Goal: Task Accomplishment & Management: Use online tool/utility

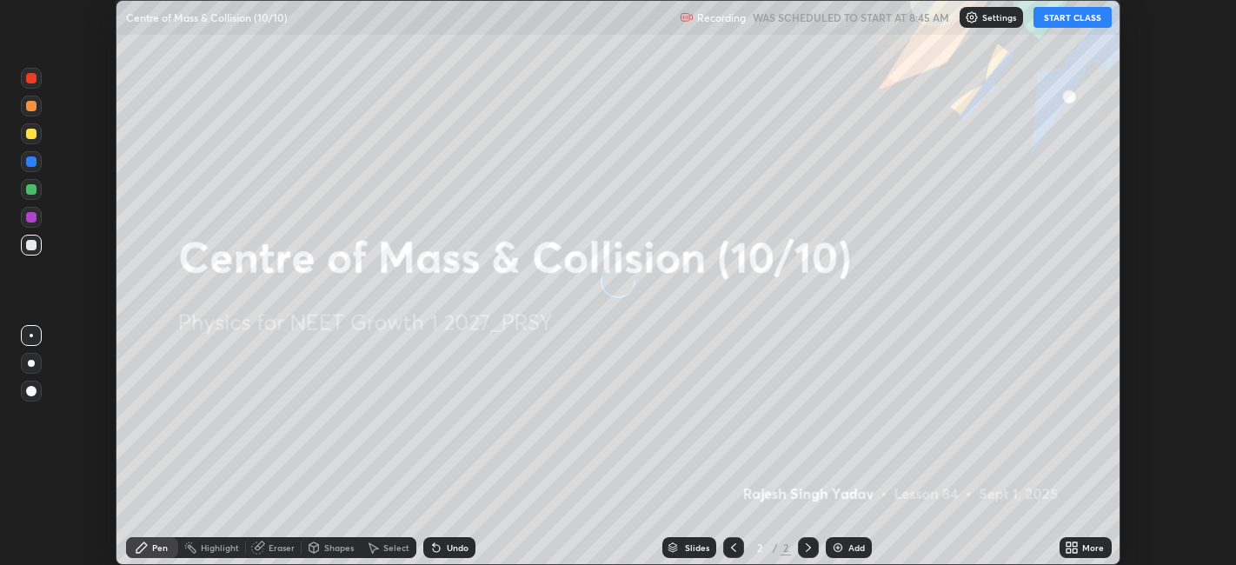
scroll to position [565, 1236]
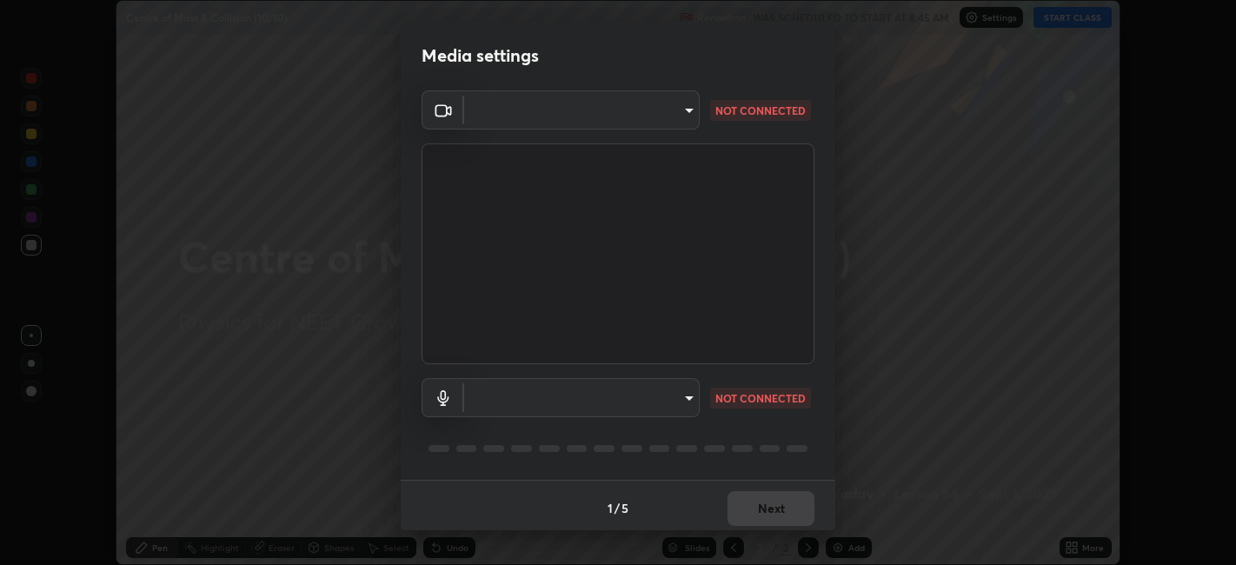
type input "052f9b30e05f62bb2e590cb50044ac96a00de3eab8a32c7a625fc31ec407be61"
type input "default"
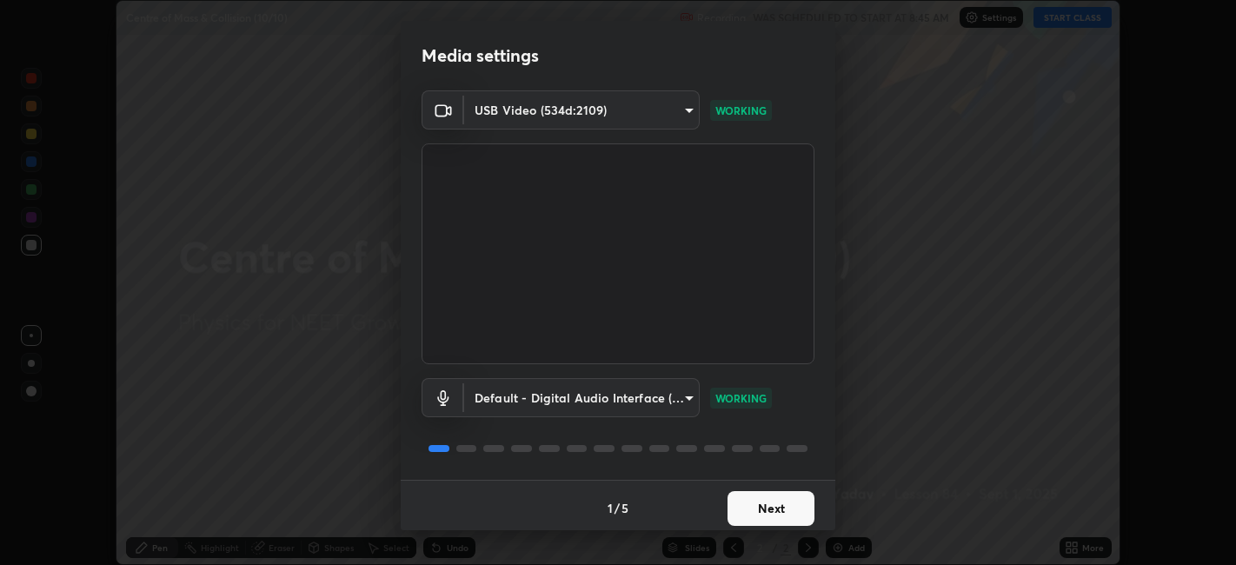
click at [754, 502] on button "Next" at bounding box center [771, 508] width 87 height 35
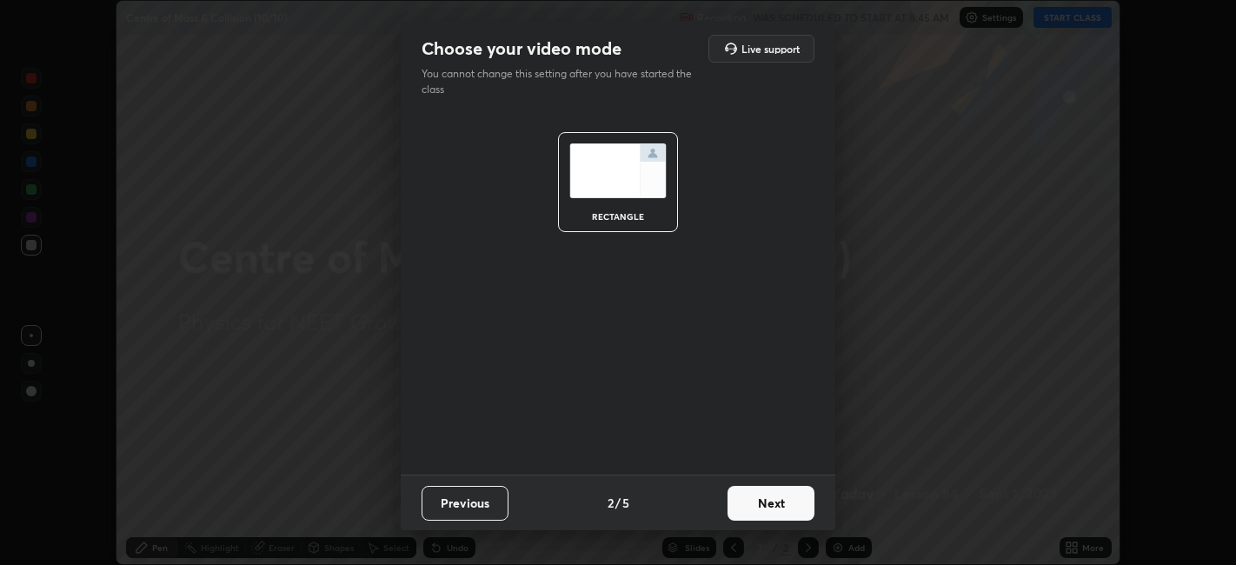
click at [766, 502] on button "Next" at bounding box center [771, 503] width 87 height 35
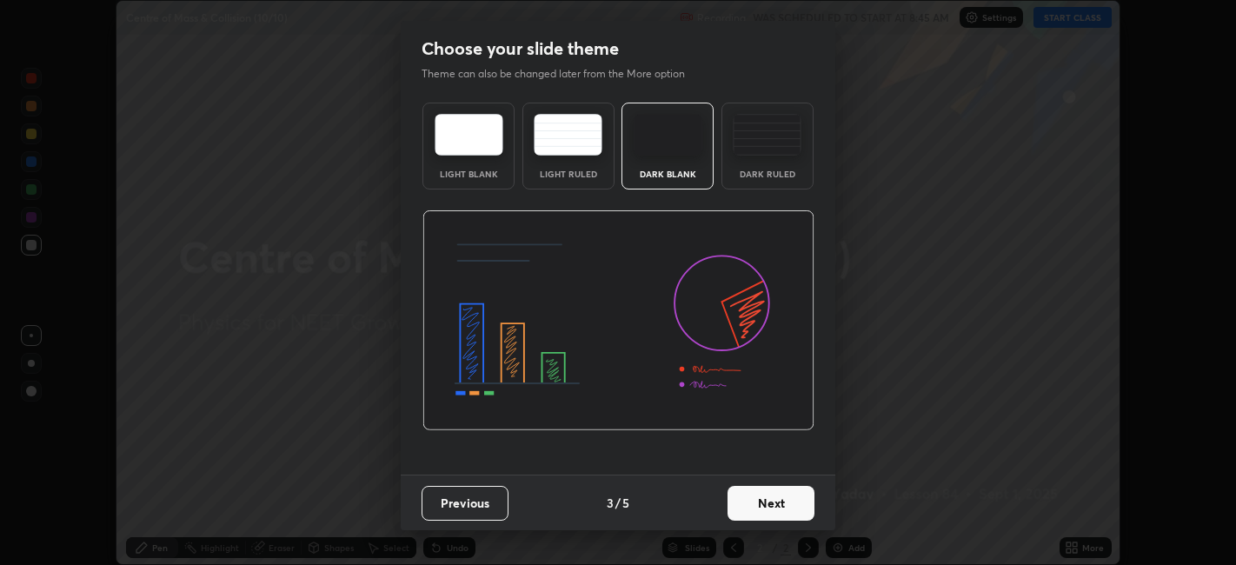
click at [750, 158] on div "Dark Ruled" at bounding box center [768, 146] width 92 height 87
click at [764, 497] on button "Next" at bounding box center [771, 503] width 87 height 35
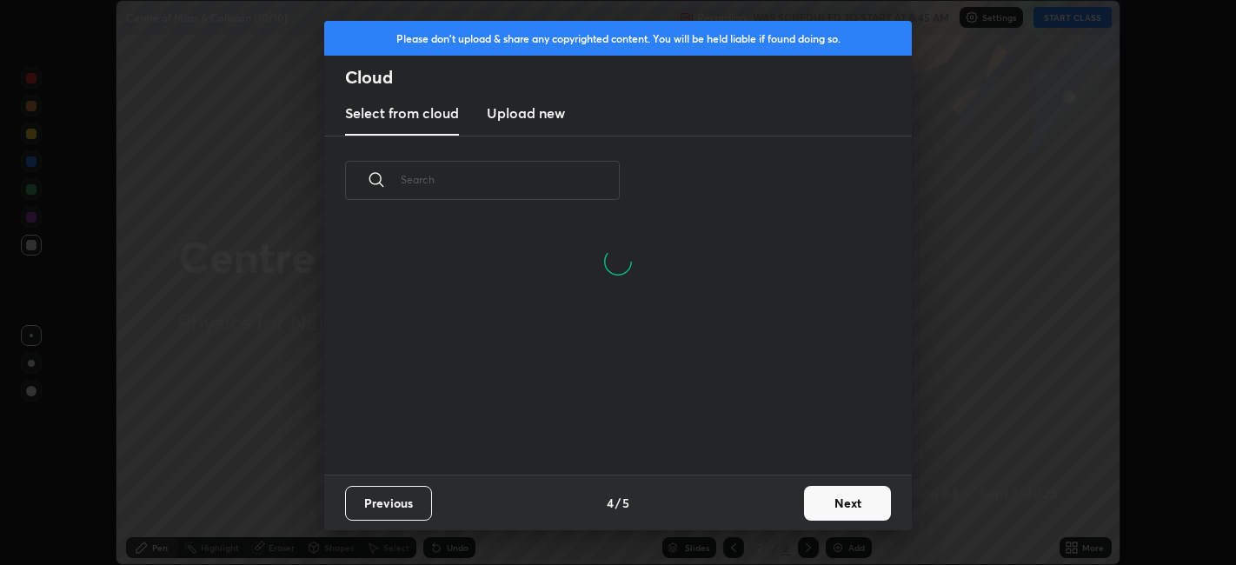
click at [529, 114] on h3 "Upload new" at bounding box center [526, 113] width 78 height 21
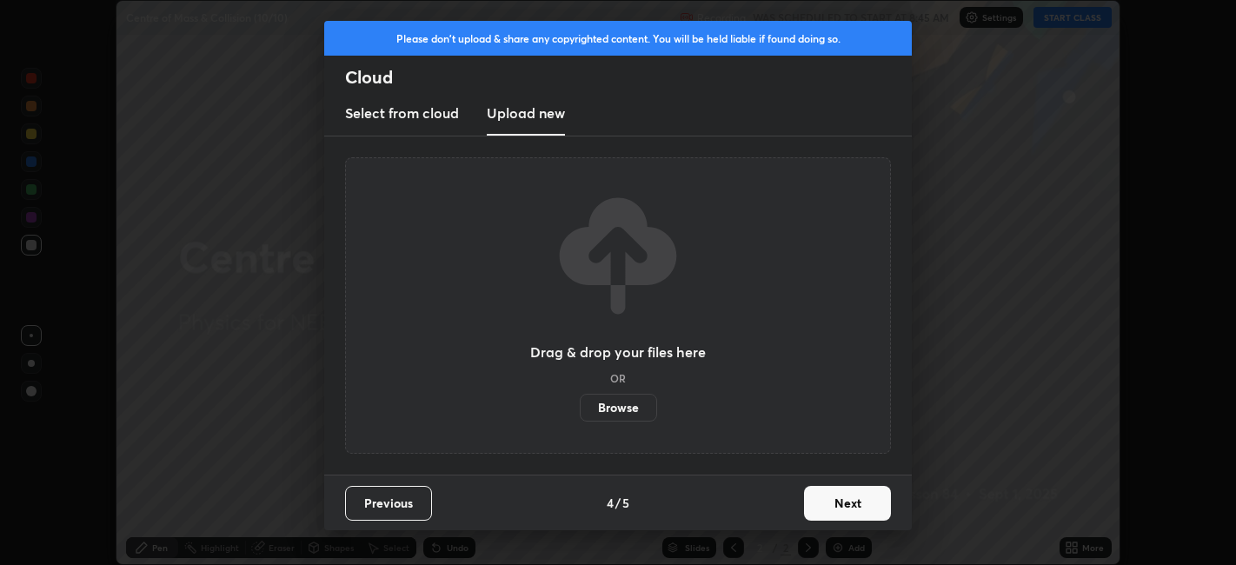
click at [617, 412] on label "Browse" at bounding box center [618, 408] width 77 height 28
click at [580, 412] on input "Browse" at bounding box center [580, 408] width 0 height 28
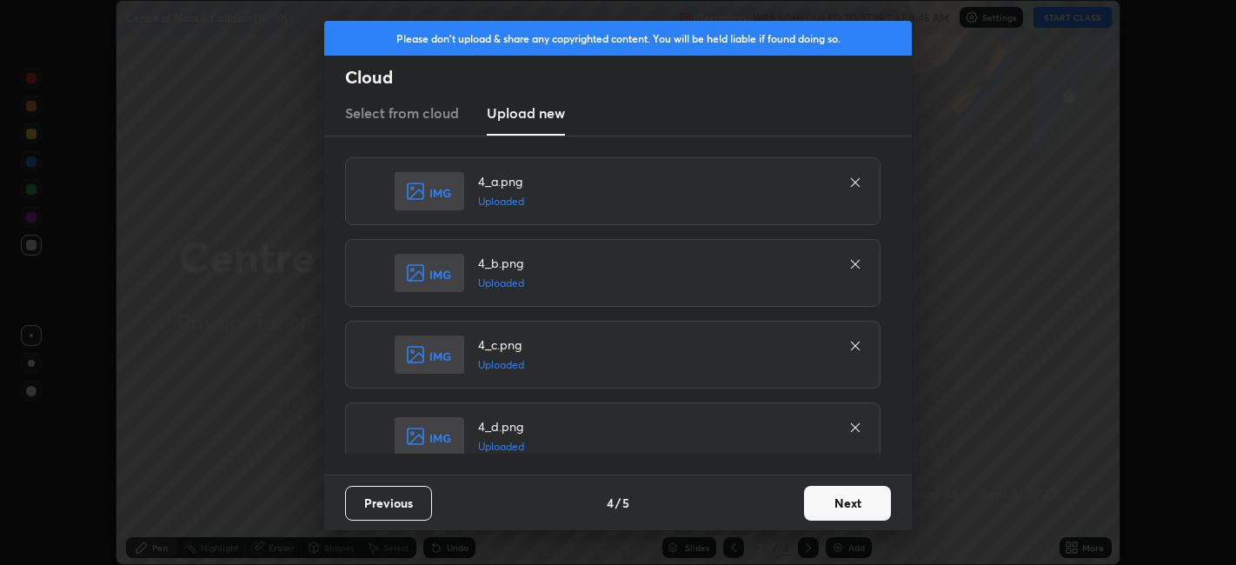
click at [837, 505] on button "Next" at bounding box center [847, 503] width 87 height 35
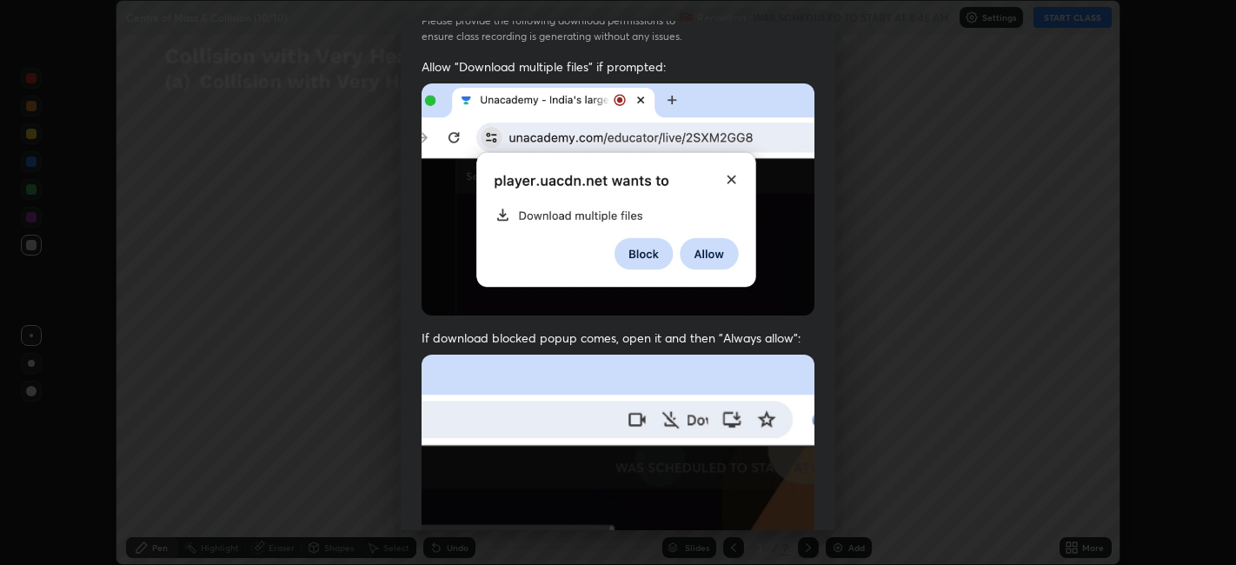
scroll to position [359, 0]
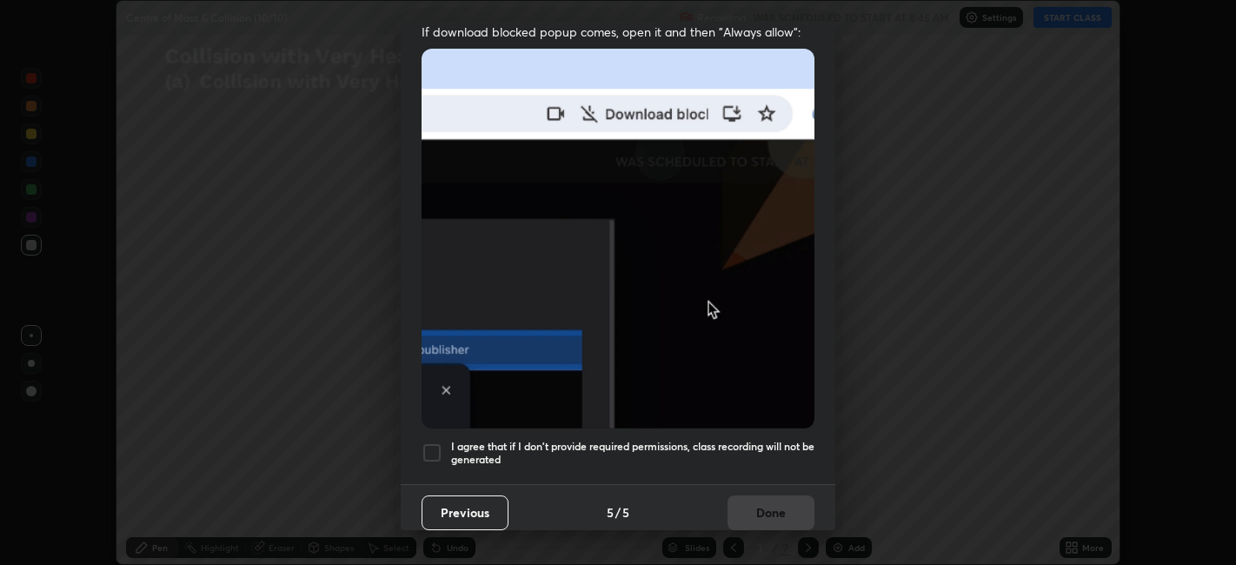
click at [439, 443] on div at bounding box center [432, 453] width 21 height 21
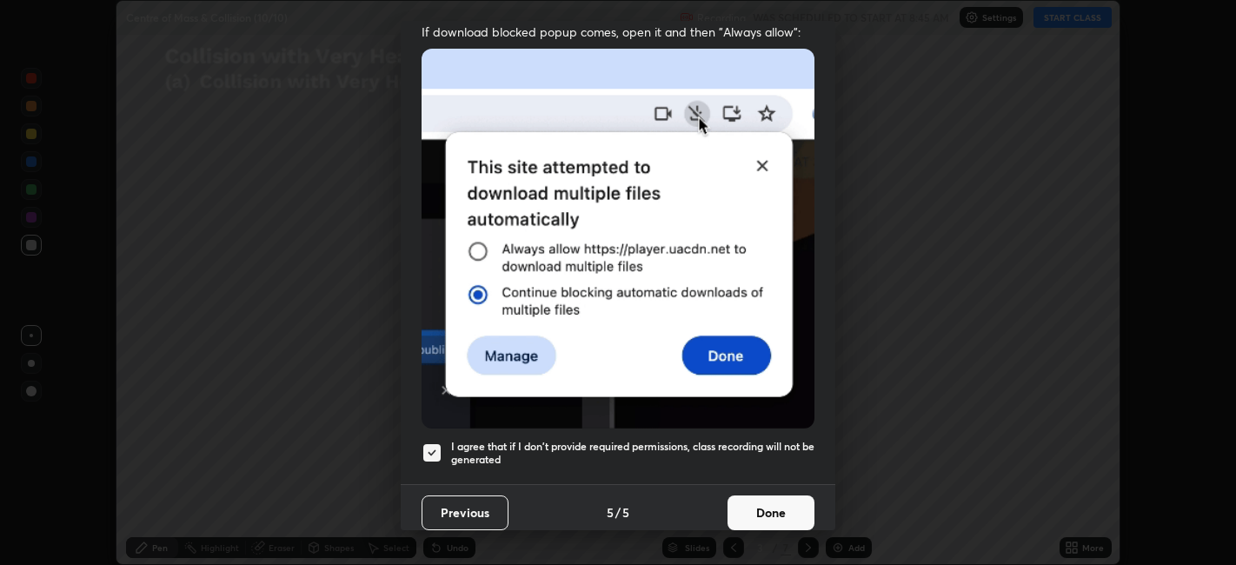
click at [743, 496] on button "Done" at bounding box center [771, 513] width 87 height 35
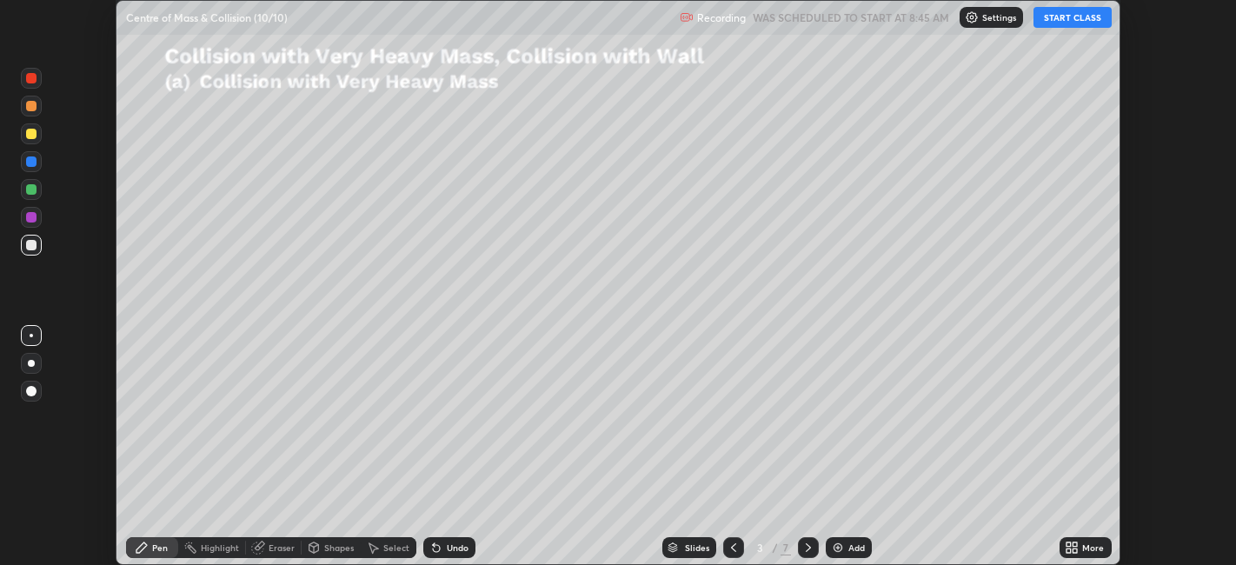
click at [783, 549] on div "7" at bounding box center [786, 548] width 10 height 16
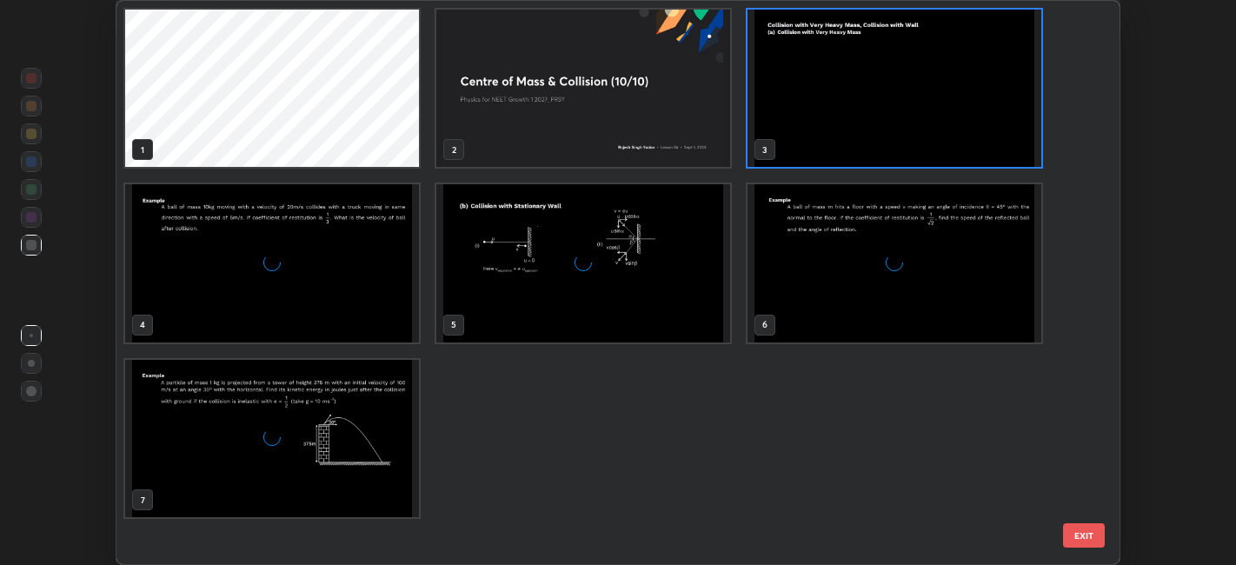
scroll to position [558, 995]
click at [384, 444] on img "grid" at bounding box center [272, 438] width 294 height 157
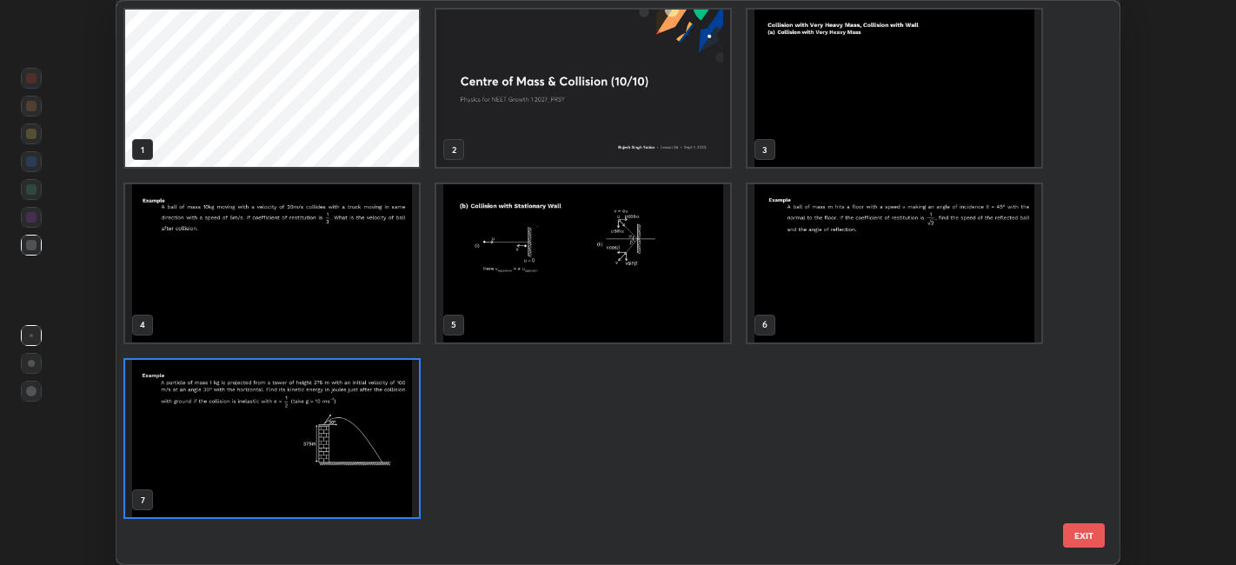
click at [390, 440] on img "grid" at bounding box center [272, 438] width 294 height 157
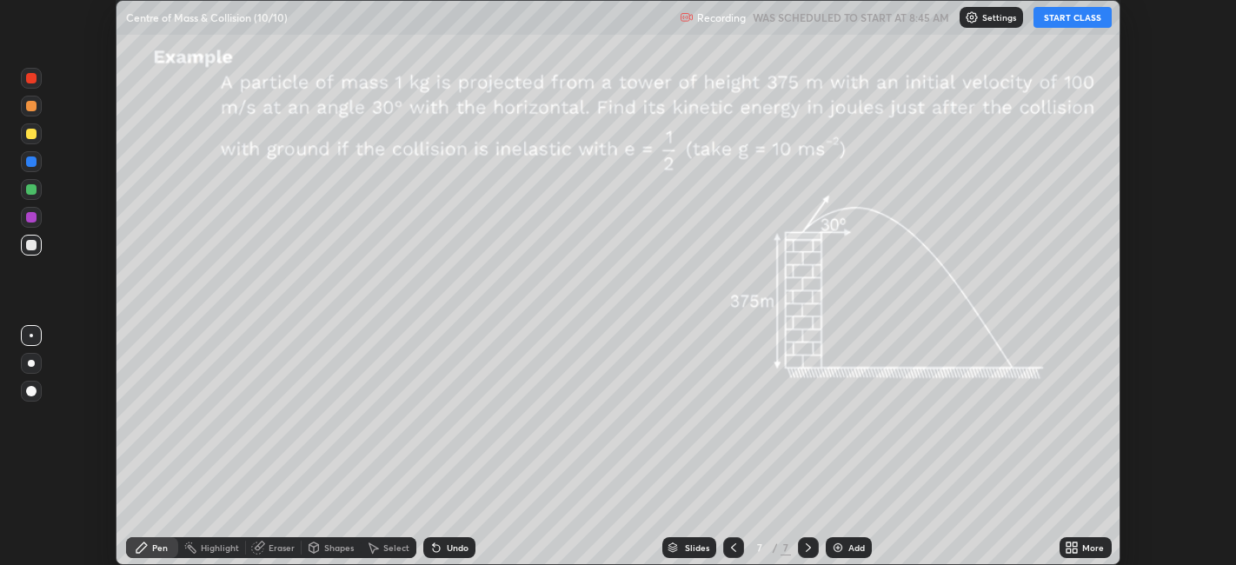
click at [1085, 548] on div "More" at bounding box center [1094, 547] width 22 height 9
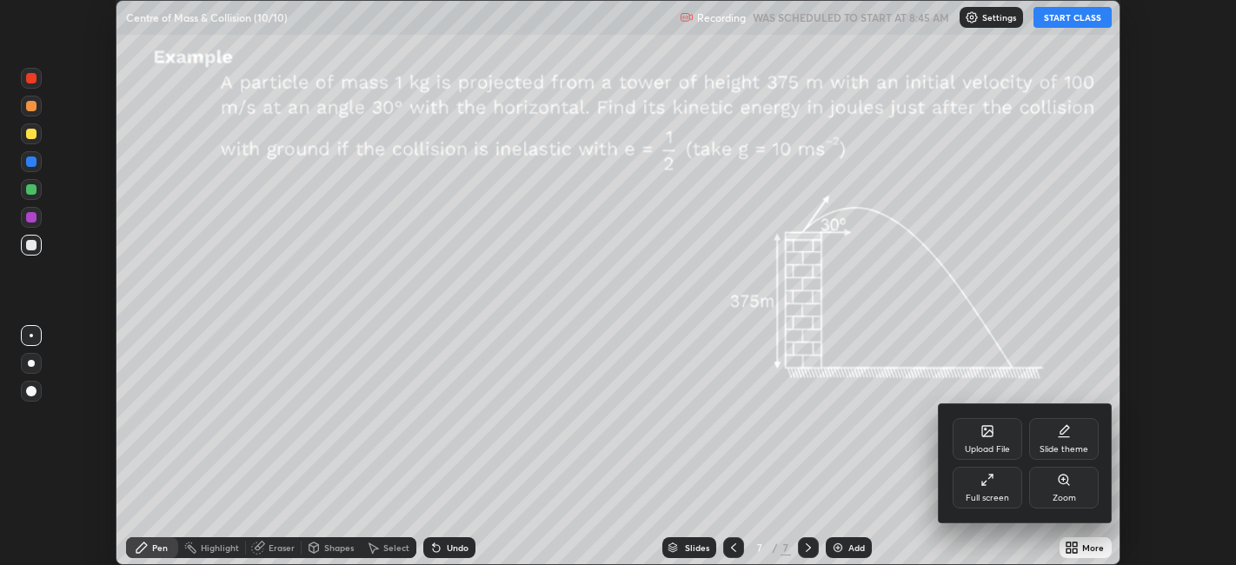
click at [979, 442] on div "Upload File" at bounding box center [988, 439] width 70 height 42
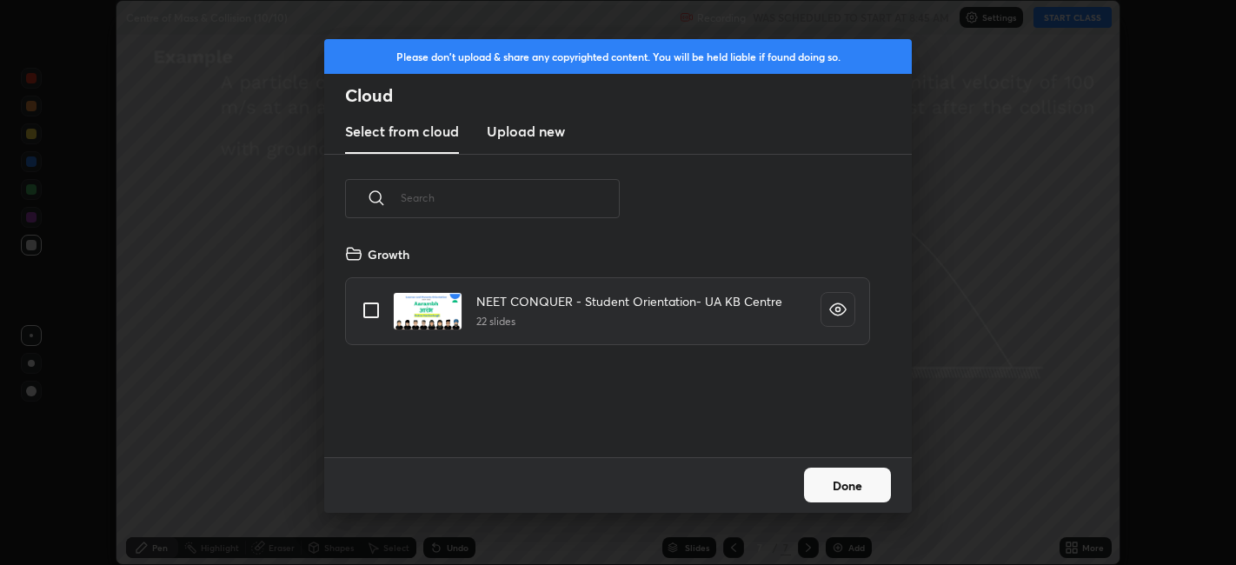
scroll to position [214, 558]
click at [535, 132] on h3 "Upload new" at bounding box center [526, 131] width 78 height 21
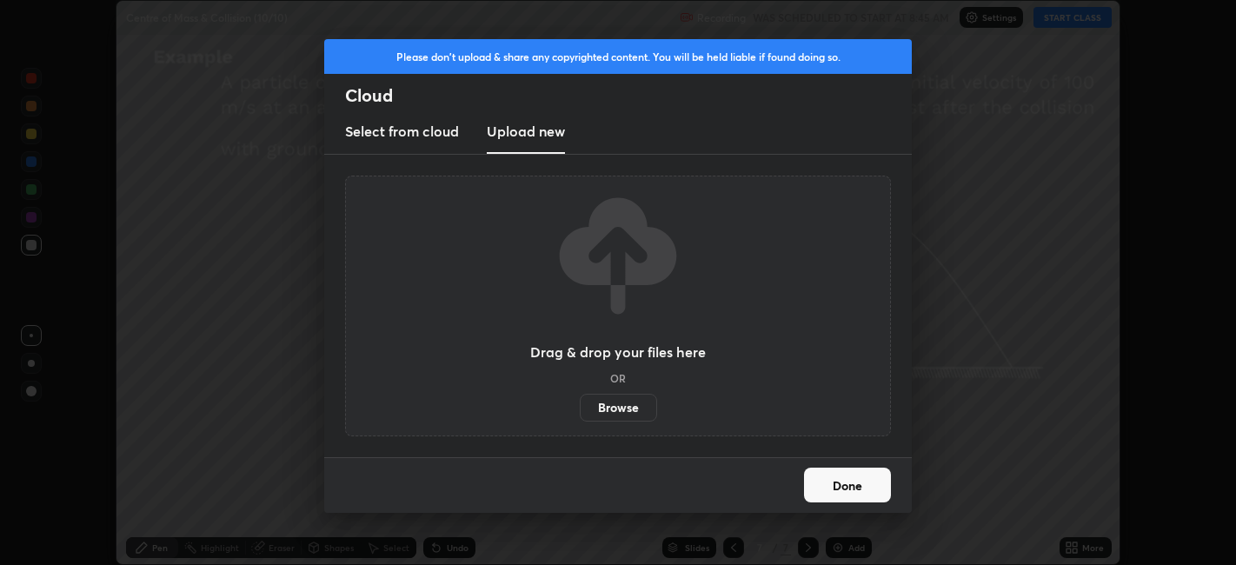
click at [617, 404] on label "Browse" at bounding box center [618, 408] width 77 height 28
click at [580, 404] on input "Browse" at bounding box center [580, 408] width 0 height 28
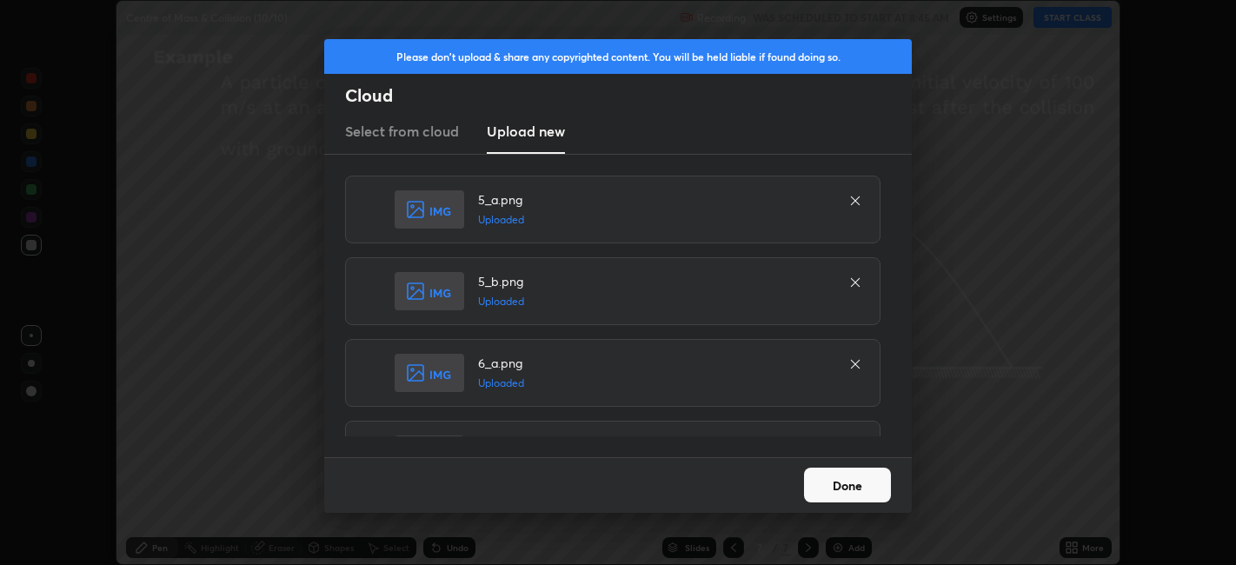
click at [850, 480] on button "Done" at bounding box center [847, 485] width 87 height 35
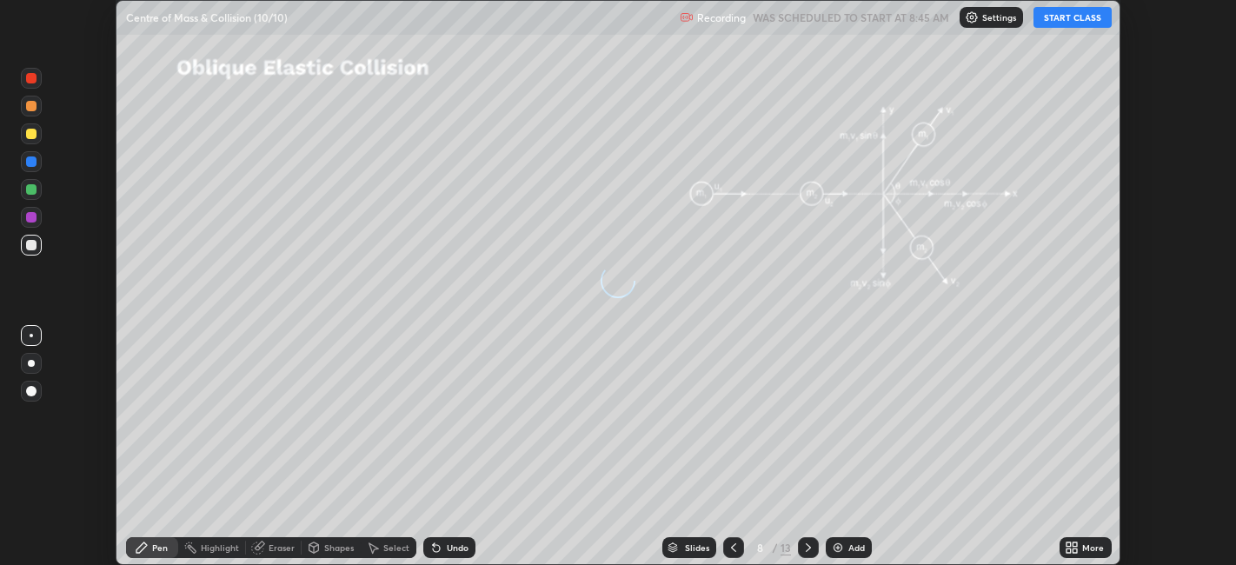
click at [757, 547] on div "8" at bounding box center [759, 548] width 17 height 10
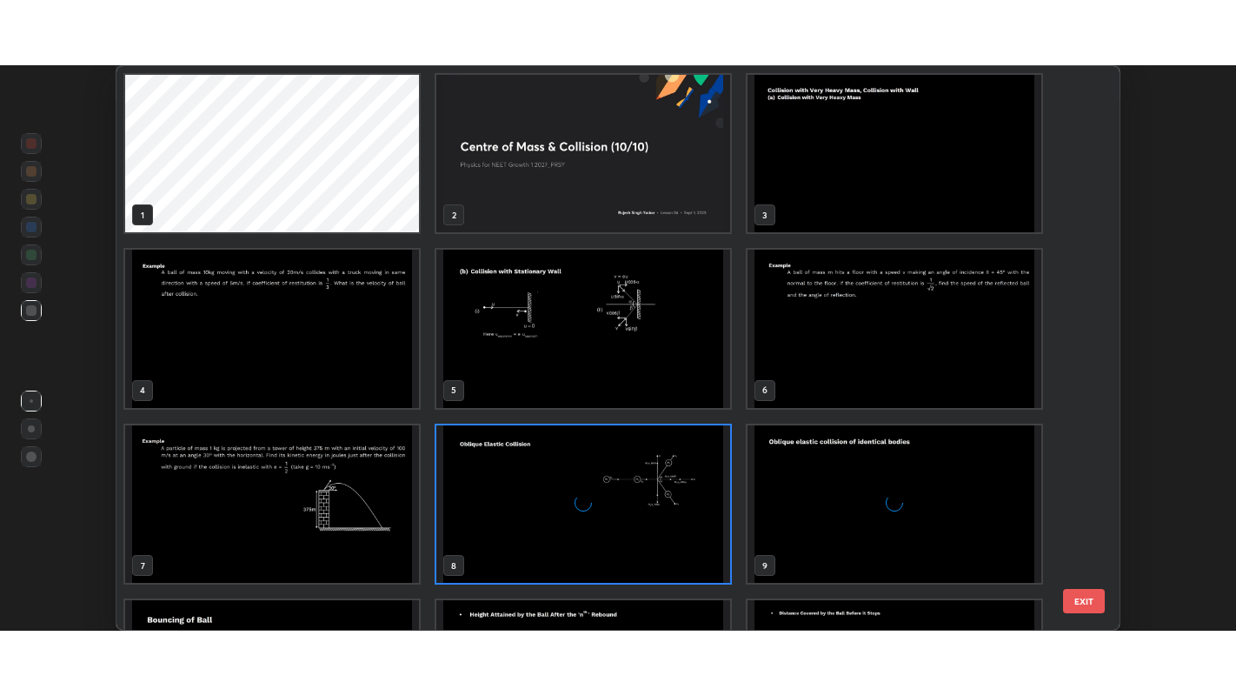
scroll to position [558, 995]
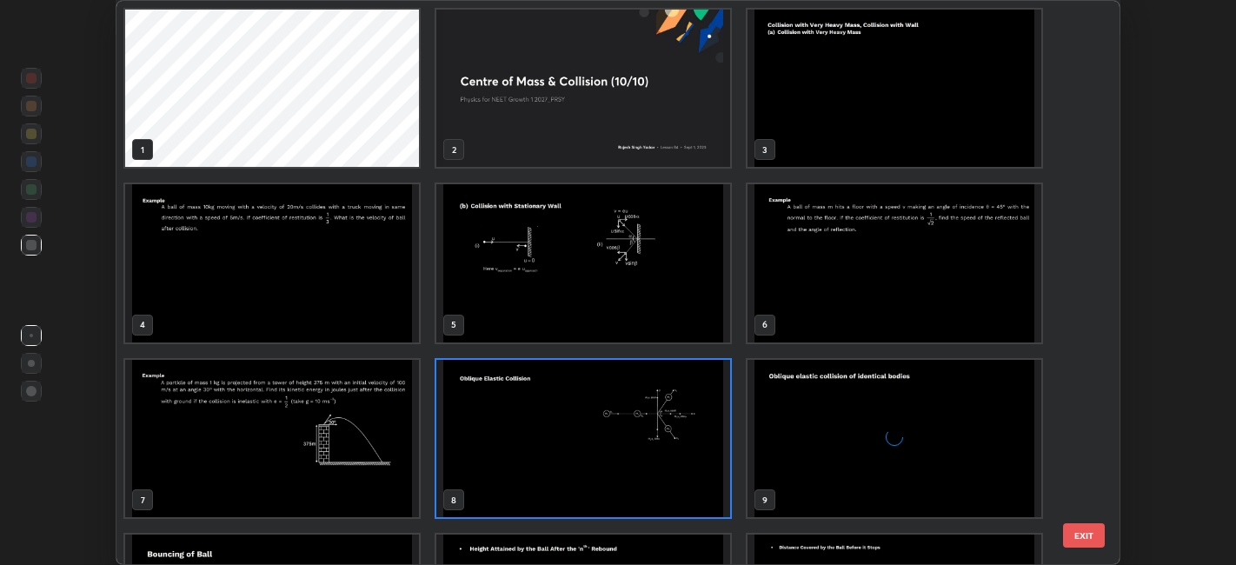
click at [704, 128] on img "grid" at bounding box center [584, 88] width 294 height 157
click at [702, 130] on img "grid" at bounding box center [584, 88] width 294 height 157
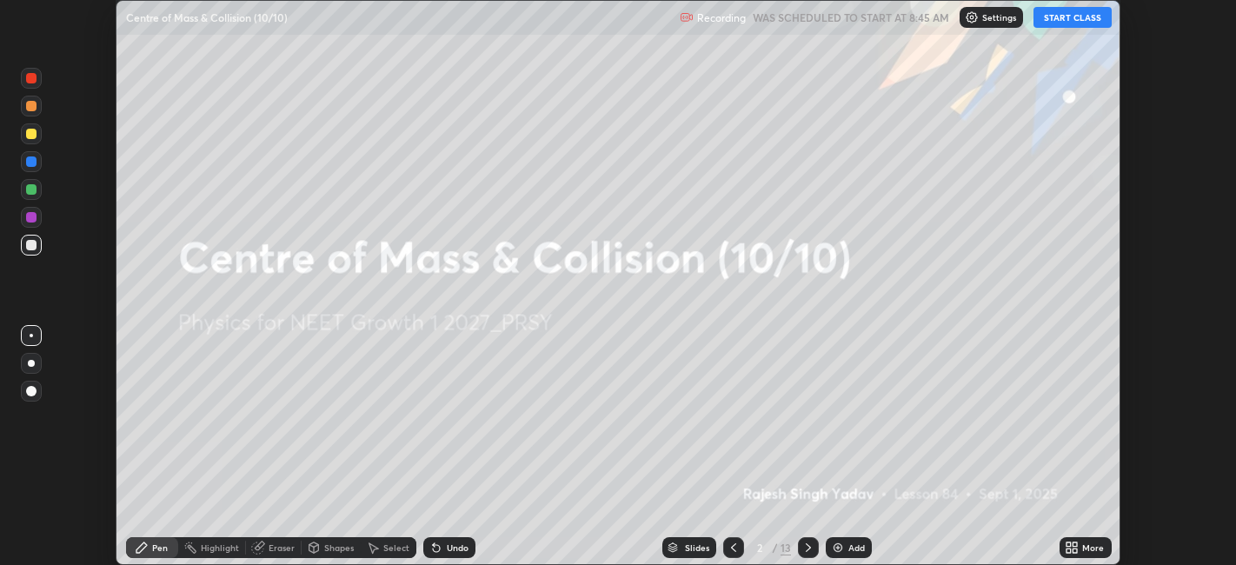
click at [1082, 549] on div "More" at bounding box center [1086, 547] width 52 height 21
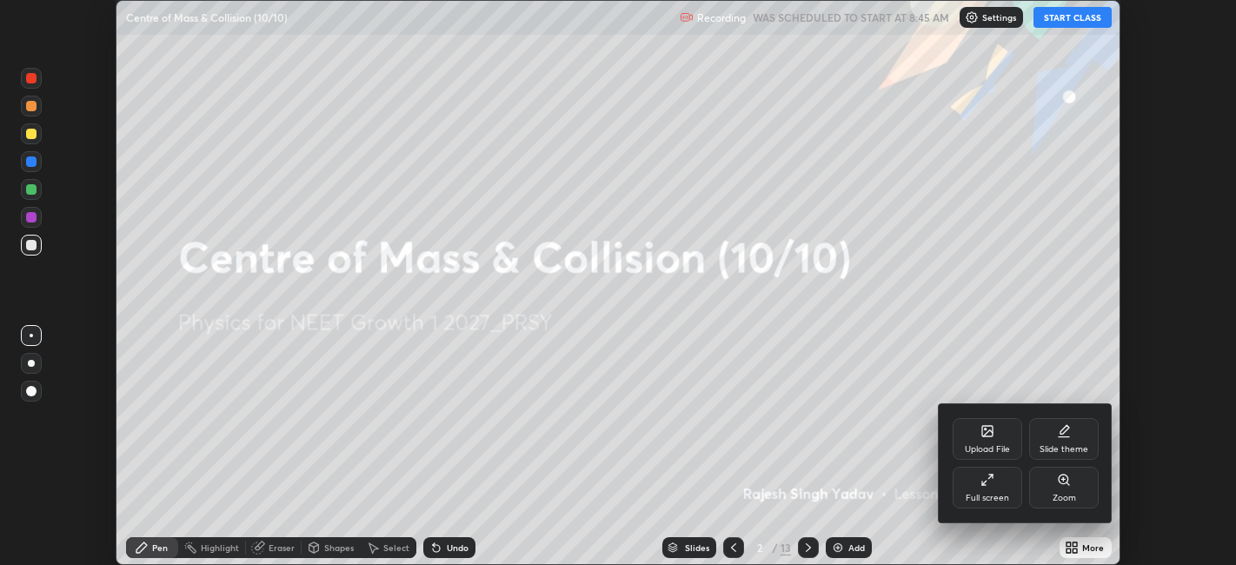
click at [990, 490] on div "Full screen" at bounding box center [988, 488] width 70 height 42
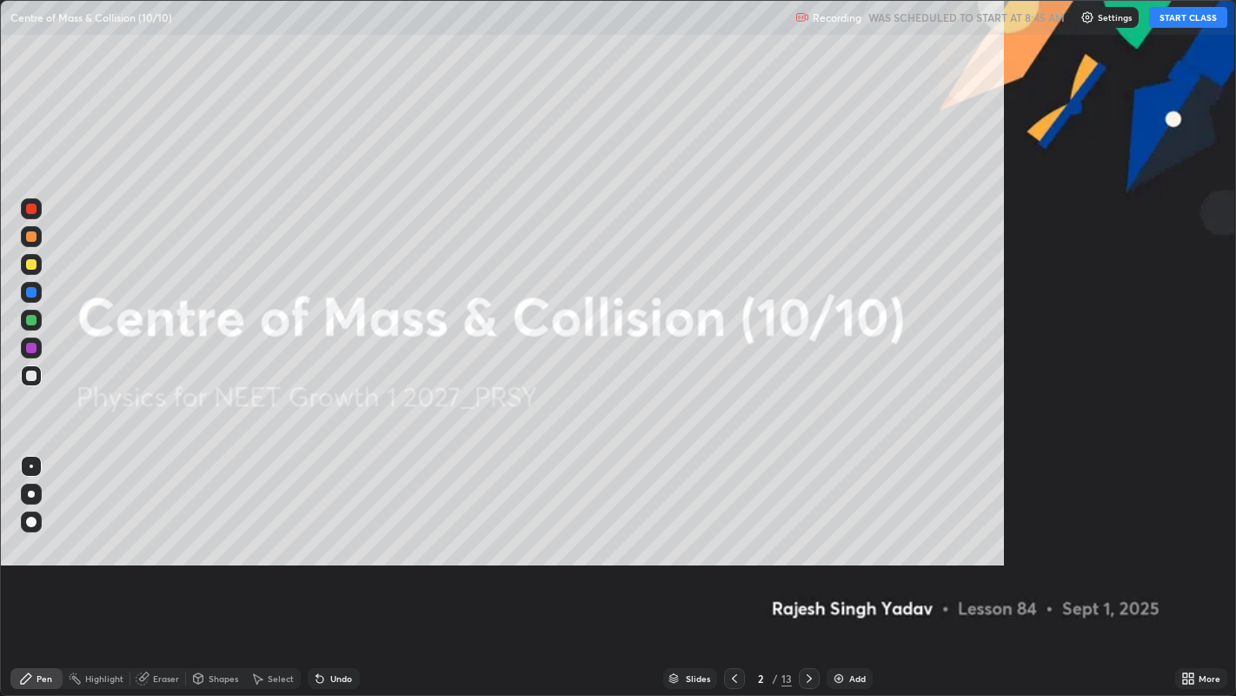
scroll to position [696, 1236]
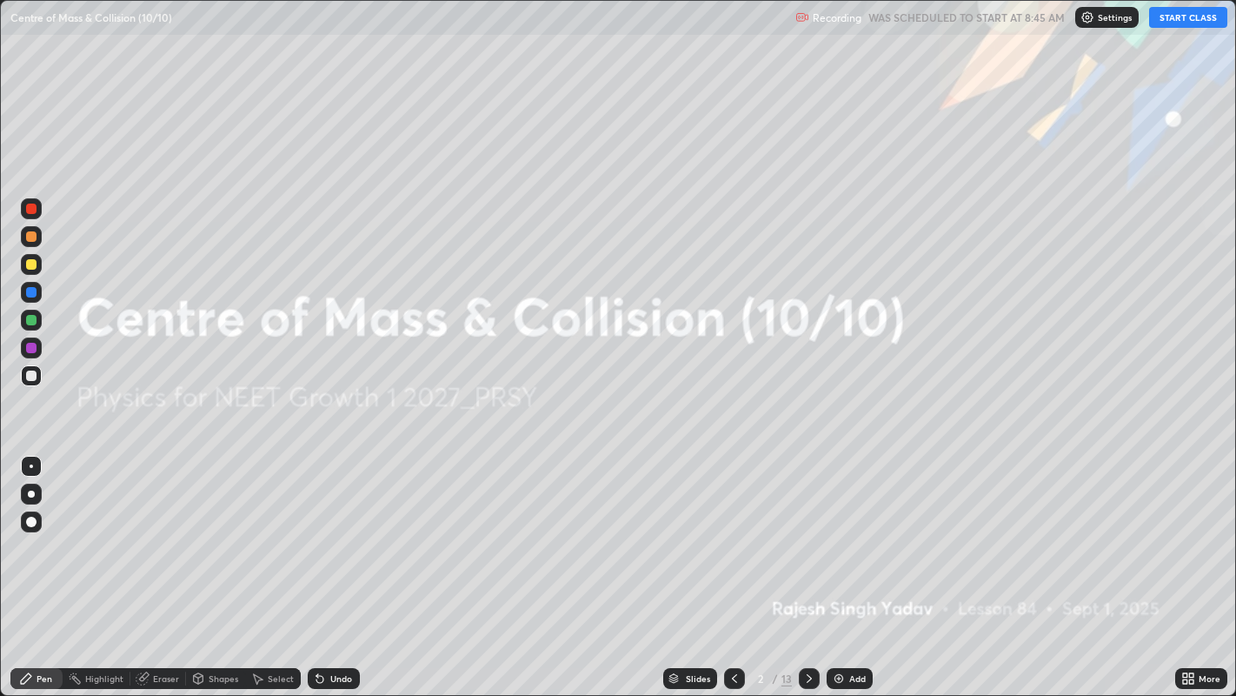
click at [1183, 18] on button "START CLASS" at bounding box center [1189, 17] width 78 height 21
click at [770, 564] on div "2 / 13" at bounding box center [772, 678] width 40 height 16
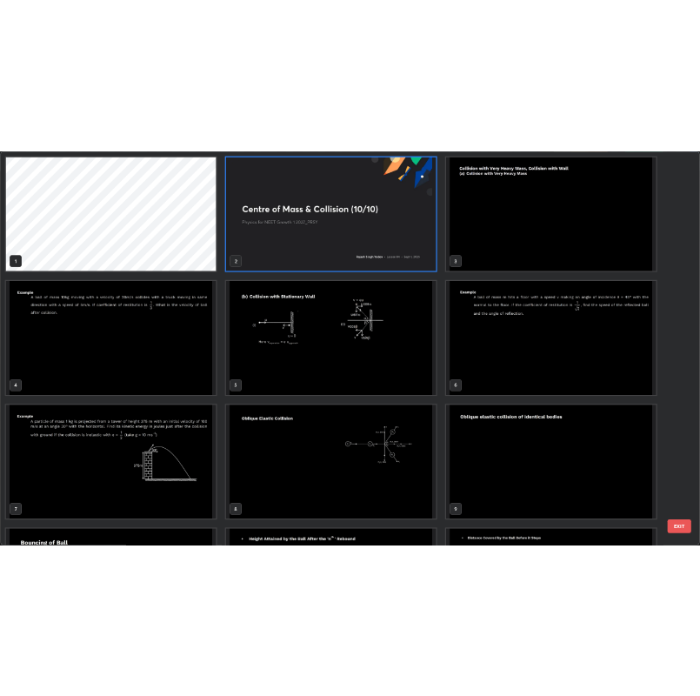
scroll to position [689, 1227]
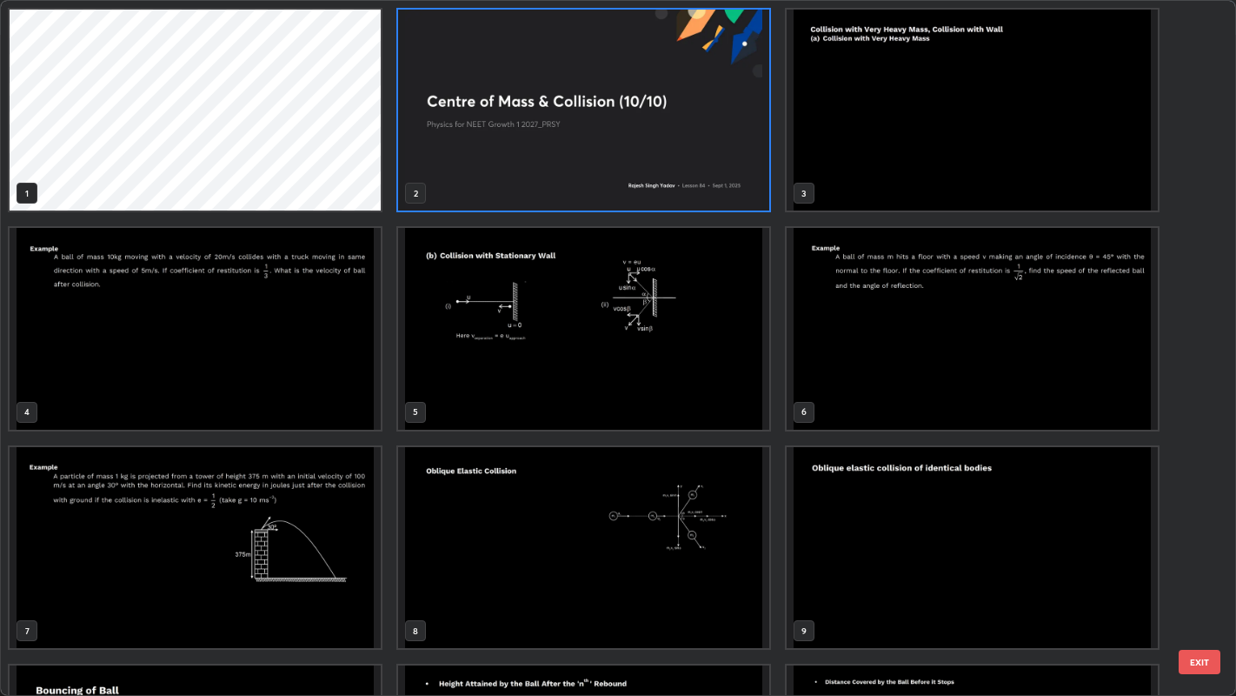
click at [587, 354] on img "grid" at bounding box center [583, 328] width 371 height 201
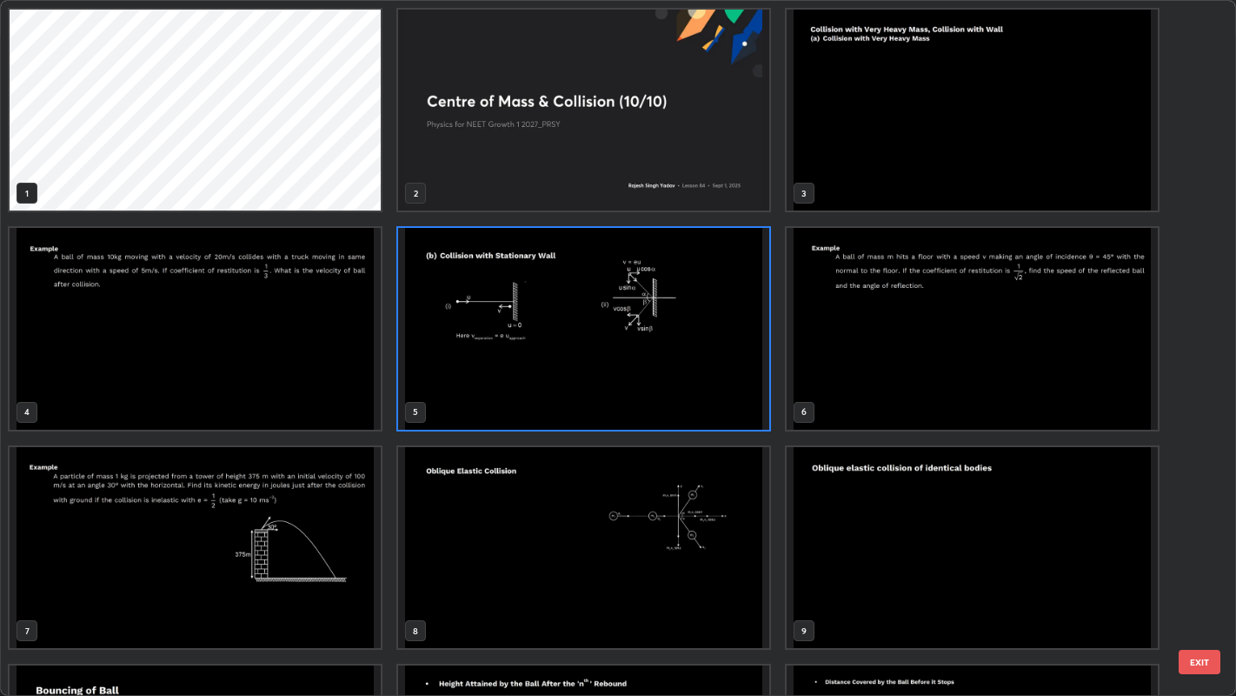
click at [587, 354] on img "grid" at bounding box center [583, 328] width 371 height 201
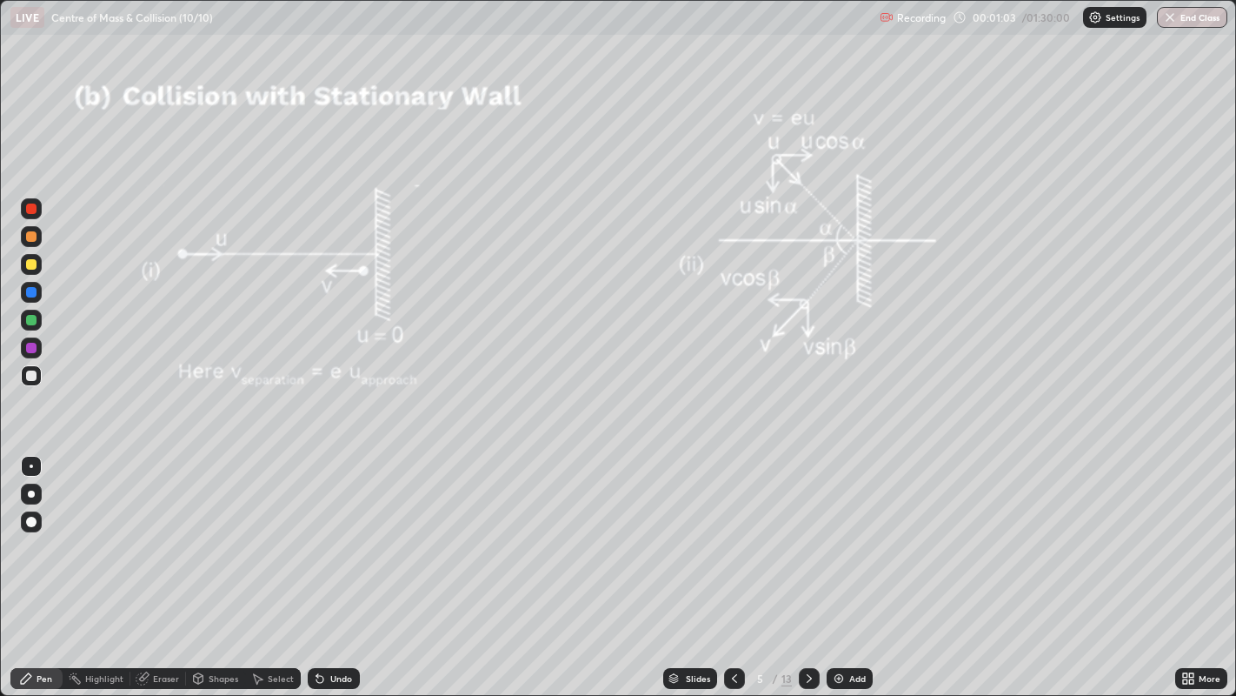
click at [585, 357] on img "grid" at bounding box center [583, 328] width 371 height 201
click at [732, 564] on icon at bounding box center [735, 678] width 14 height 14
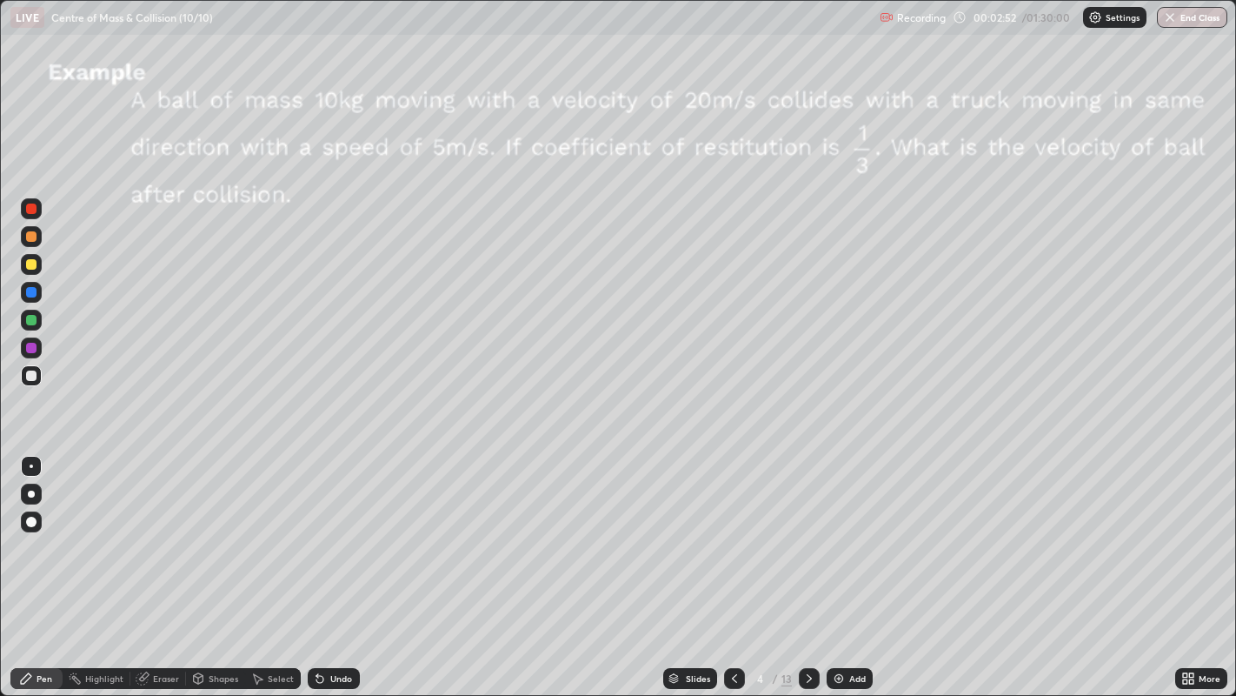
click at [223, 564] on div "Shapes" at bounding box center [224, 678] width 30 height 9
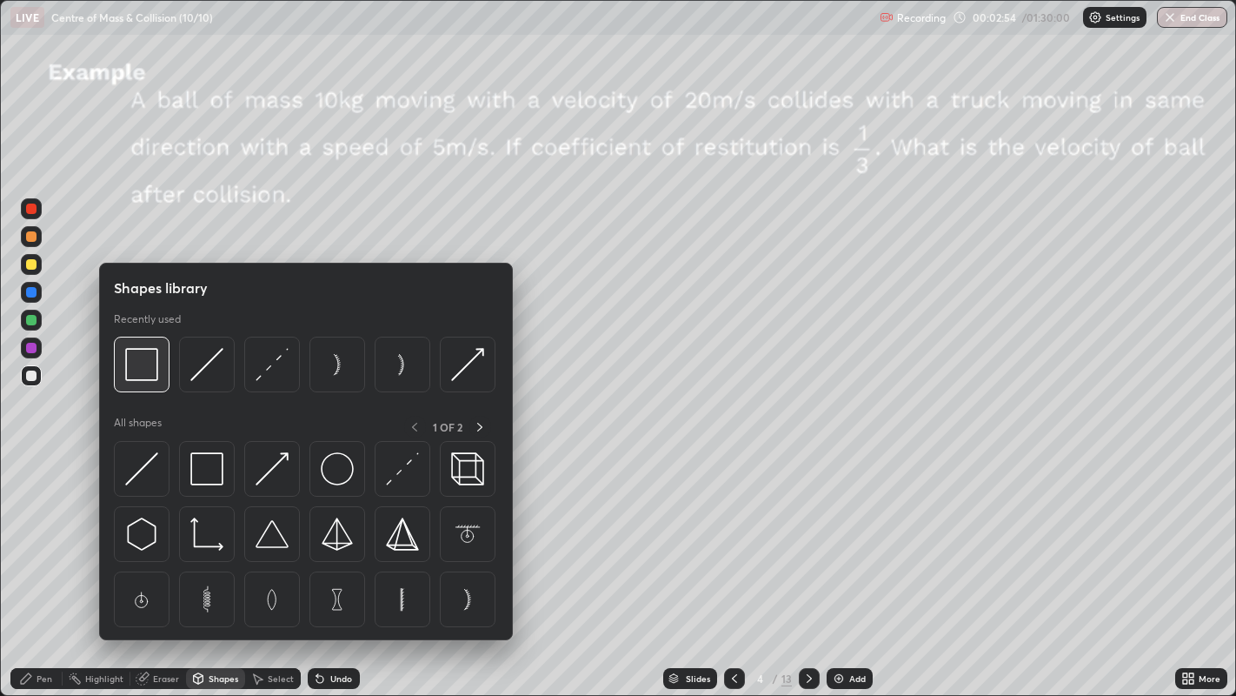
click at [153, 376] on img at bounding box center [141, 364] width 33 height 33
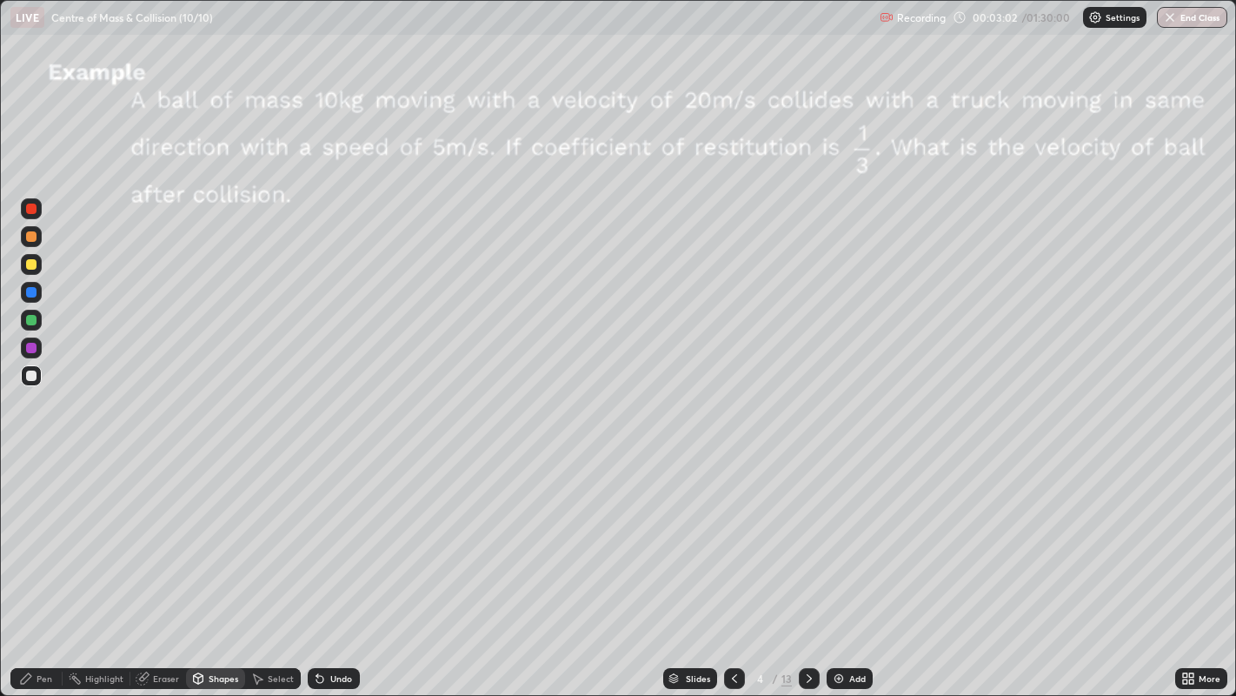
click at [43, 564] on div "Pen" at bounding box center [45, 678] width 16 height 9
click at [217, 564] on div "Shapes" at bounding box center [224, 678] width 30 height 9
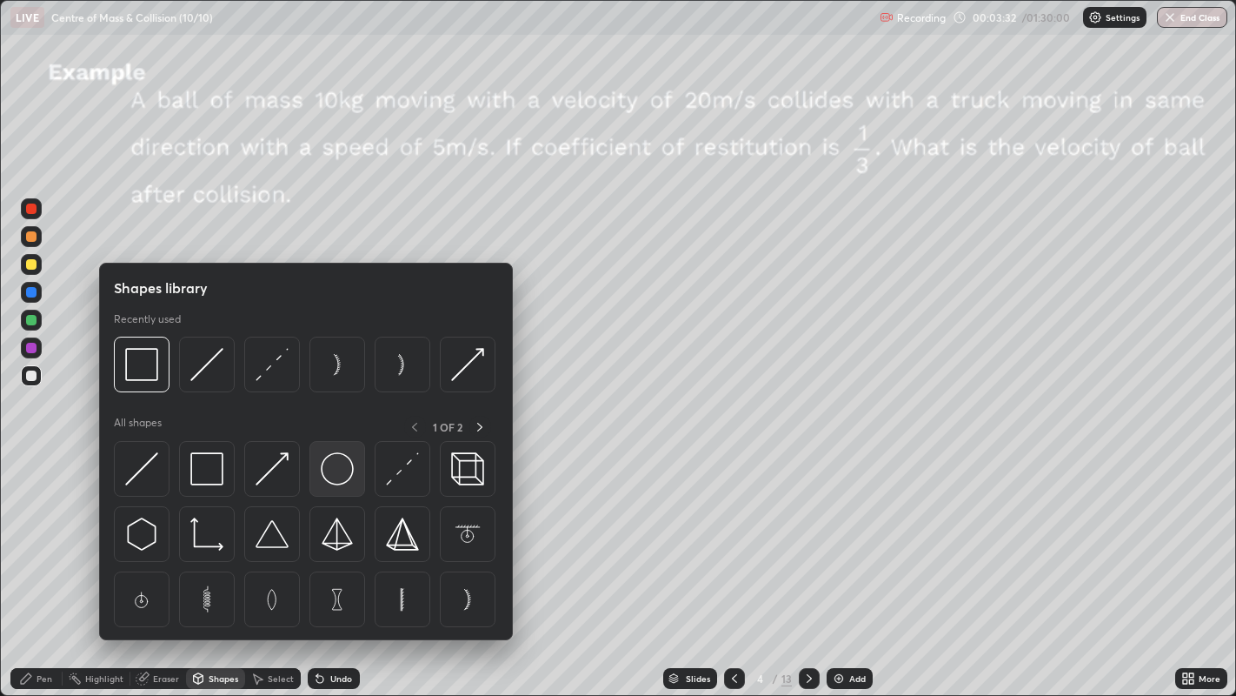
click at [337, 470] on img at bounding box center [337, 468] width 33 height 33
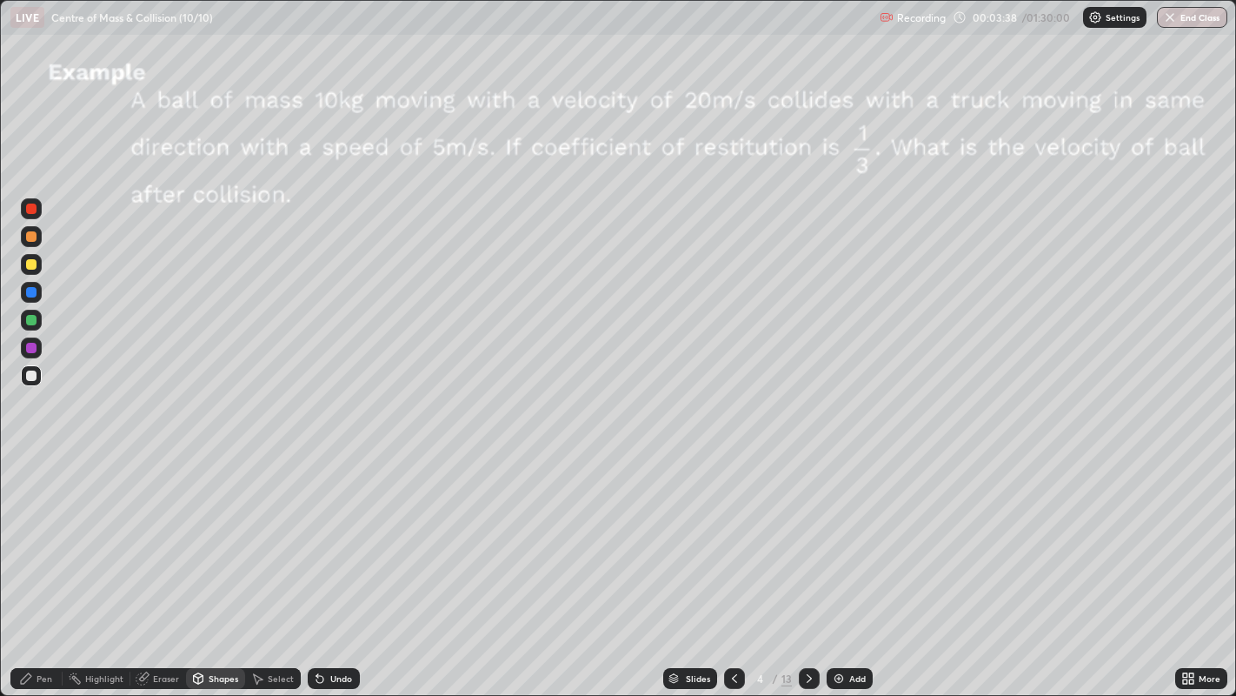
click at [212, 564] on div "Shapes" at bounding box center [224, 678] width 30 height 9
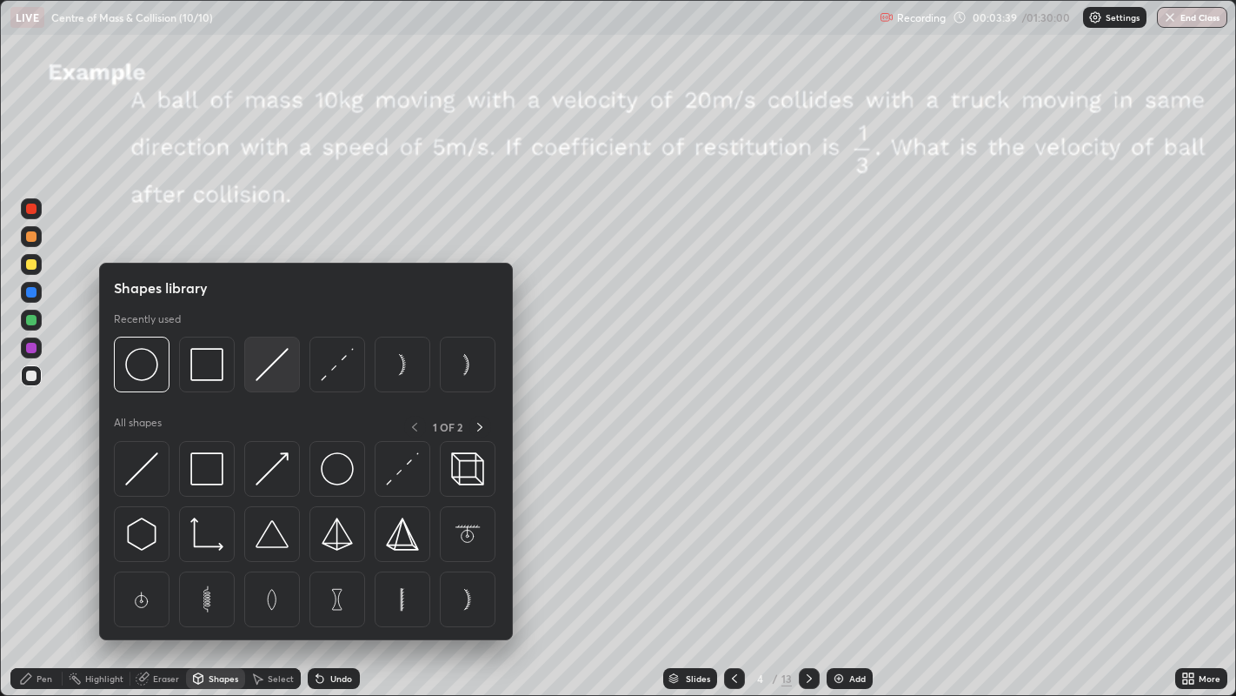
click at [263, 374] on img at bounding box center [272, 364] width 33 height 33
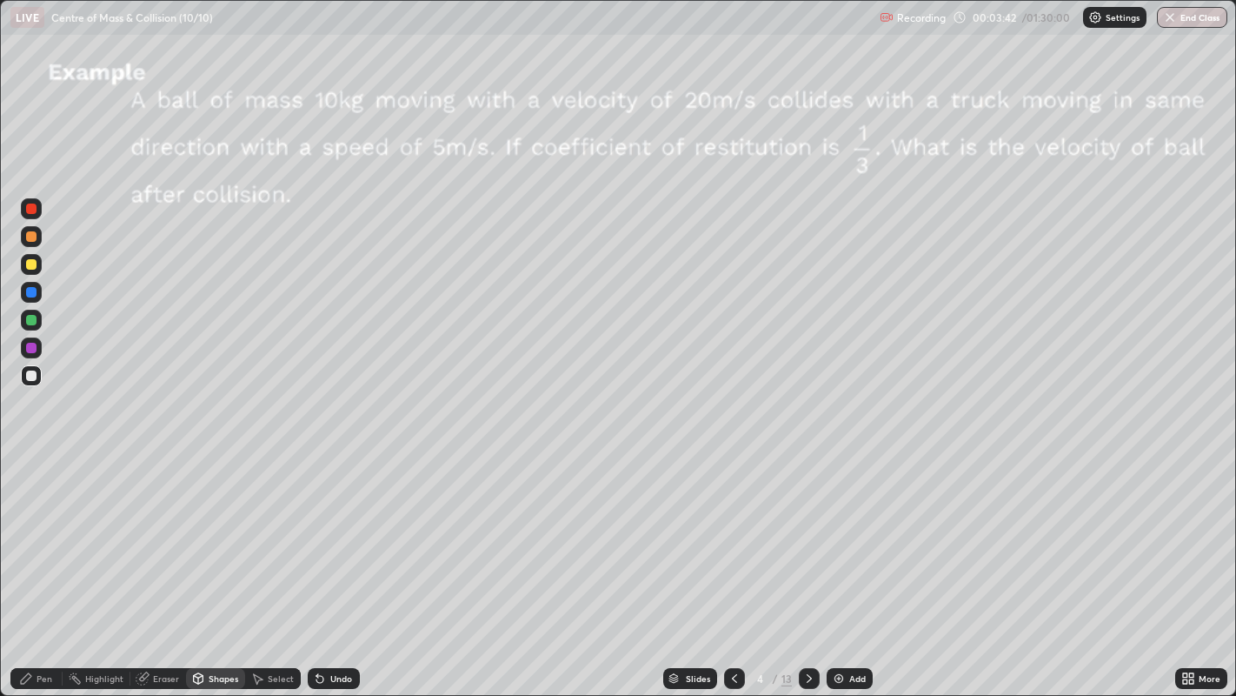
click at [35, 564] on div "Pen" at bounding box center [36, 678] width 52 height 21
click at [30, 267] on div at bounding box center [31, 264] width 10 height 10
click at [156, 564] on div "Eraser" at bounding box center [166, 678] width 26 height 9
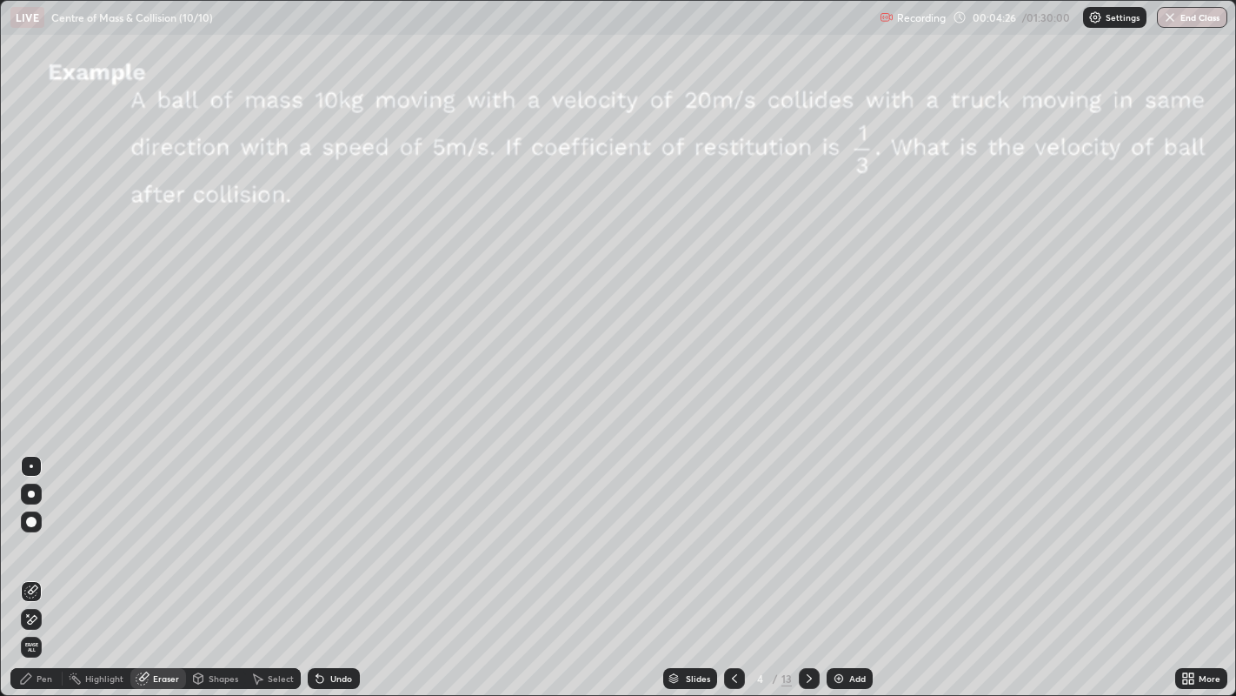
click at [30, 564] on icon at bounding box center [31, 591] width 14 height 14
click at [34, 522] on div at bounding box center [31, 522] width 10 height 10
click at [43, 564] on div "Pen" at bounding box center [45, 678] width 16 height 9
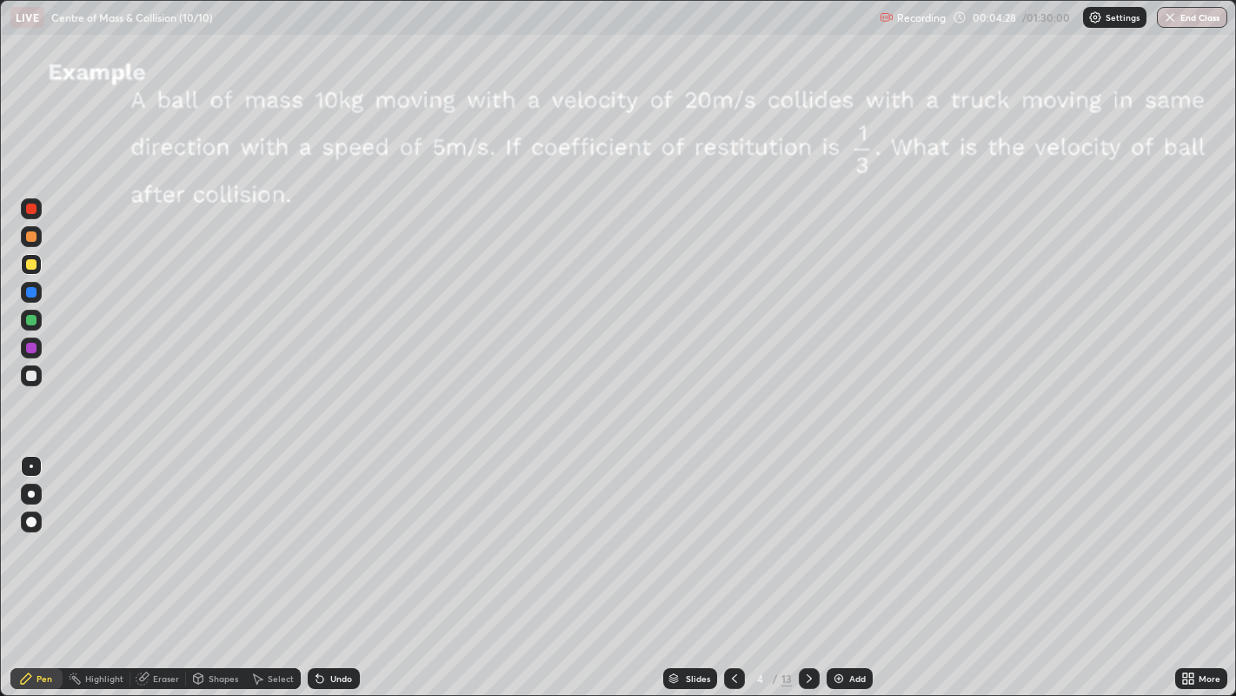
click at [163, 564] on div "Eraser" at bounding box center [166, 678] width 26 height 9
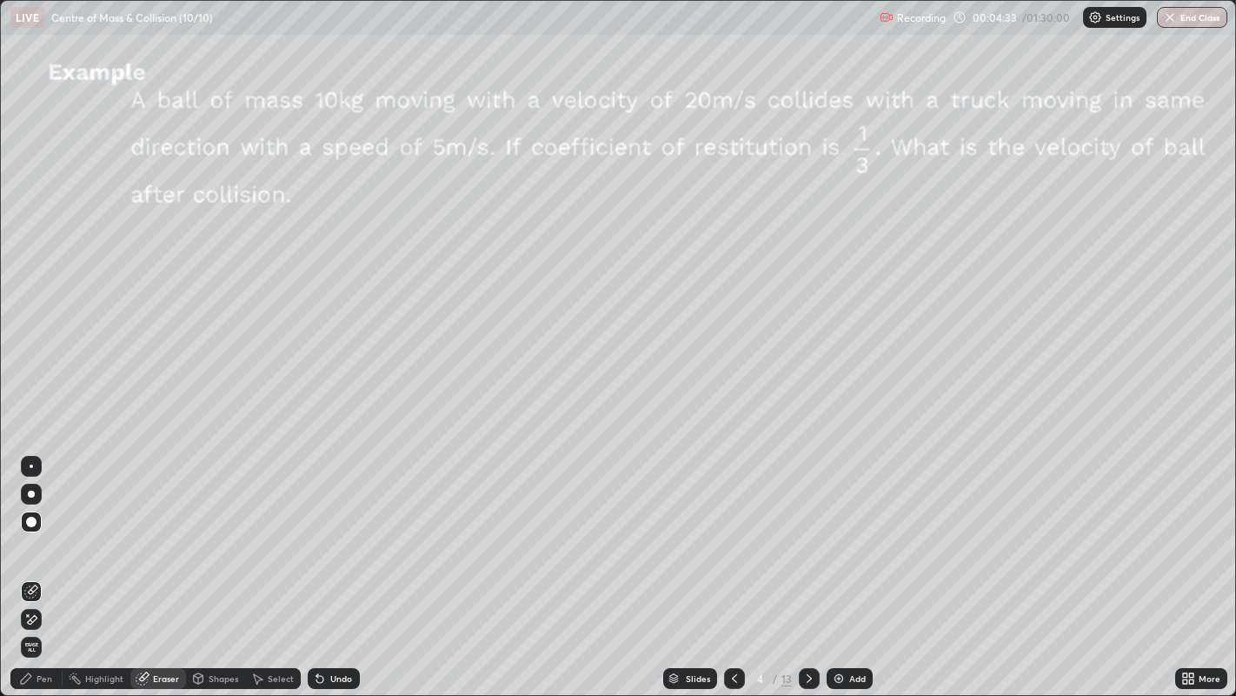
click at [45, 564] on div "Pen" at bounding box center [45, 678] width 16 height 9
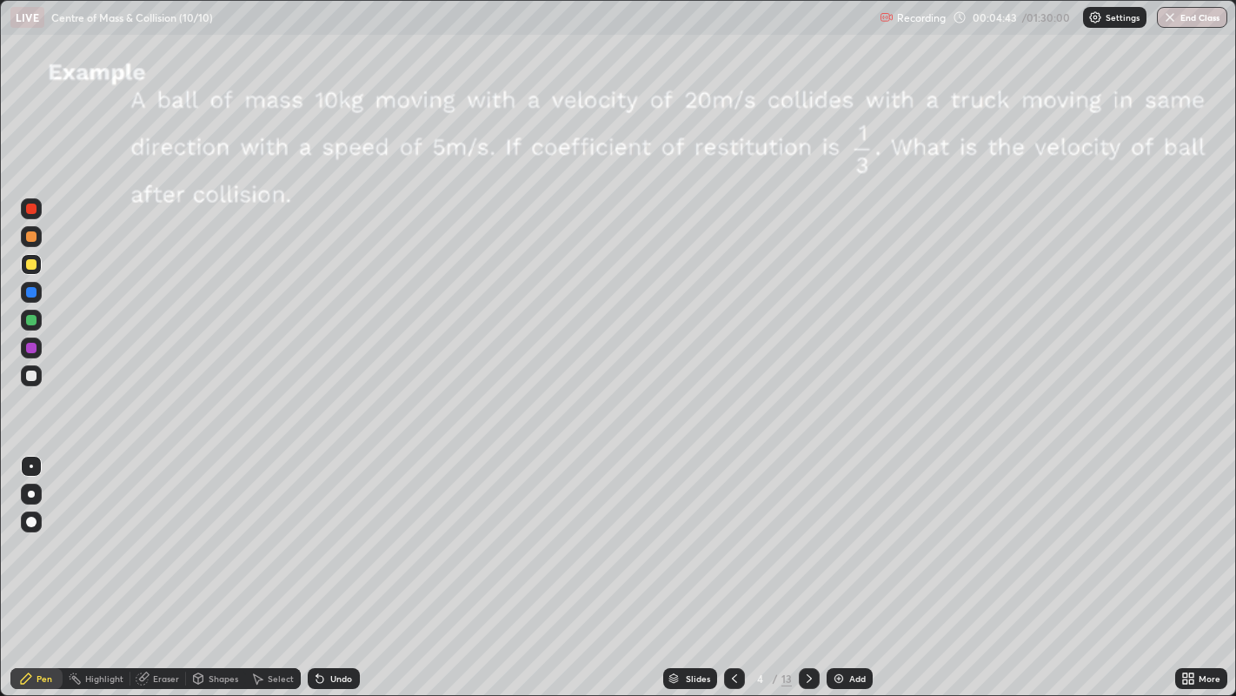
click at [268, 564] on div "Select" at bounding box center [281, 678] width 26 height 9
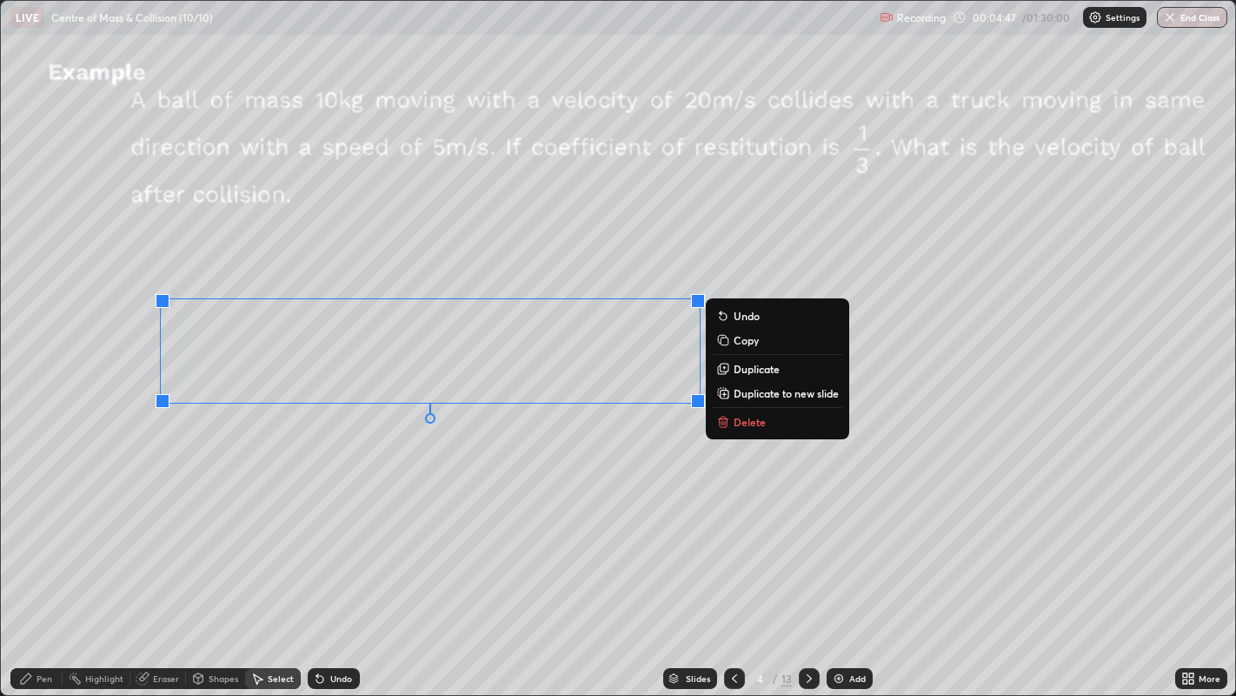
click at [747, 370] on p "Duplicate" at bounding box center [757, 369] width 46 height 14
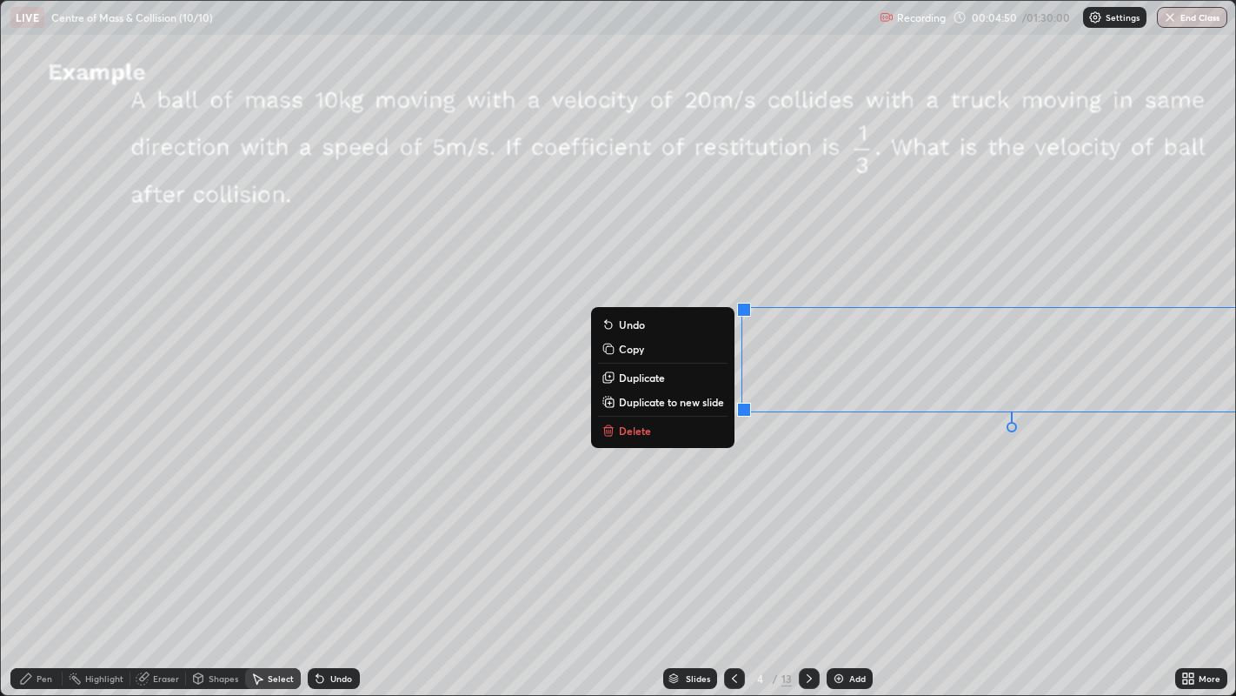
click at [940, 511] on div "0 ° Undo Copy Duplicate Duplicate to new slide Delete" at bounding box center [619, 348] width 1236 height 695
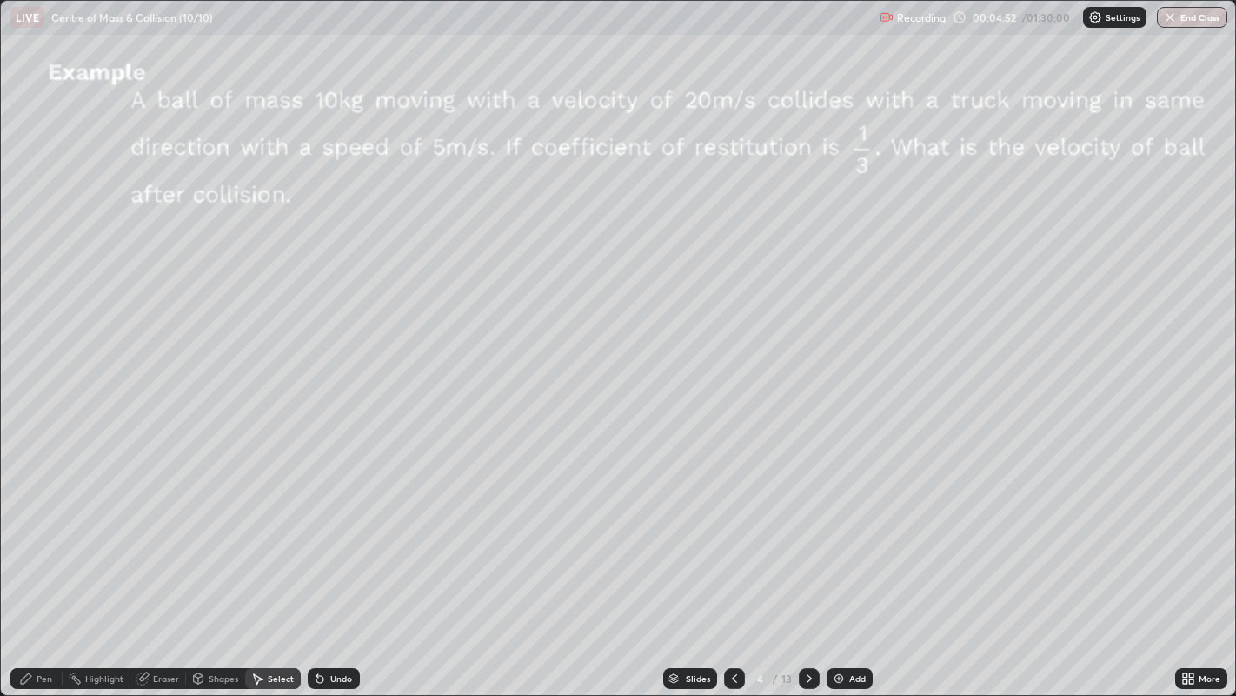
click at [38, 564] on div "Pen" at bounding box center [45, 678] width 16 height 9
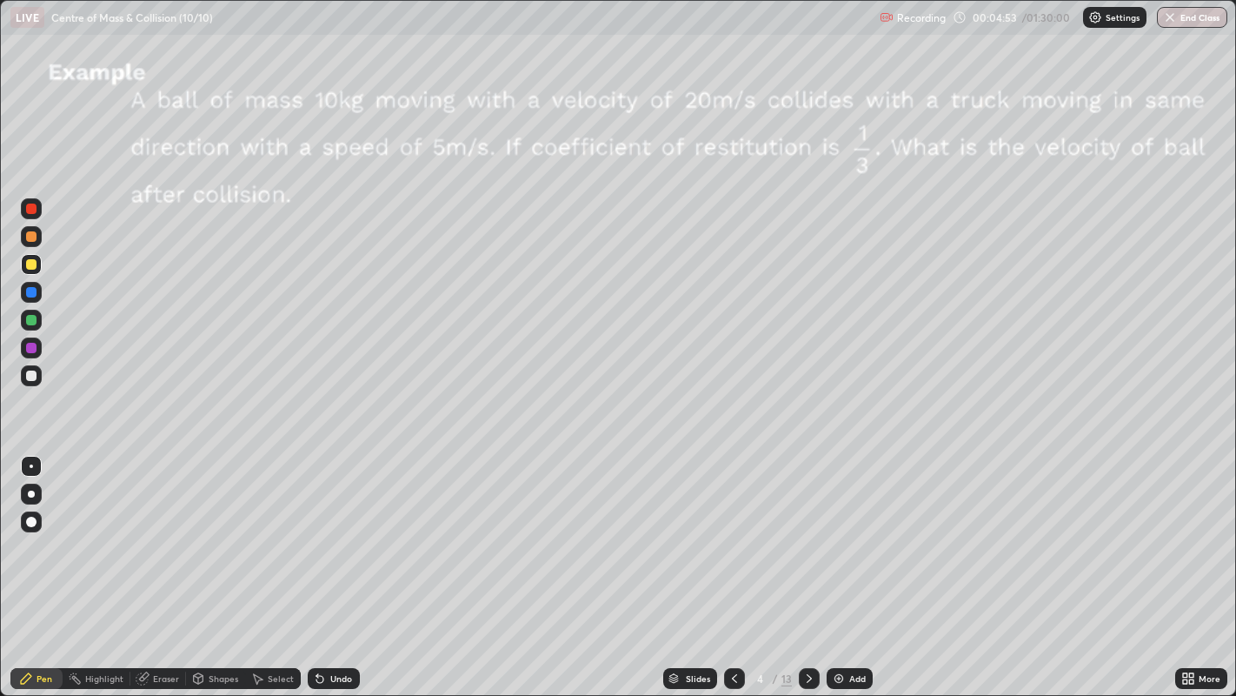
click at [33, 239] on div at bounding box center [31, 236] width 10 height 10
click at [334, 564] on div "Undo" at bounding box center [341, 678] width 22 height 9
click at [336, 564] on div "Undo" at bounding box center [341, 678] width 22 height 9
click at [337, 564] on div "Undo" at bounding box center [341, 678] width 22 height 9
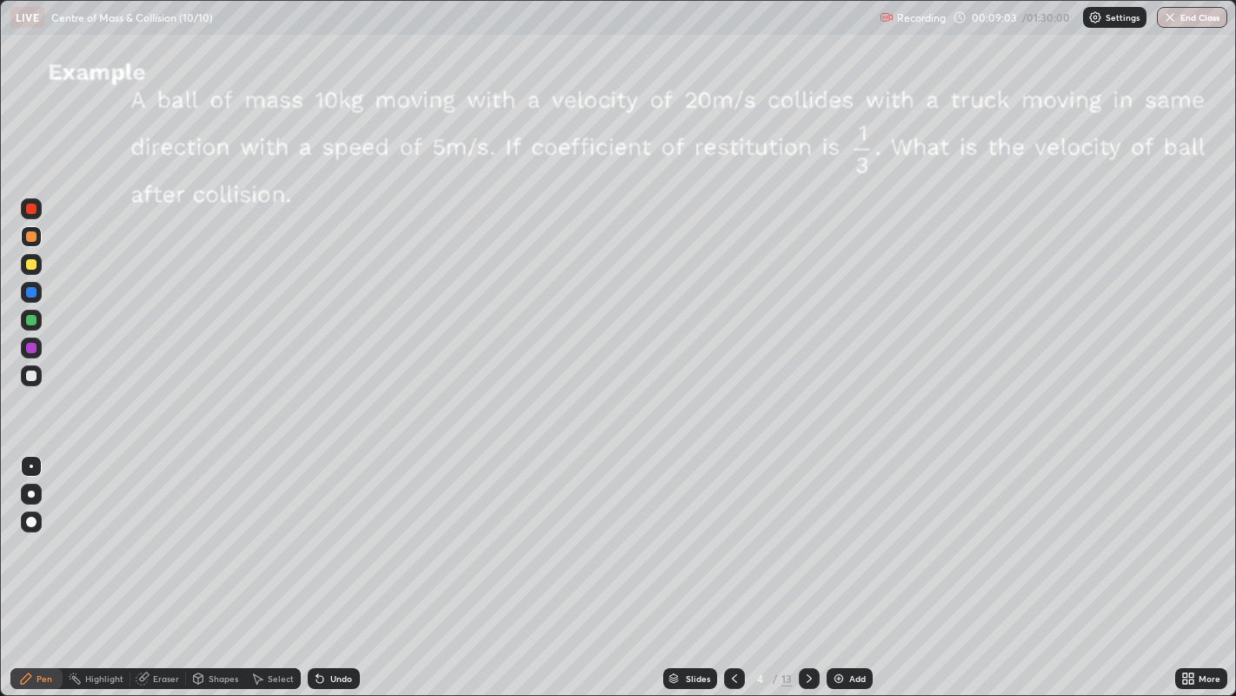
click at [810, 564] on icon at bounding box center [810, 678] width 14 height 14
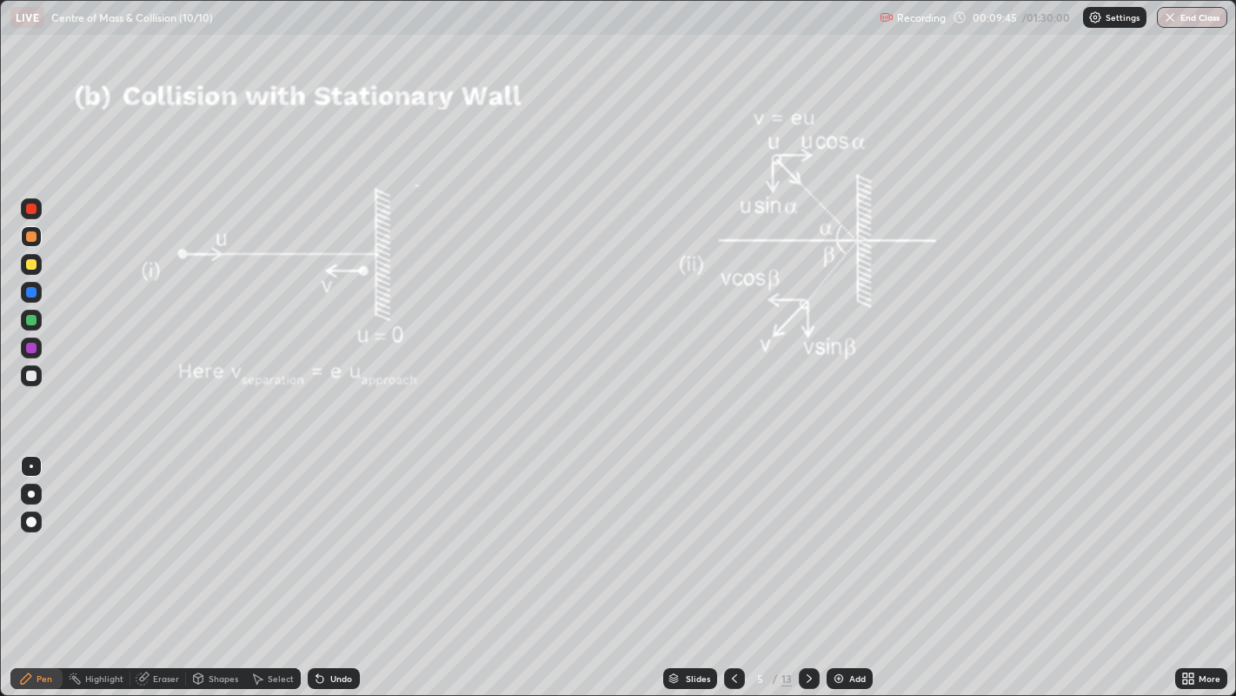
click at [33, 236] on div at bounding box center [31, 236] width 10 height 10
click at [221, 564] on div "Shapes" at bounding box center [224, 678] width 30 height 9
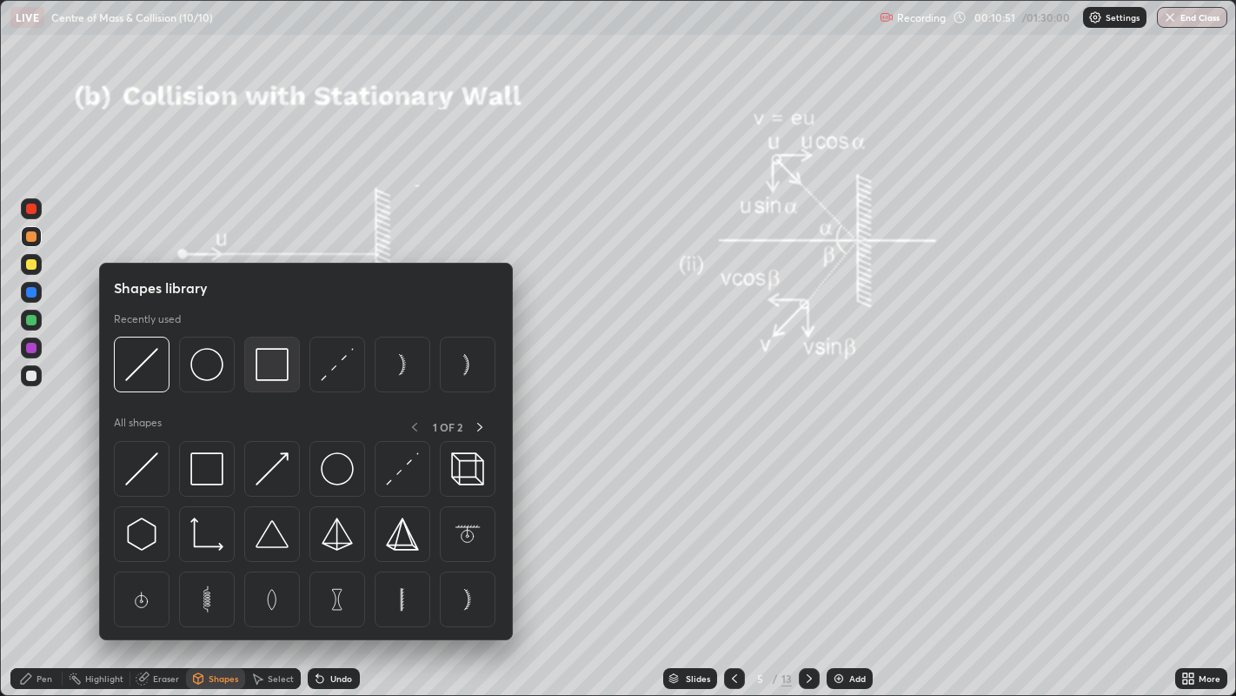
click at [262, 376] on img at bounding box center [272, 364] width 33 height 33
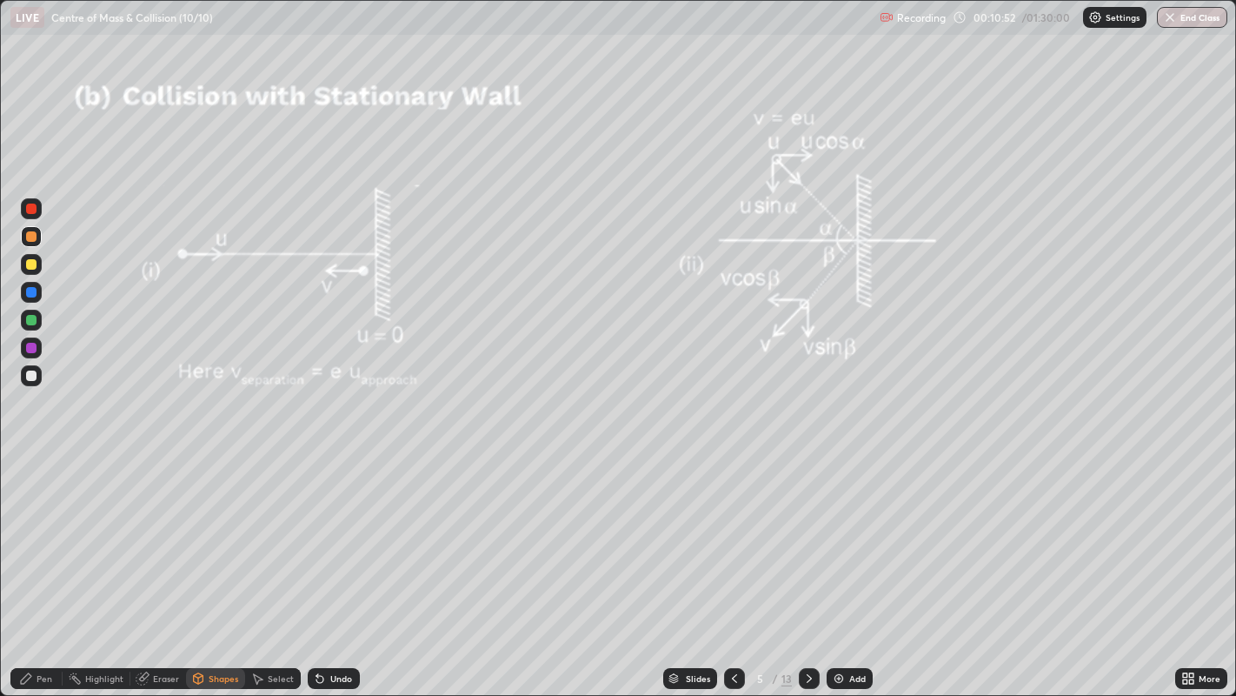
click at [31, 373] on div at bounding box center [31, 375] width 10 height 10
click at [157, 564] on div "Eraser" at bounding box center [166, 678] width 26 height 9
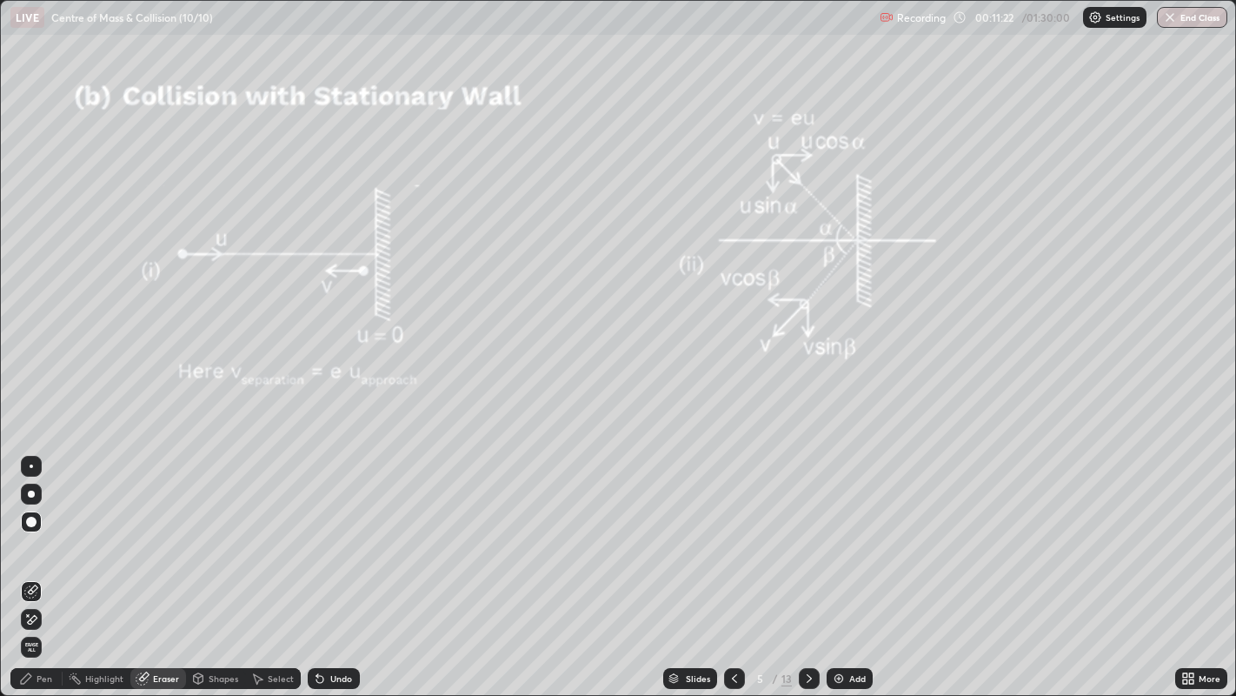
click at [33, 564] on div "Pen" at bounding box center [36, 678] width 52 height 21
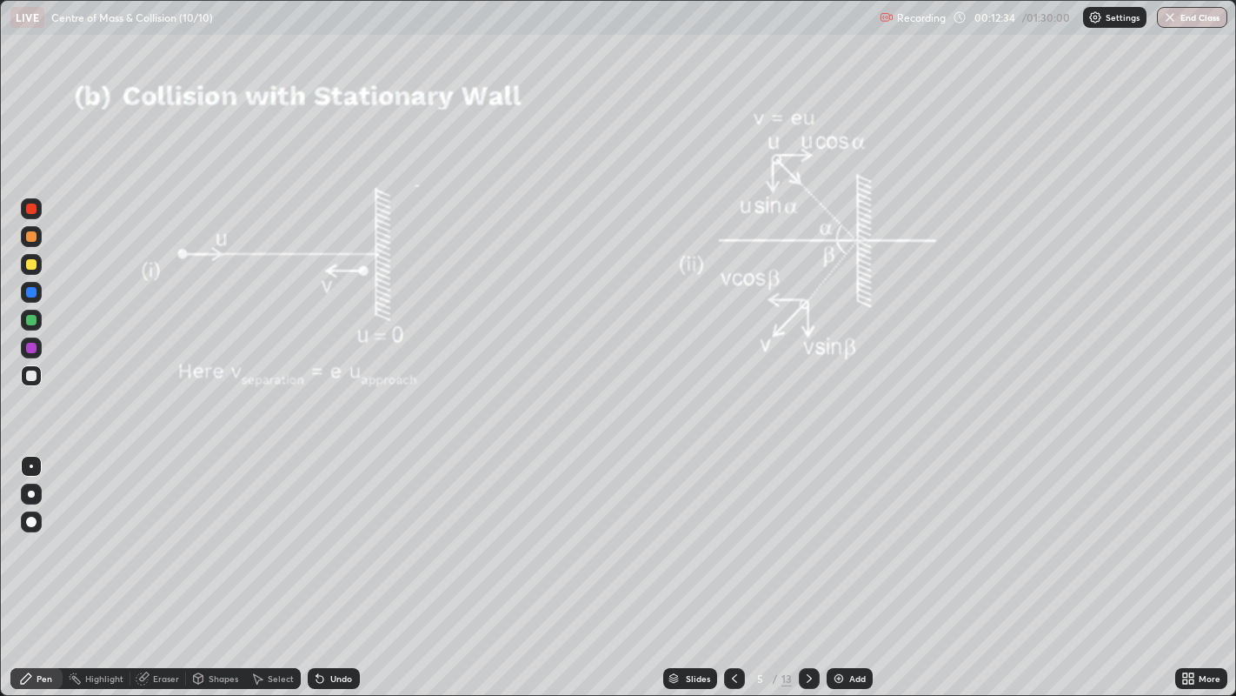
click at [30, 493] on div at bounding box center [31, 493] width 7 height 7
click at [31, 237] on div at bounding box center [31, 236] width 10 height 10
click at [850, 564] on div "Add" at bounding box center [858, 678] width 17 height 9
click at [729, 564] on icon at bounding box center [735, 678] width 14 height 14
click at [808, 564] on icon at bounding box center [809, 678] width 5 height 9
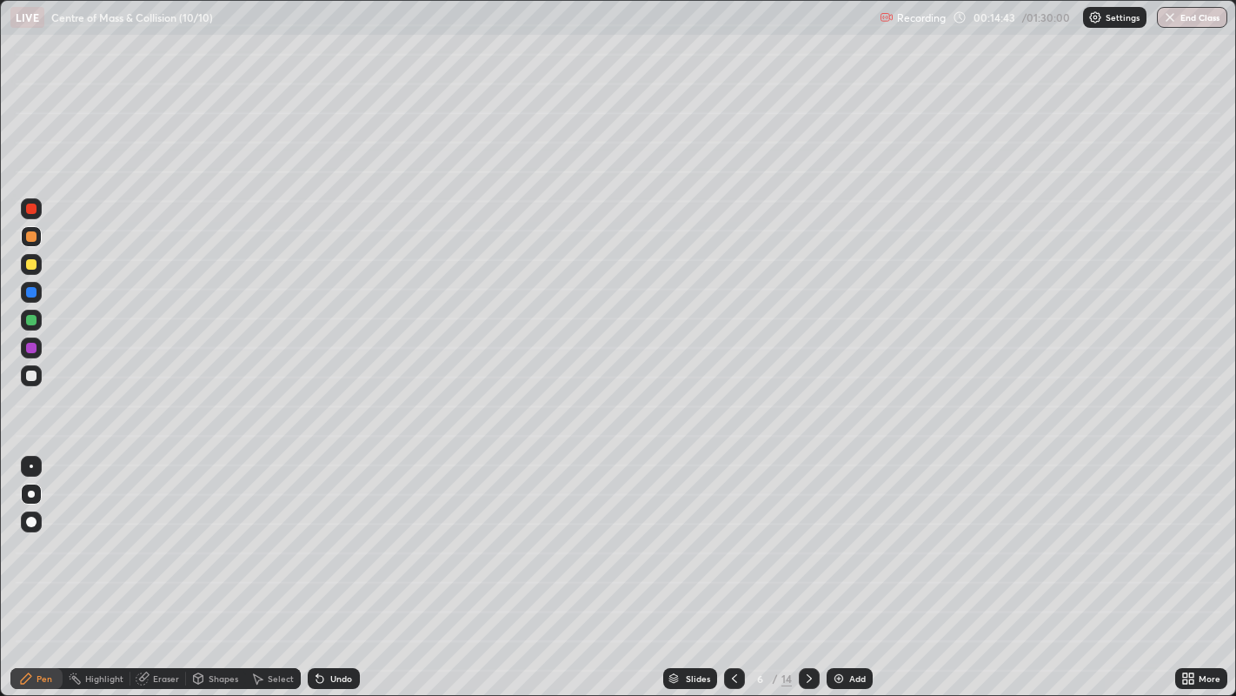
click at [221, 564] on div "Shapes" at bounding box center [224, 678] width 30 height 9
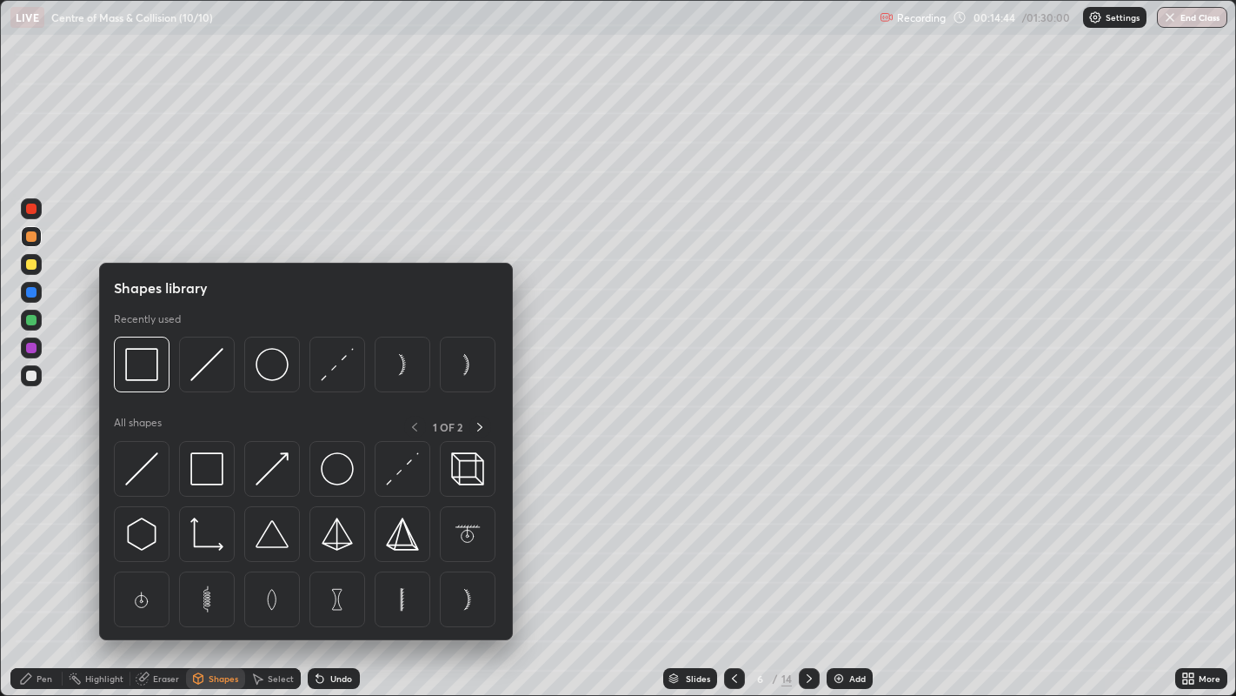
click at [208, 366] on img at bounding box center [206, 364] width 33 height 33
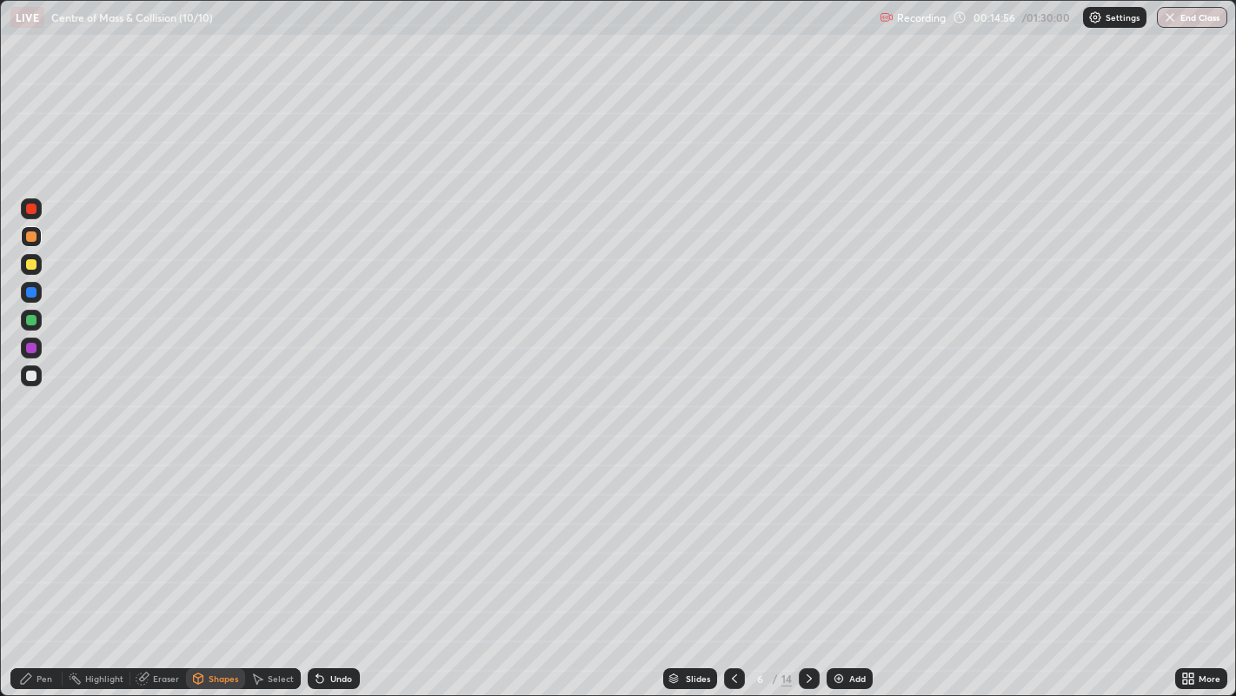
click at [213, 564] on div "Shapes" at bounding box center [224, 678] width 30 height 9
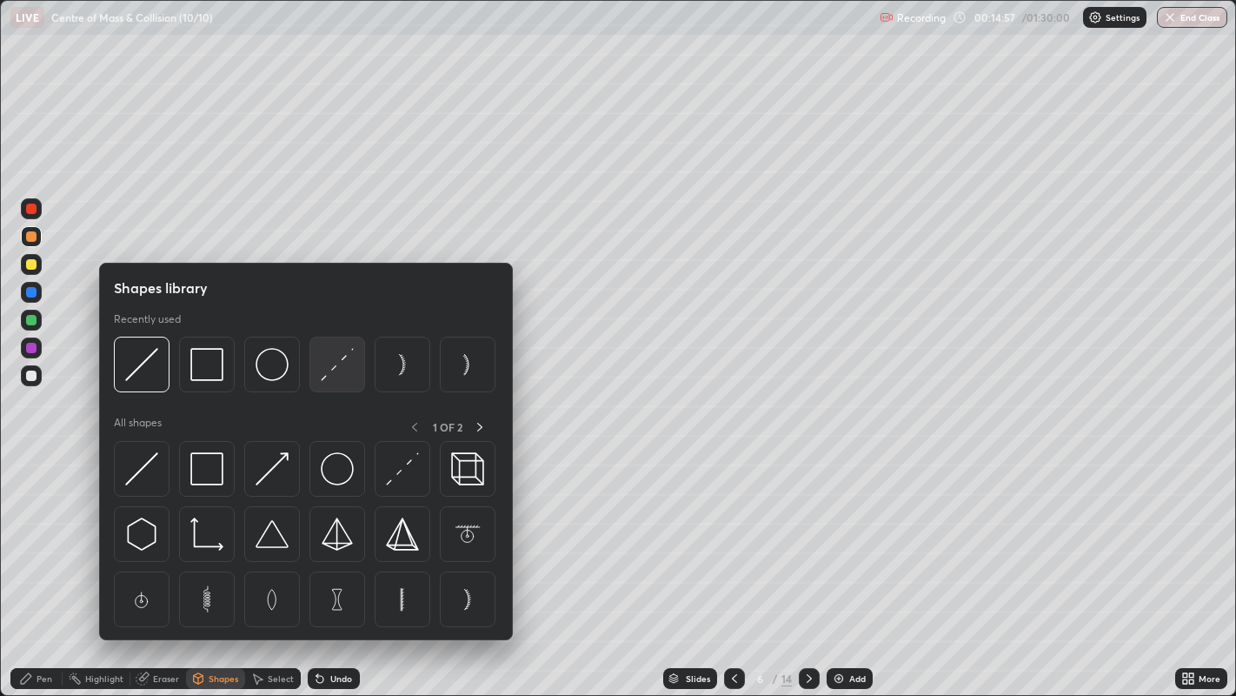
click at [324, 365] on img at bounding box center [337, 364] width 33 height 33
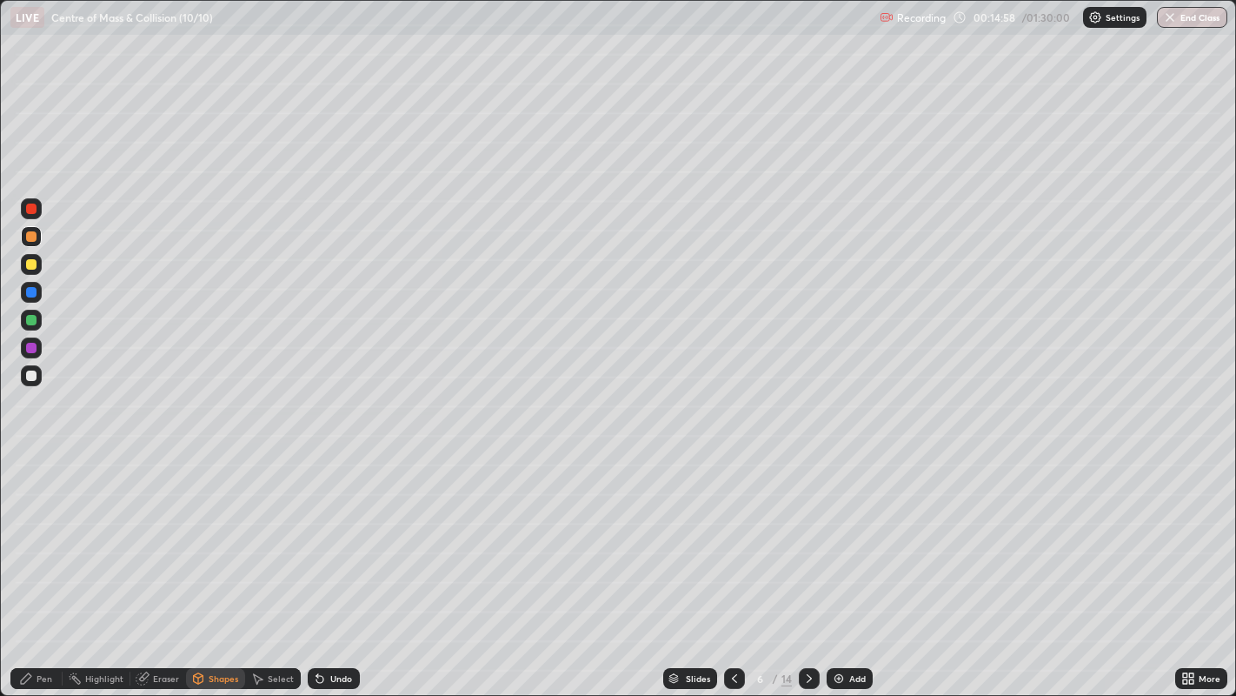
click at [30, 268] on div at bounding box center [31, 264] width 10 height 10
click at [212, 564] on div "Shapes" at bounding box center [224, 678] width 30 height 9
click at [43, 564] on div "Pen" at bounding box center [45, 678] width 16 height 9
click at [36, 379] on div at bounding box center [31, 375] width 21 height 21
click at [215, 564] on div "Shapes" at bounding box center [224, 678] width 30 height 9
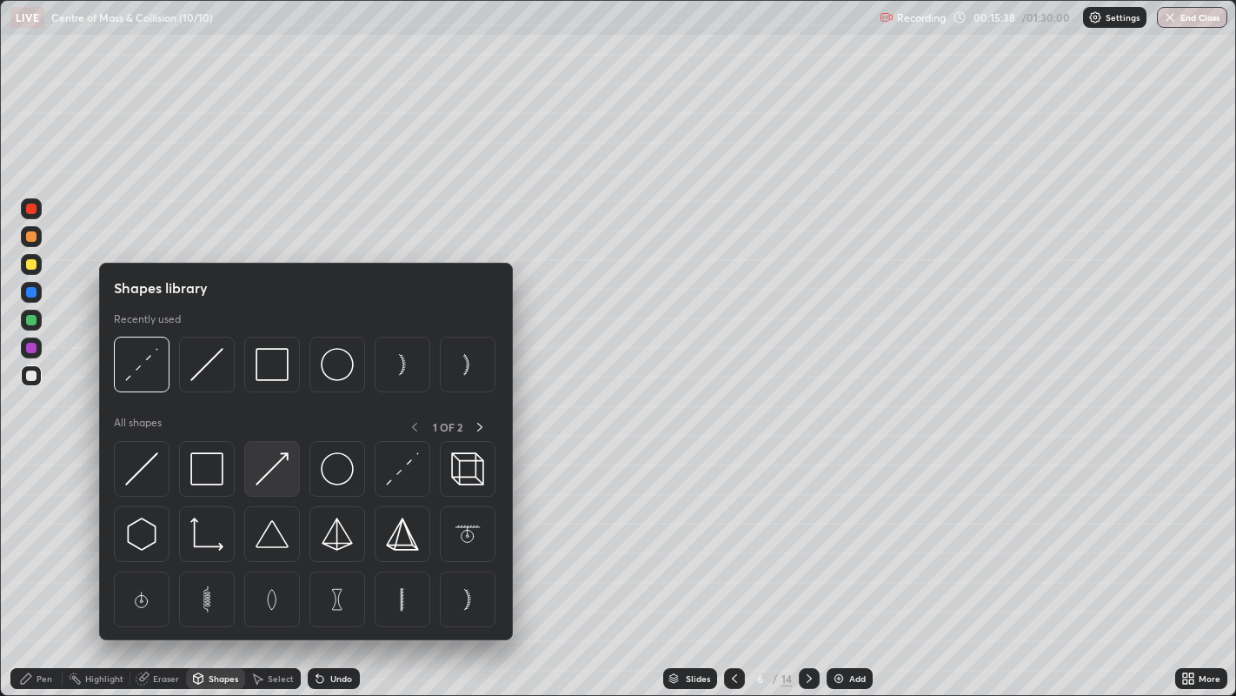
click at [269, 463] on img at bounding box center [272, 468] width 33 height 33
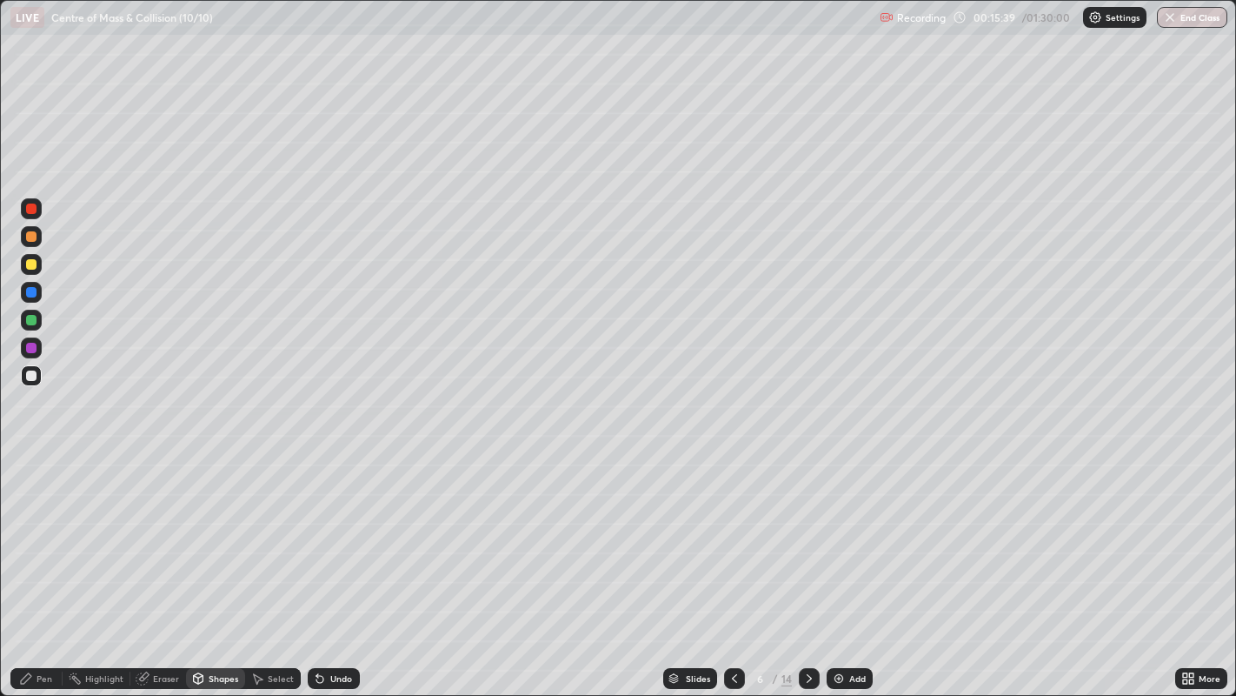
click at [30, 319] on div at bounding box center [31, 320] width 10 height 10
click at [33, 374] on div at bounding box center [31, 375] width 10 height 10
click at [32, 264] on div at bounding box center [31, 264] width 10 height 10
click at [38, 564] on div "Pen" at bounding box center [45, 678] width 16 height 9
click at [269, 564] on div "Select" at bounding box center [273, 678] width 56 height 21
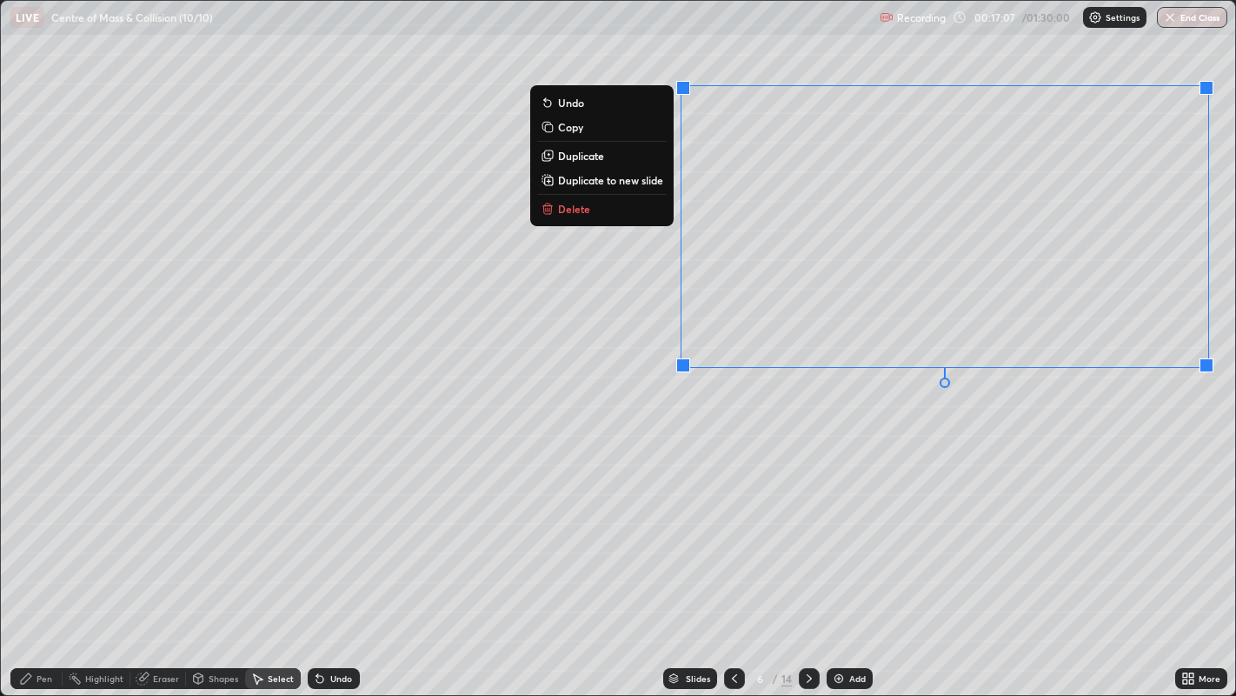
click at [815, 437] on div "0 ° Undo Copy Duplicate Duplicate to new slide Delete" at bounding box center [619, 348] width 1236 height 695
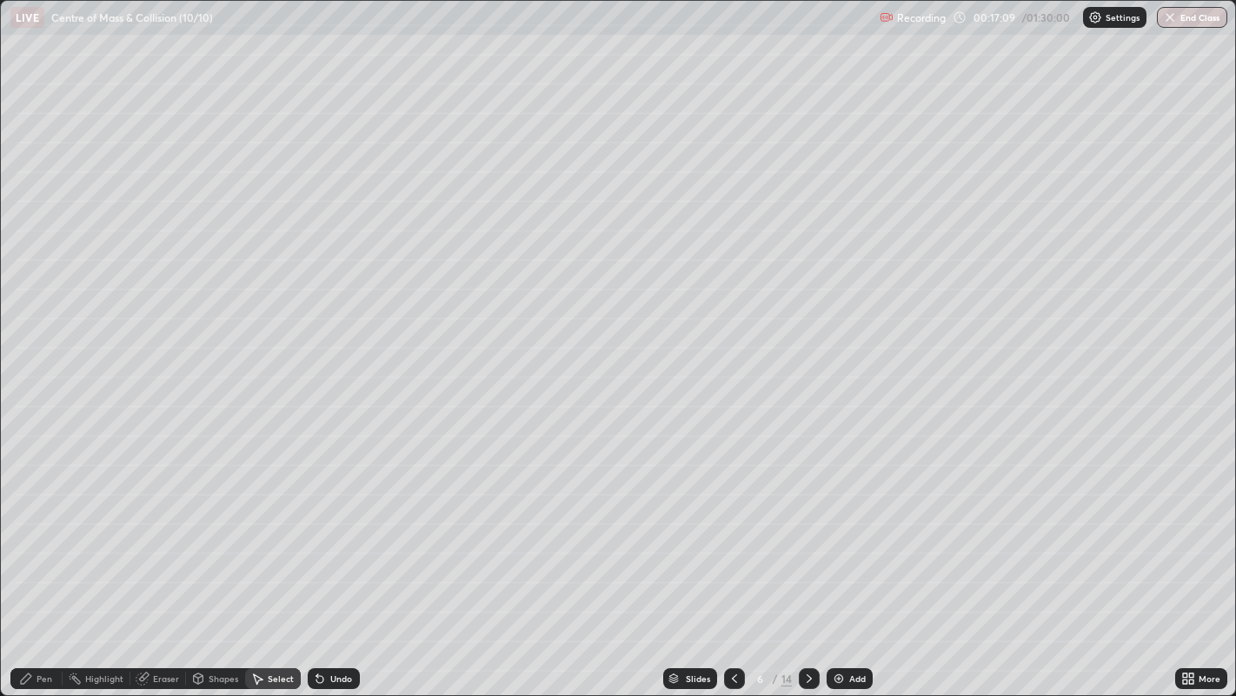
click at [49, 564] on div "Pen" at bounding box center [45, 678] width 16 height 9
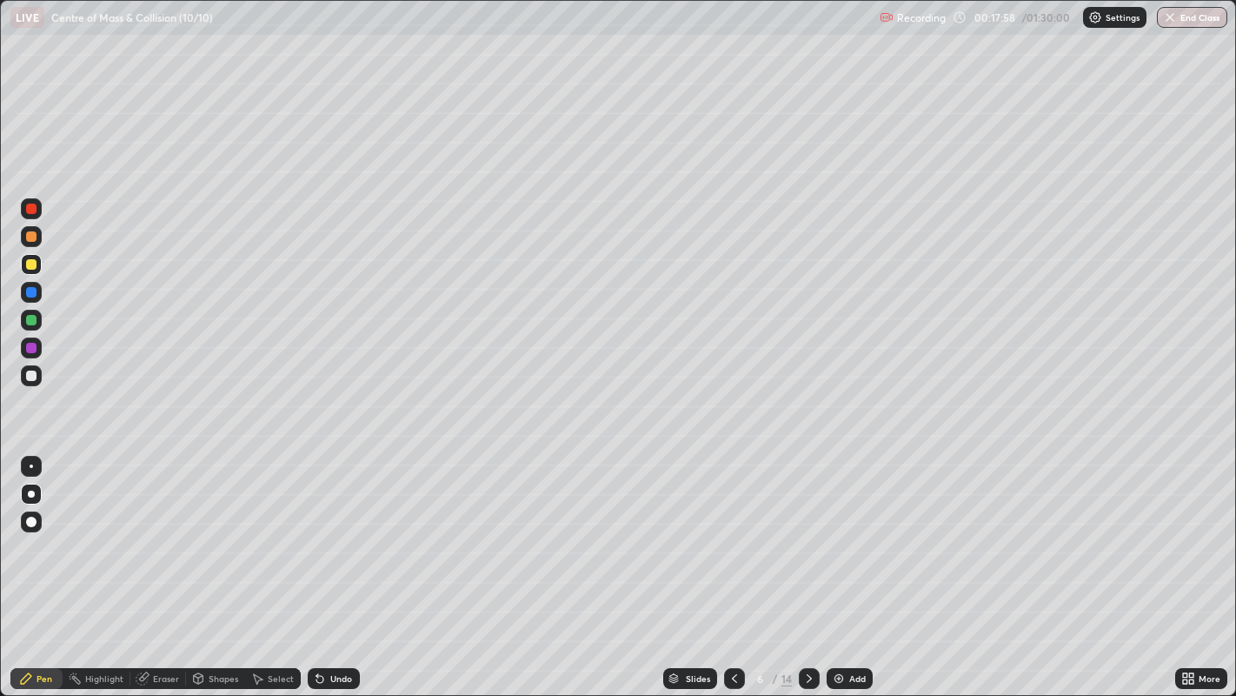
click at [735, 564] on icon at bounding box center [734, 678] width 5 height 9
click at [807, 564] on icon at bounding box center [810, 678] width 14 height 14
click at [31, 374] on div at bounding box center [31, 375] width 10 height 10
click at [162, 564] on div "Eraser" at bounding box center [166, 678] width 26 height 9
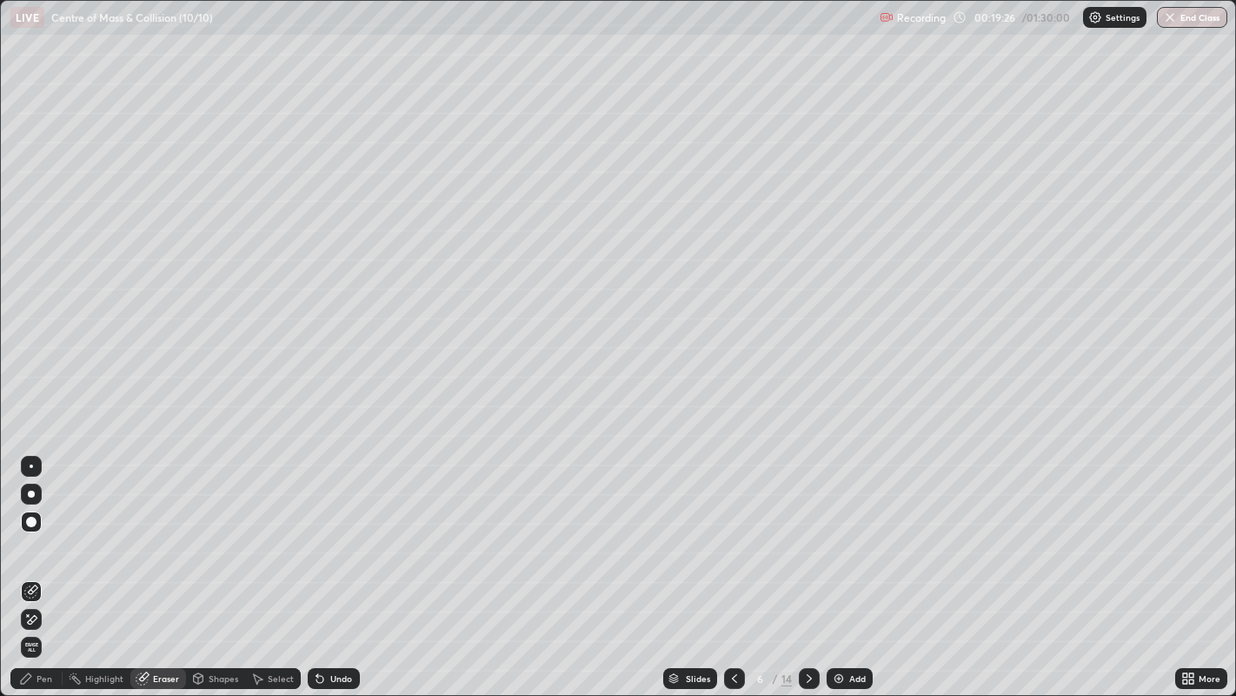
click at [49, 564] on div "Pen" at bounding box center [45, 678] width 16 height 9
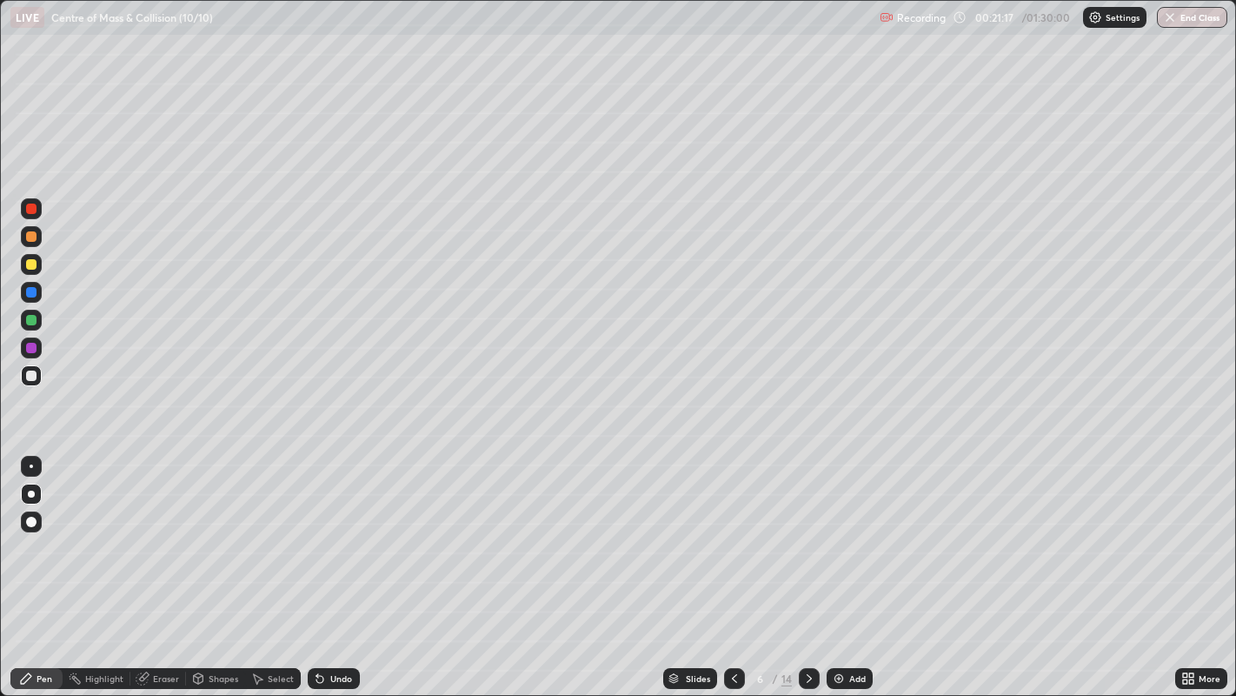
click at [216, 564] on div "Shapes" at bounding box center [224, 678] width 30 height 9
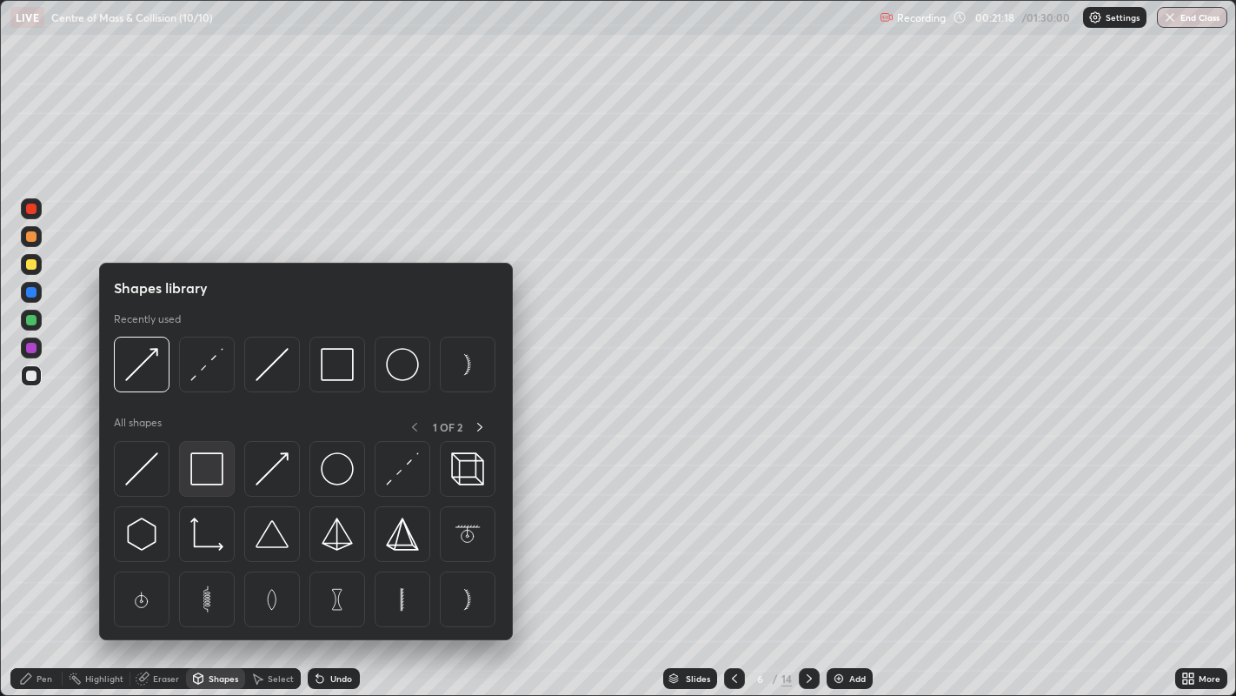
click at [207, 473] on img at bounding box center [206, 468] width 33 height 33
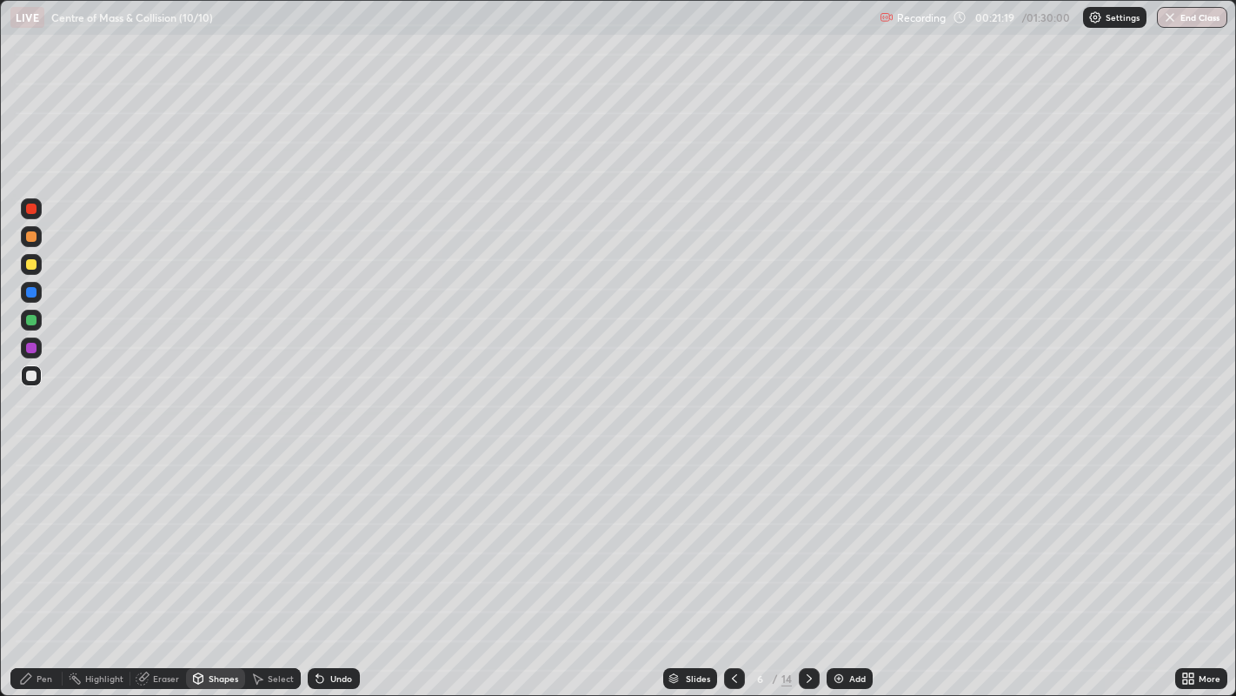
click at [36, 264] on div at bounding box center [31, 264] width 10 height 10
click at [855, 564] on div "Add" at bounding box center [858, 678] width 17 height 9
click at [40, 564] on div "Pen" at bounding box center [45, 678] width 16 height 9
click at [338, 564] on div "Undo" at bounding box center [341, 678] width 22 height 9
click at [210, 564] on div "Shapes" at bounding box center [224, 678] width 30 height 9
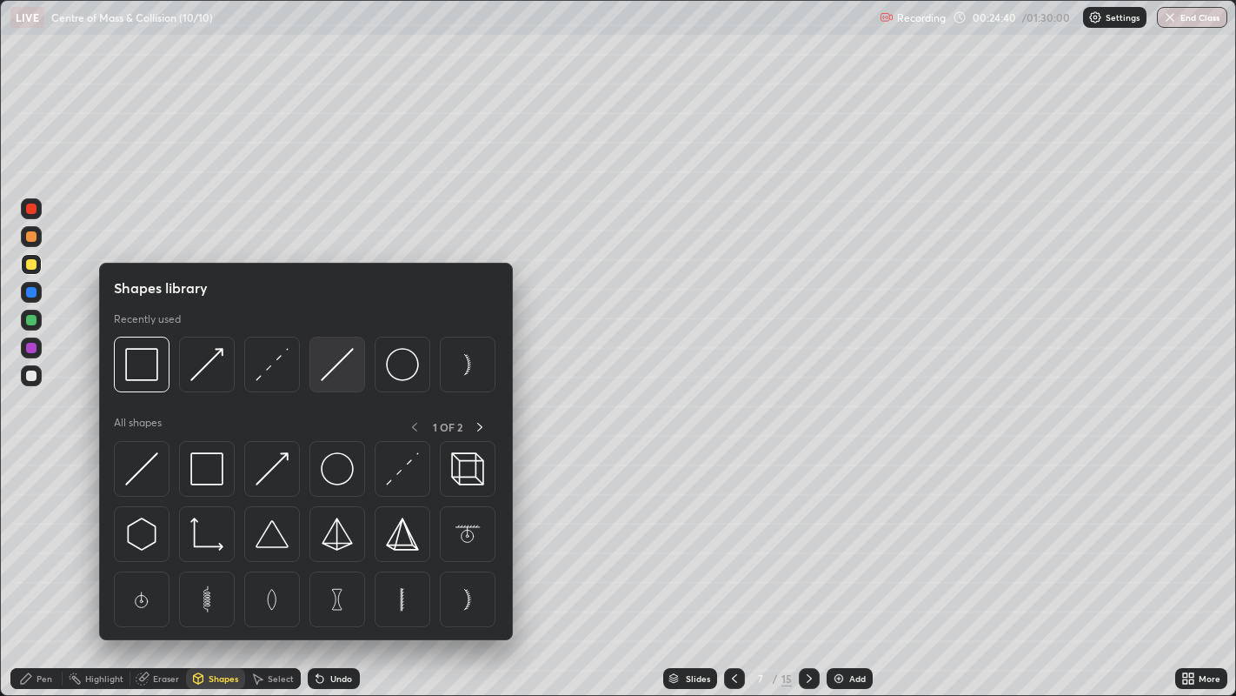
click at [332, 374] on img at bounding box center [337, 364] width 33 height 33
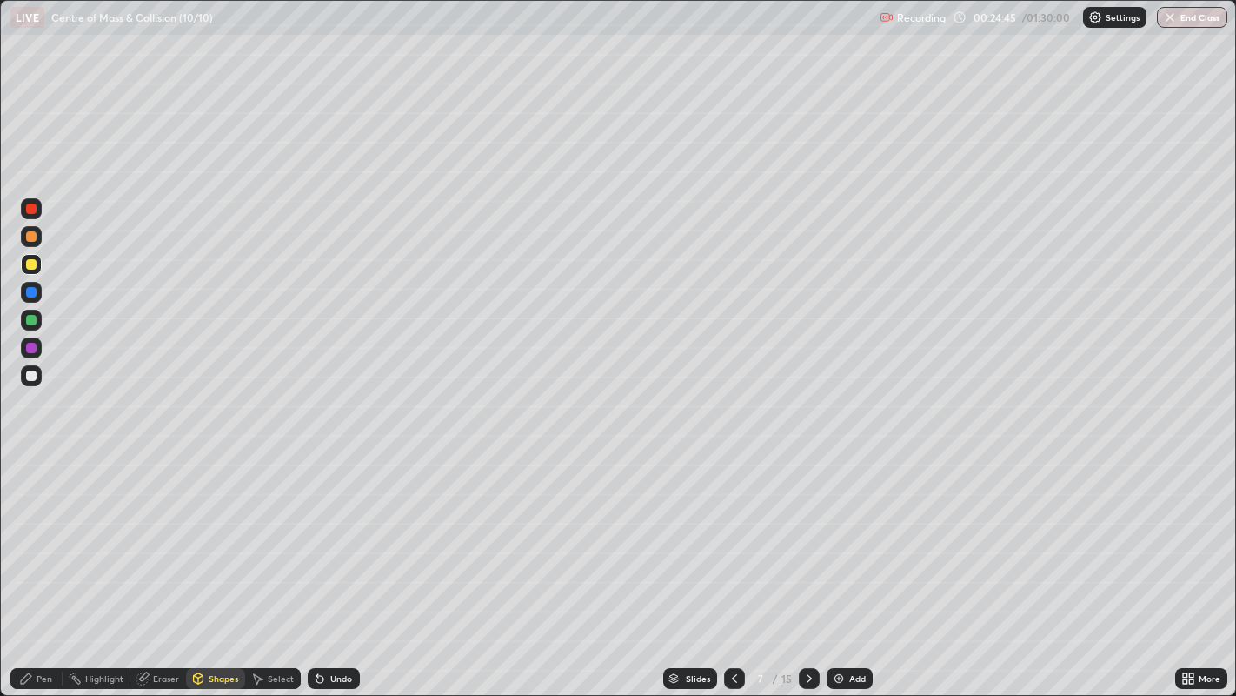
click at [36, 378] on div at bounding box center [31, 375] width 10 height 10
click at [35, 564] on div "Pen" at bounding box center [36, 678] width 52 height 21
click at [223, 564] on div "Shapes" at bounding box center [224, 678] width 30 height 9
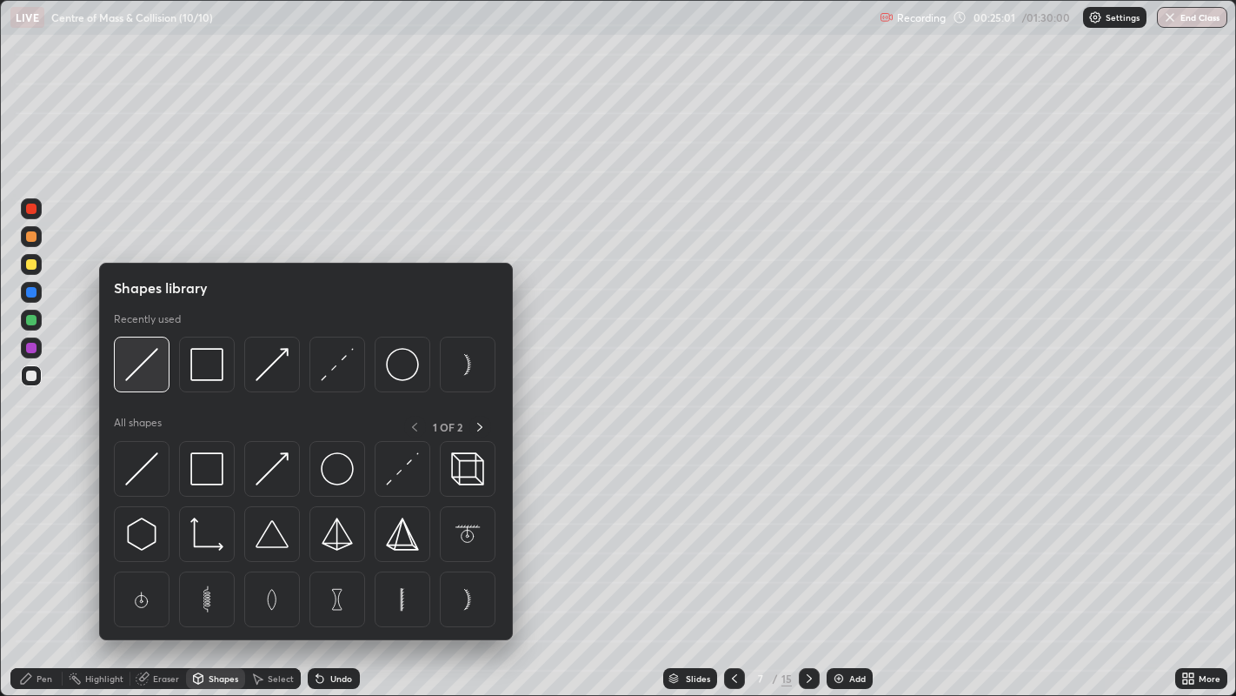
click at [143, 367] on img at bounding box center [141, 364] width 33 height 33
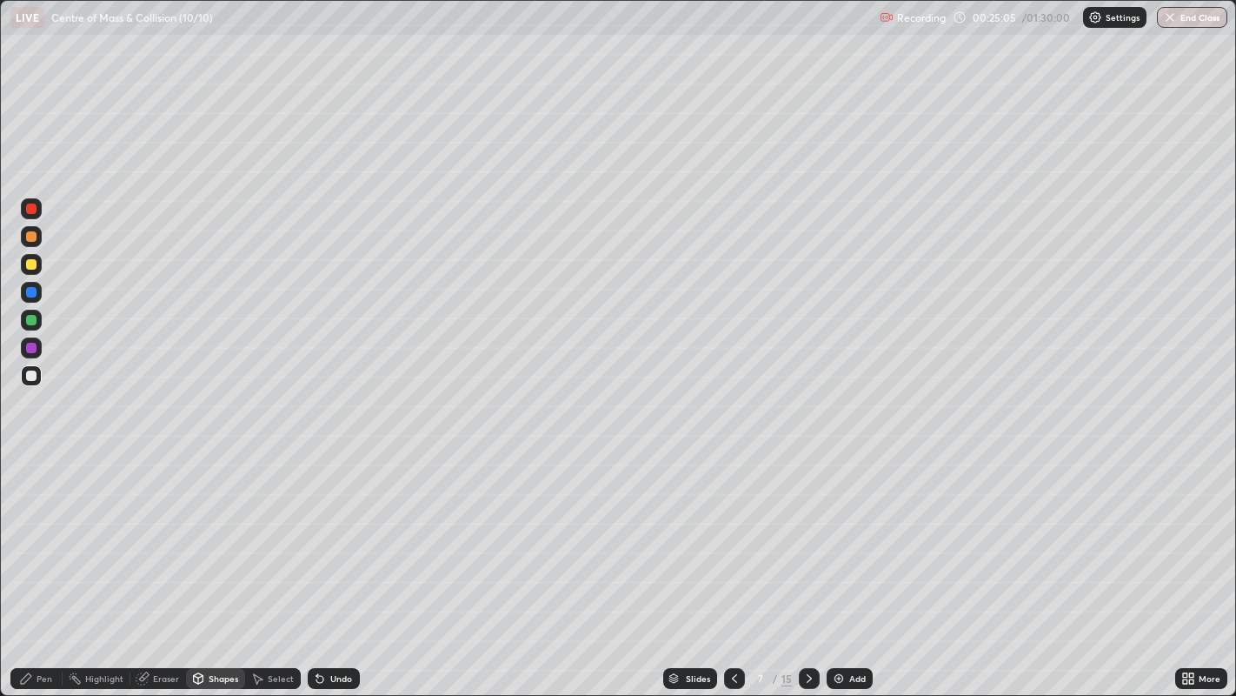
click at [42, 564] on div "Pen" at bounding box center [45, 678] width 16 height 9
click at [36, 264] on div at bounding box center [31, 264] width 10 height 10
click at [272, 564] on div "Select" at bounding box center [281, 678] width 26 height 9
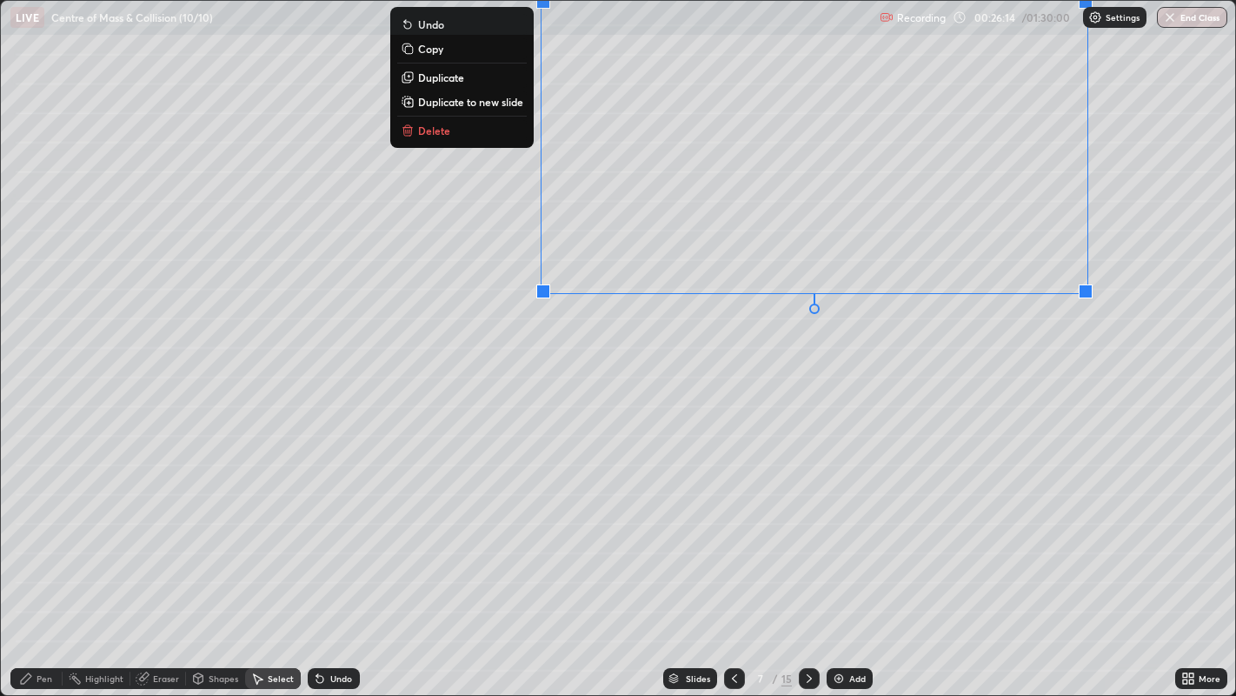
click at [442, 78] on p "Duplicate" at bounding box center [441, 77] width 46 height 14
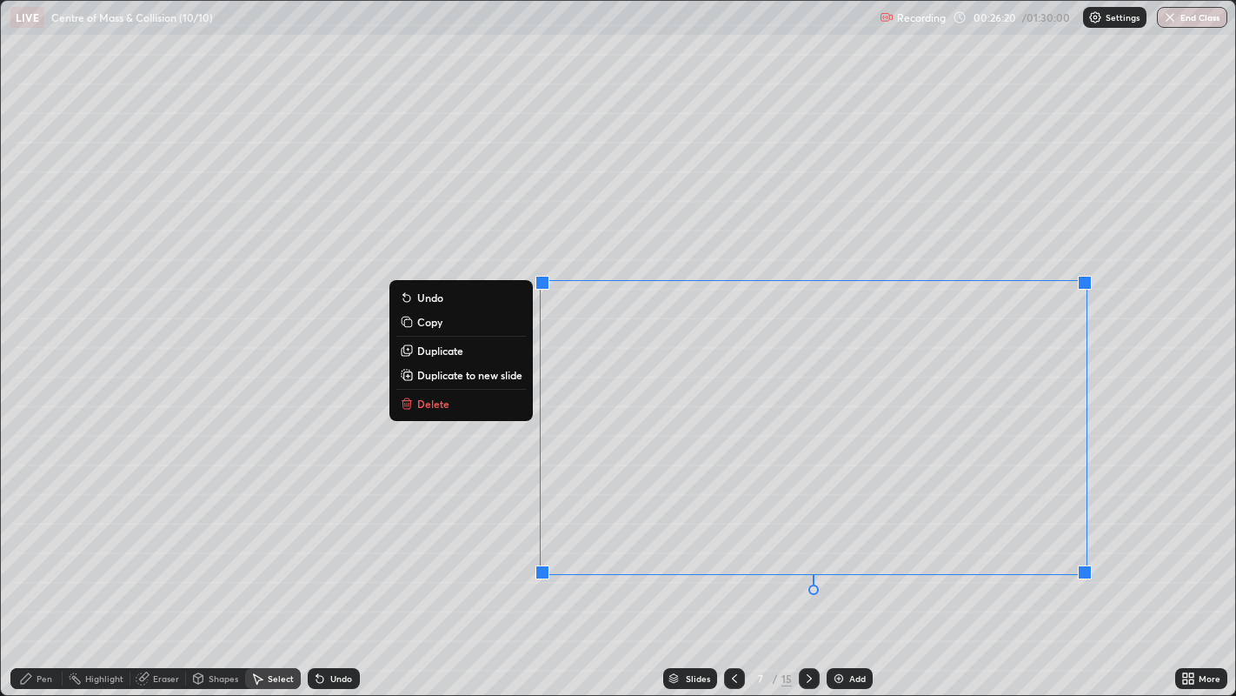
click at [481, 430] on div "0 ° Undo Copy Duplicate Duplicate to new slide Delete" at bounding box center [619, 348] width 1236 height 695
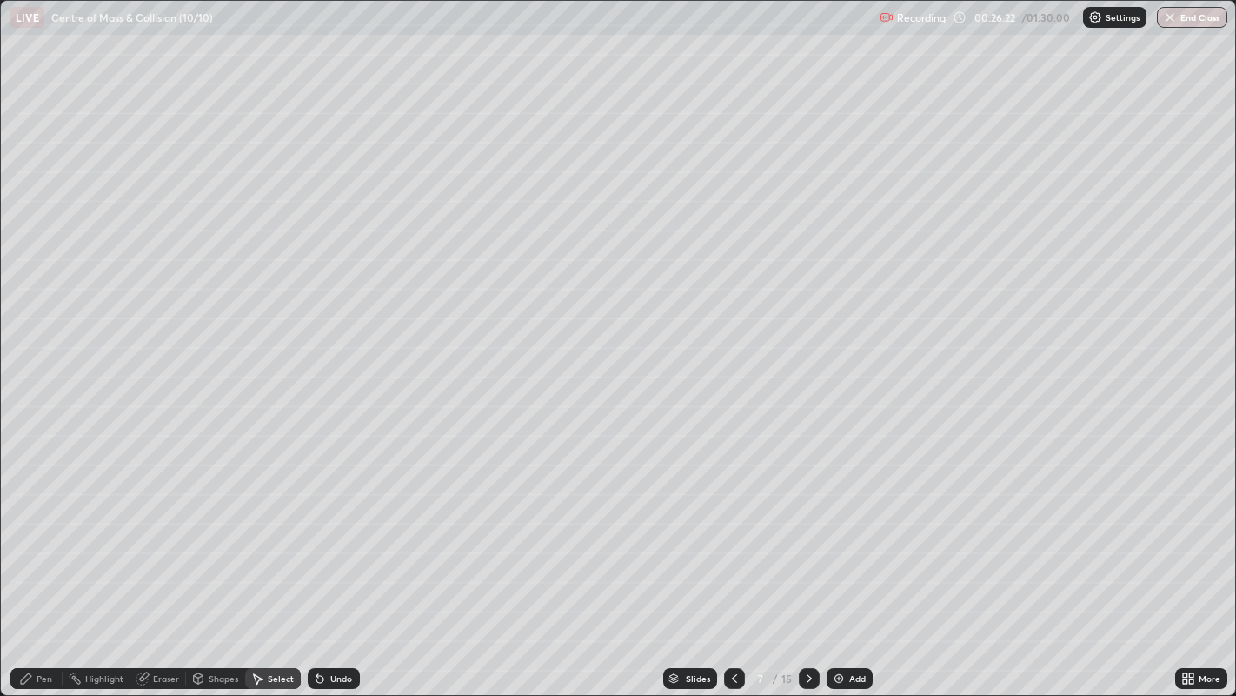
click at [47, 564] on div "Pen" at bounding box center [45, 678] width 16 height 9
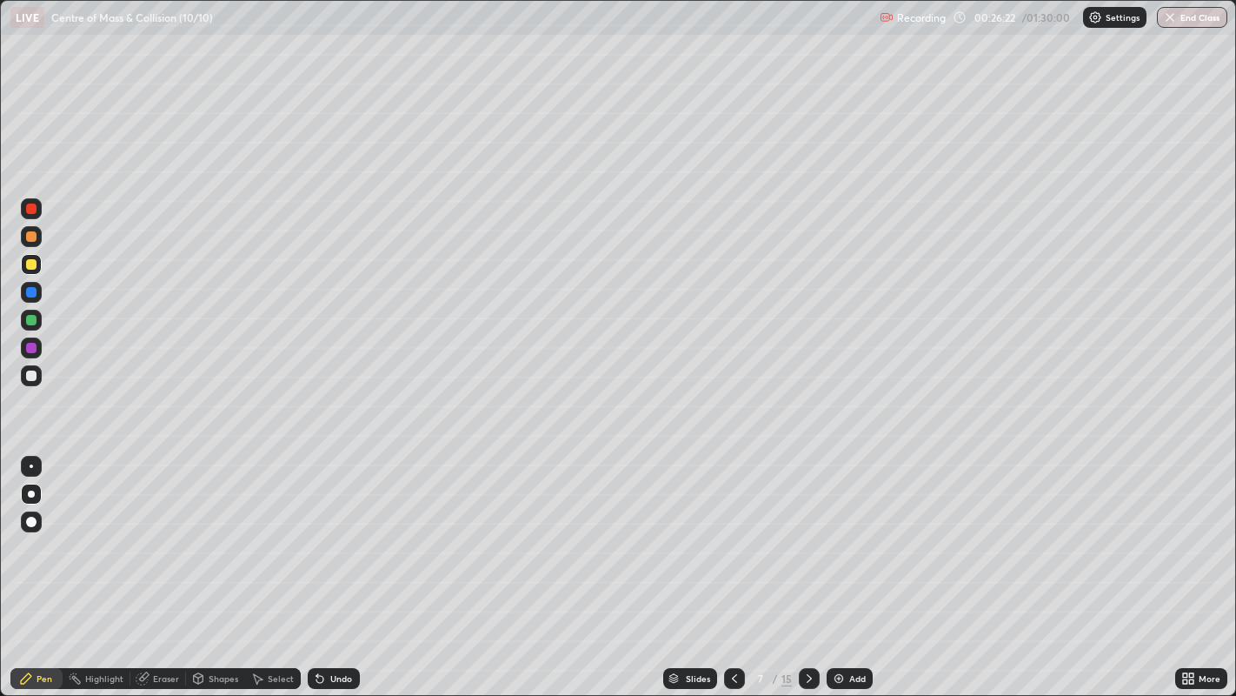
click at [33, 240] on div at bounding box center [31, 236] width 10 height 10
click at [164, 564] on div "Eraser" at bounding box center [166, 678] width 26 height 9
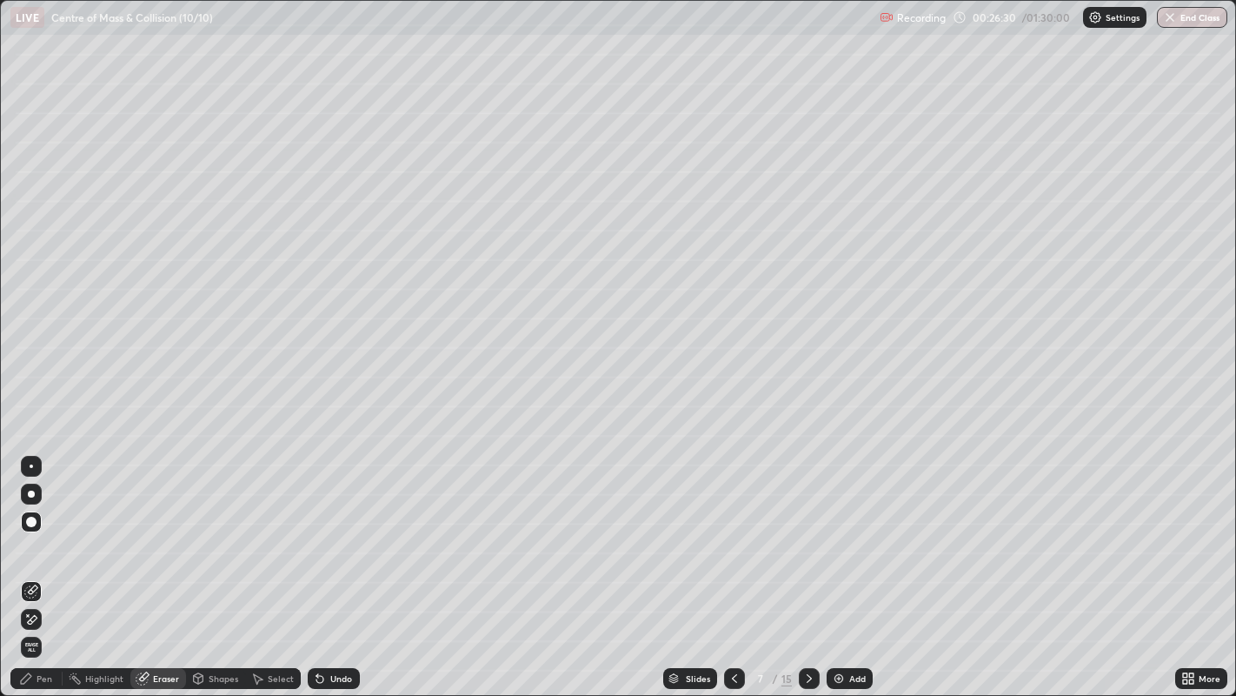
click at [26, 564] on icon at bounding box center [26, 678] width 10 height 10
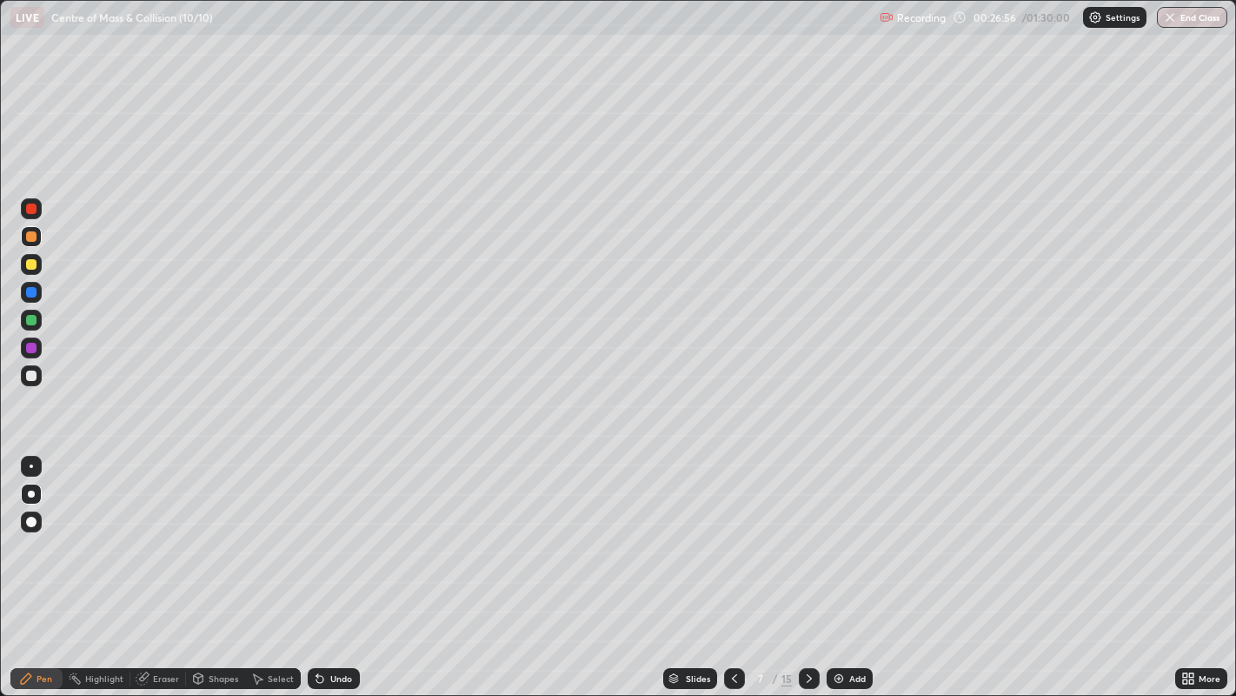
click at [245, 564] on div "Select" at bounding box center [273, 678] width 56 height 21
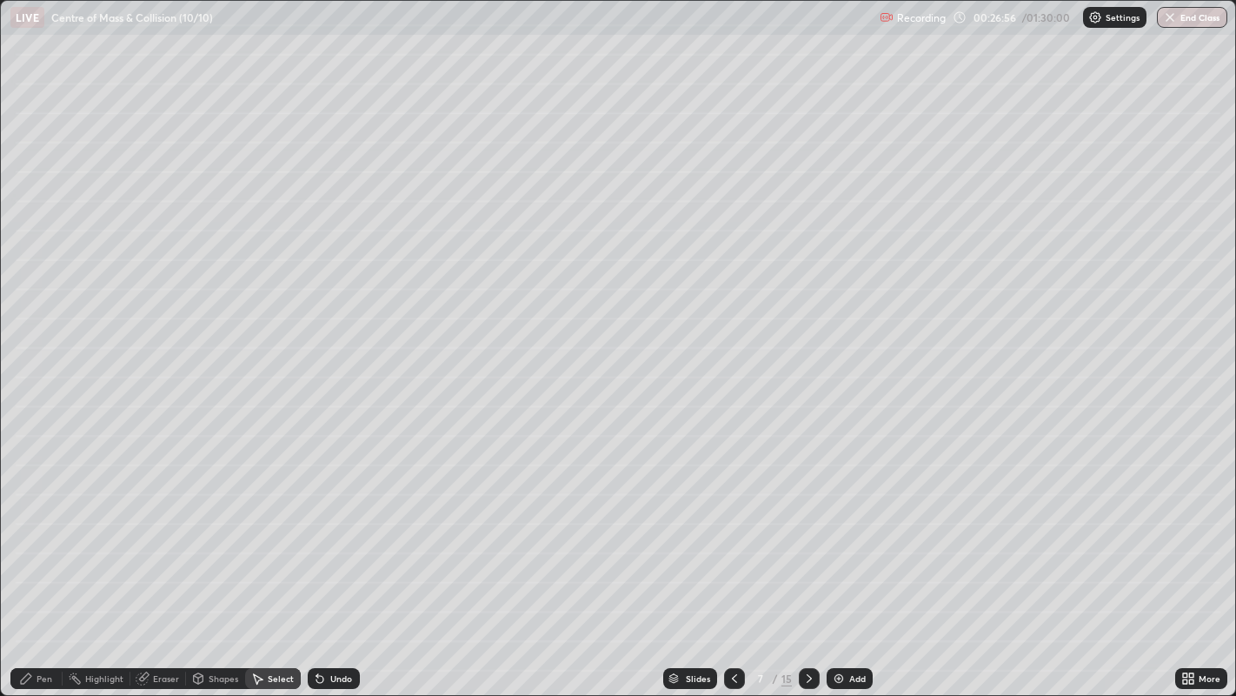
click at [273, 564] on div "Select" at bounding box center [281, 678] width 26 height 9
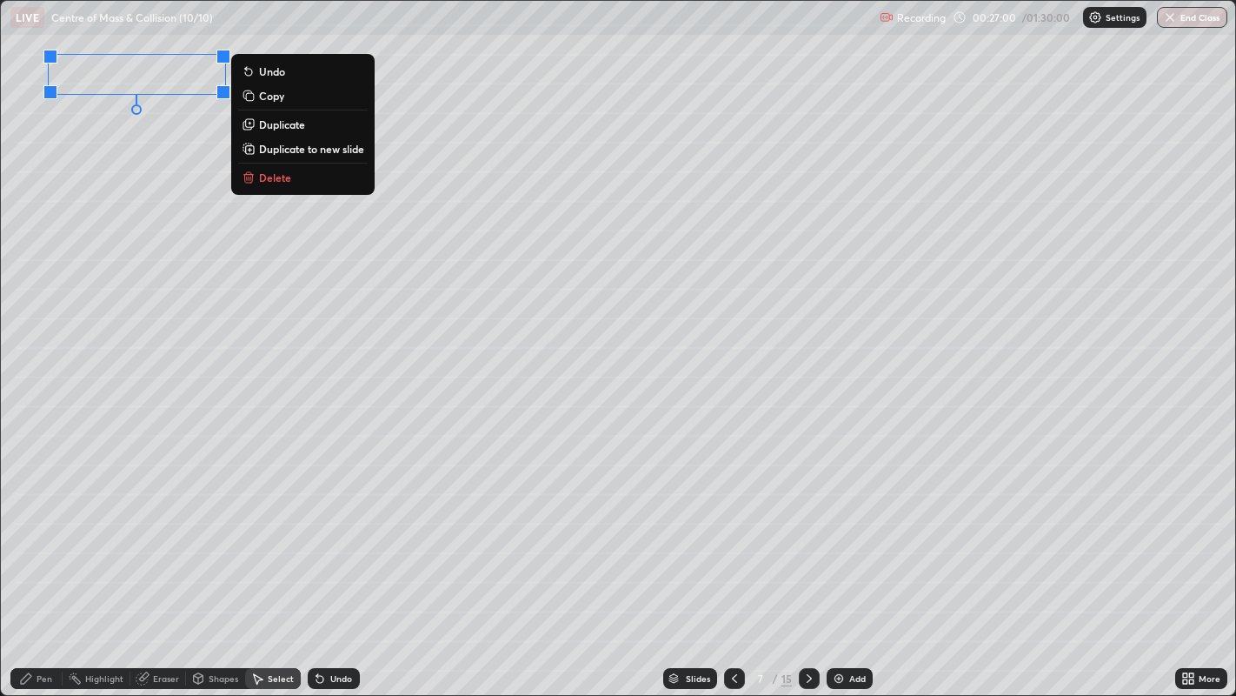
click at [37, 564] on div "Pen" at bounding box center [45, 678] width 16 height 9
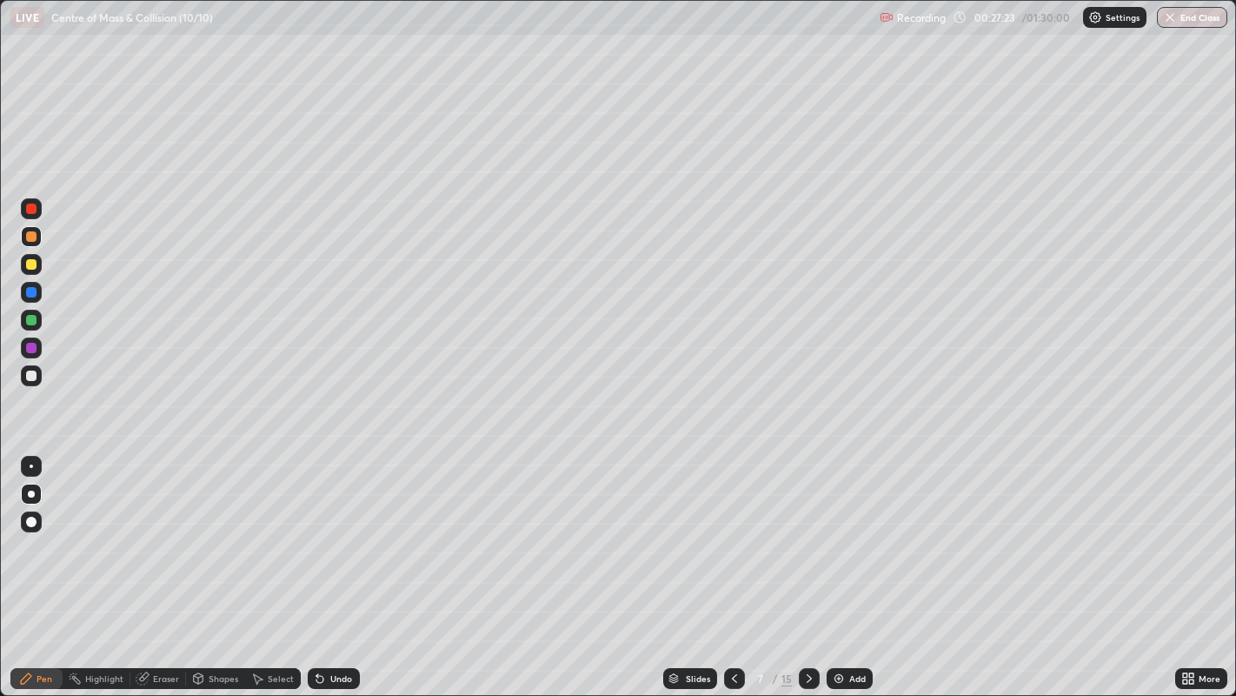
click at [27, 457] on div at bounding box center [31, 466] width 21 height 21
click at [29, 374] on div at bounding box center [31, 375] width 10 height 10
click at [279, 564] on div "Select" at bounding box center [281, 678] width 26 height 9
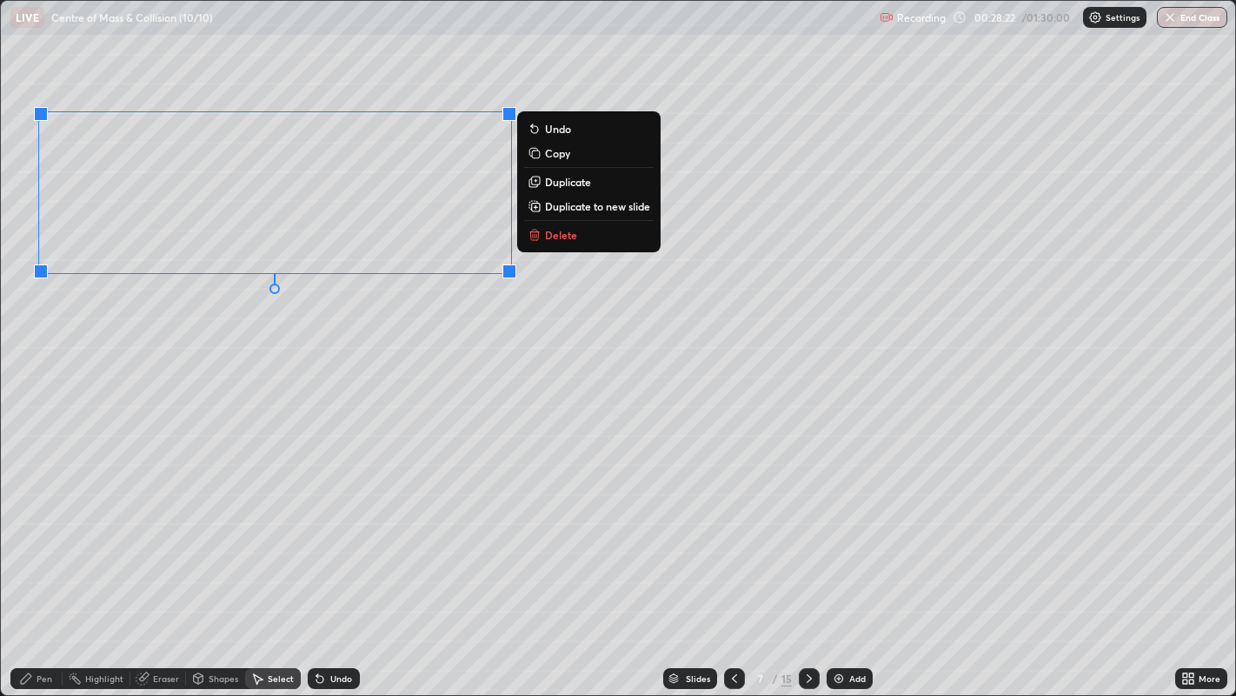
click at [218, 424] on div "0 ° Undo Copy Duplicate Duplicate to new slide Delete" at bounding box center [619, 348] width 1236 height 695
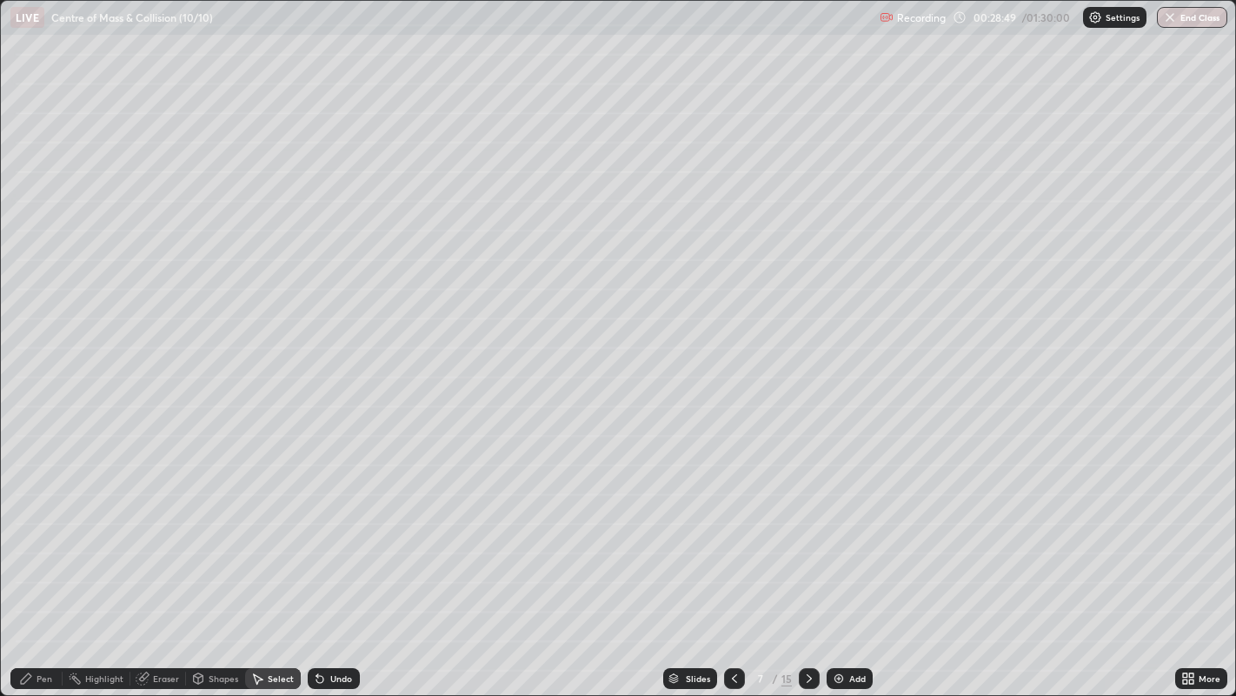
click at [49, 564] on div "Pen" at bounding box center [45, 678] width 16 height 9
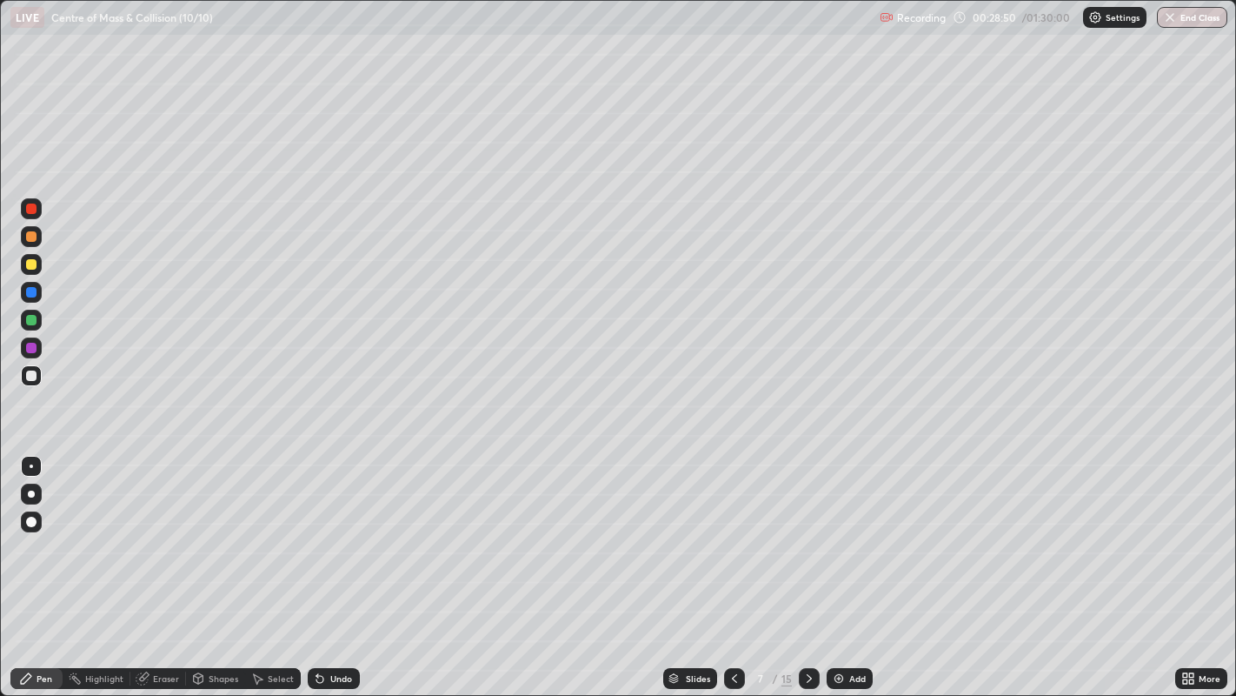
click at [35, 321] on div at bounding box center [31, 320] width 10 height 10
click at [36, 241] on div at bounding box center [31, 236] width 21 height 21
click at [30, 376] on div at bounding box center [31, 375] width 10 height 10
click at [32, 238] on div at bounding box center [31, 236] width 10 height 10
click at [35, 324] on div at bounding box center [31, 320] width 21 height 21
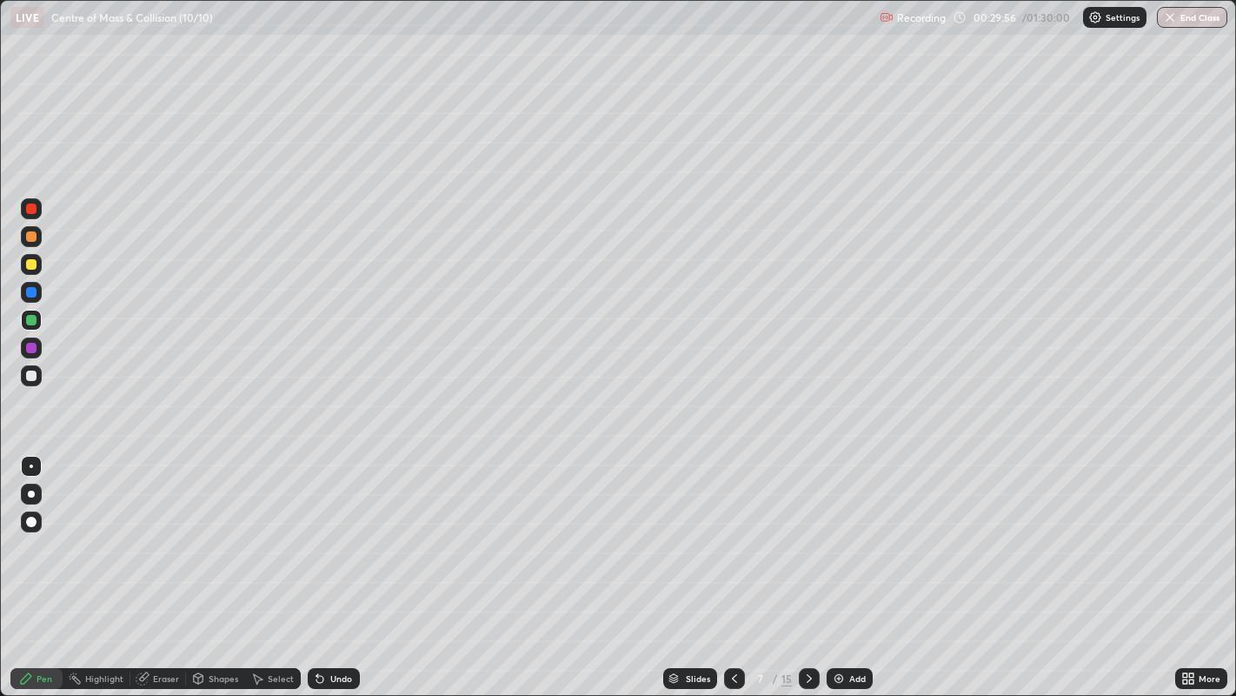
click at [166, 564] on div "Eraser" at bounding box center [166, 678] width 26 height 9
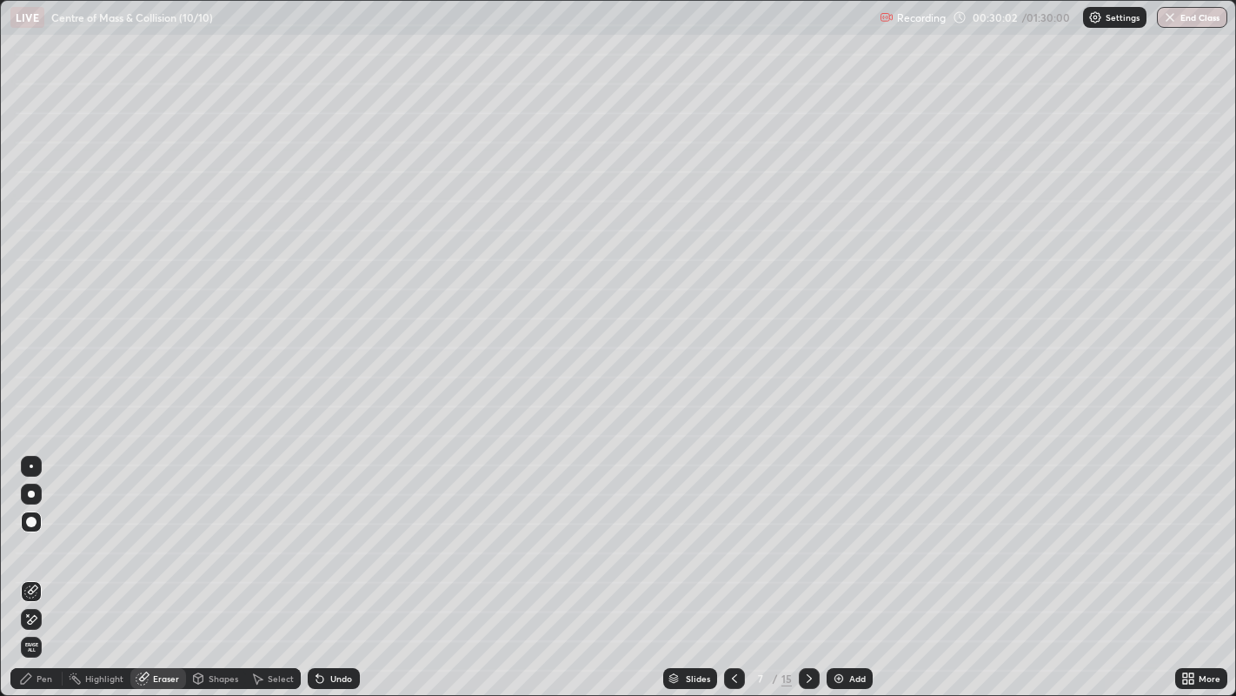
click at [43, 564] on div "Pen" at bounding box center [45, 678] width 16 height 9
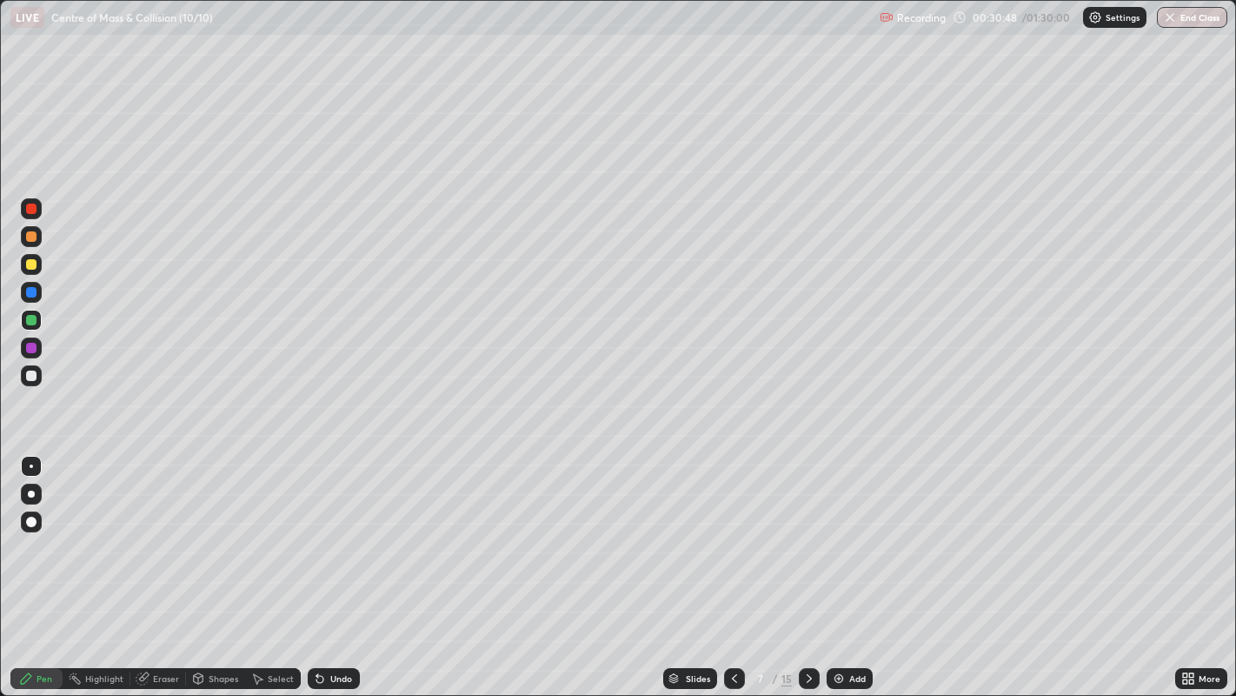
click at [33, 263] on div at bounding box center [31, 264] width 10 height 10
click at [31, 496] on div at bounding box center [31, 493] width 7 height 7
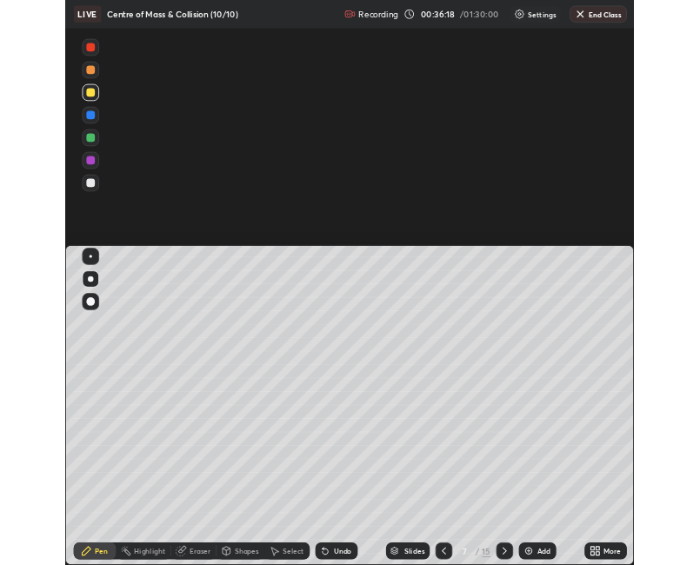
scroll to position [86259, 86253]
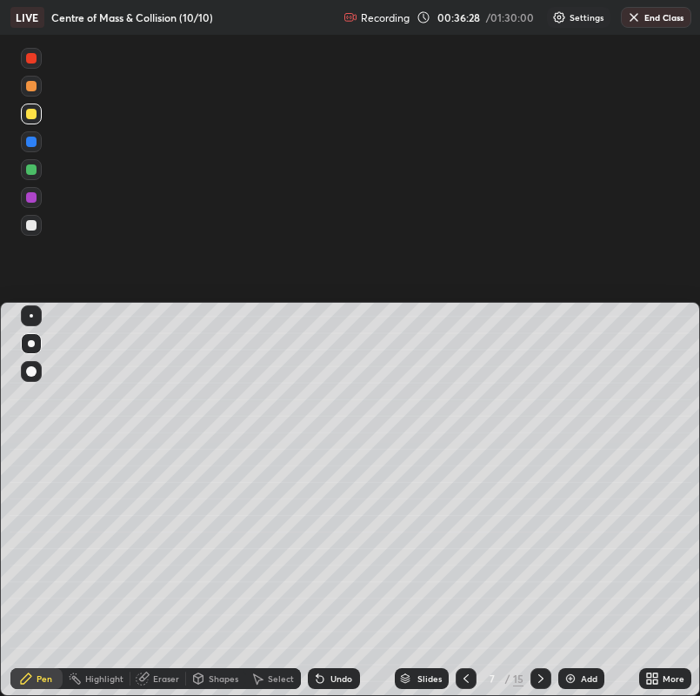
click at [458, 256] on div "Setting up your live class" at bounding box center [350, 348] width 700 height 696
click at [664, 564] on div "More" at bounding box center [674, 678] width 22 height 9
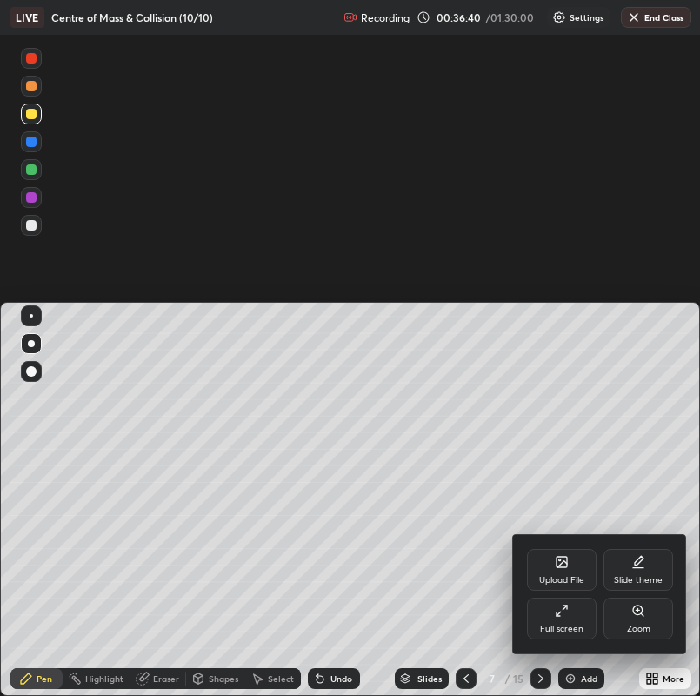
click at [573, 564] on div "Full screen" at bounding box center [562, 618] width 70 height 42
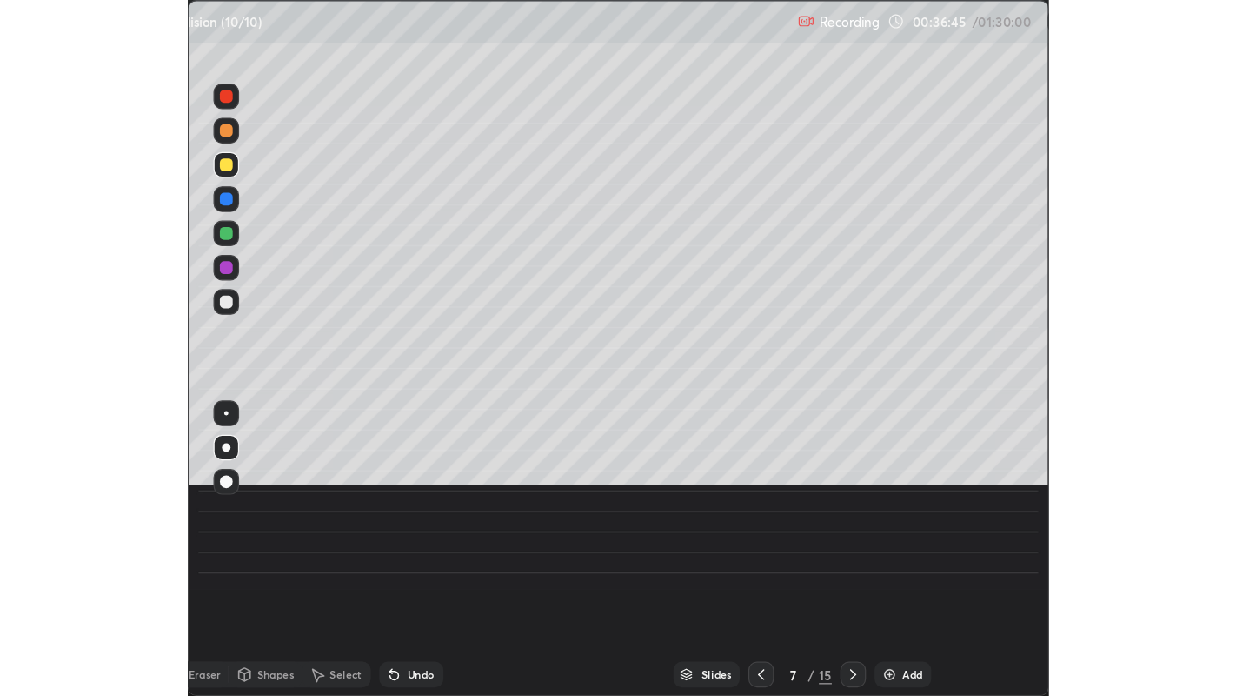
scroll to position [565, 1236]
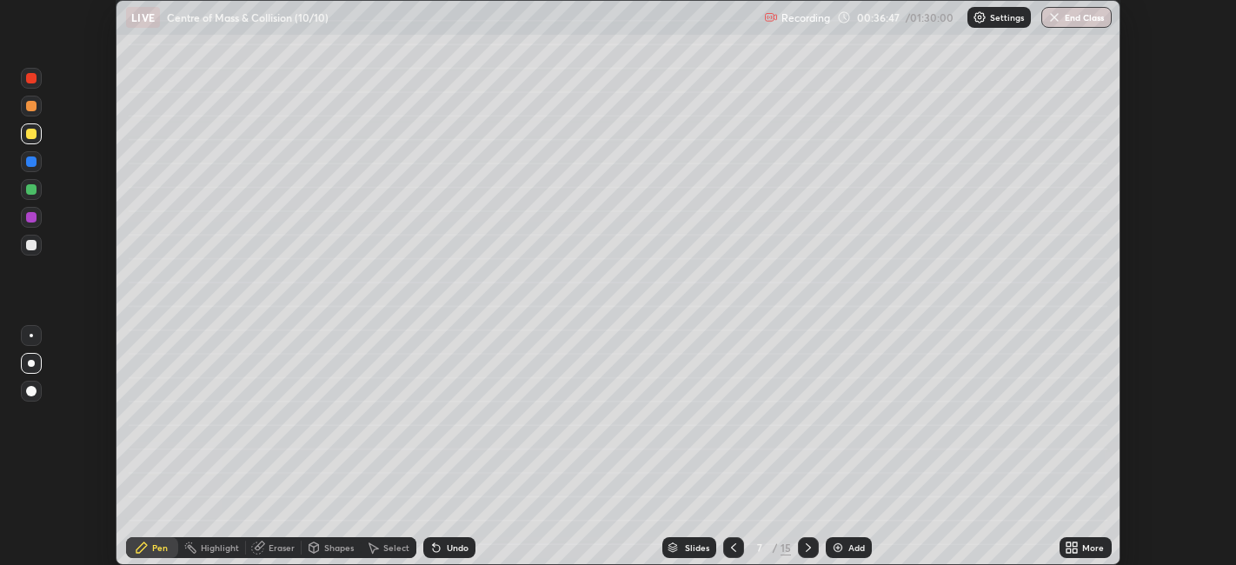
click at [1076, 549] on icon at bounding box center [1076, 551] width 4 height 4
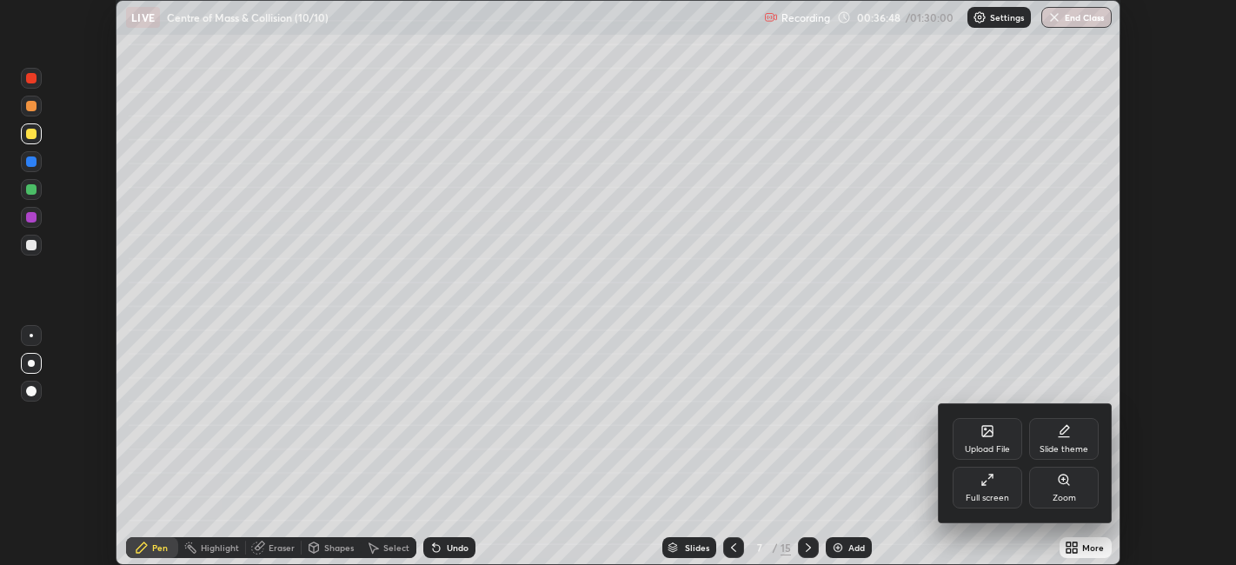
click at [990, 494] on div "Full screen" at bounding box center [987, 498] width 43 height 9
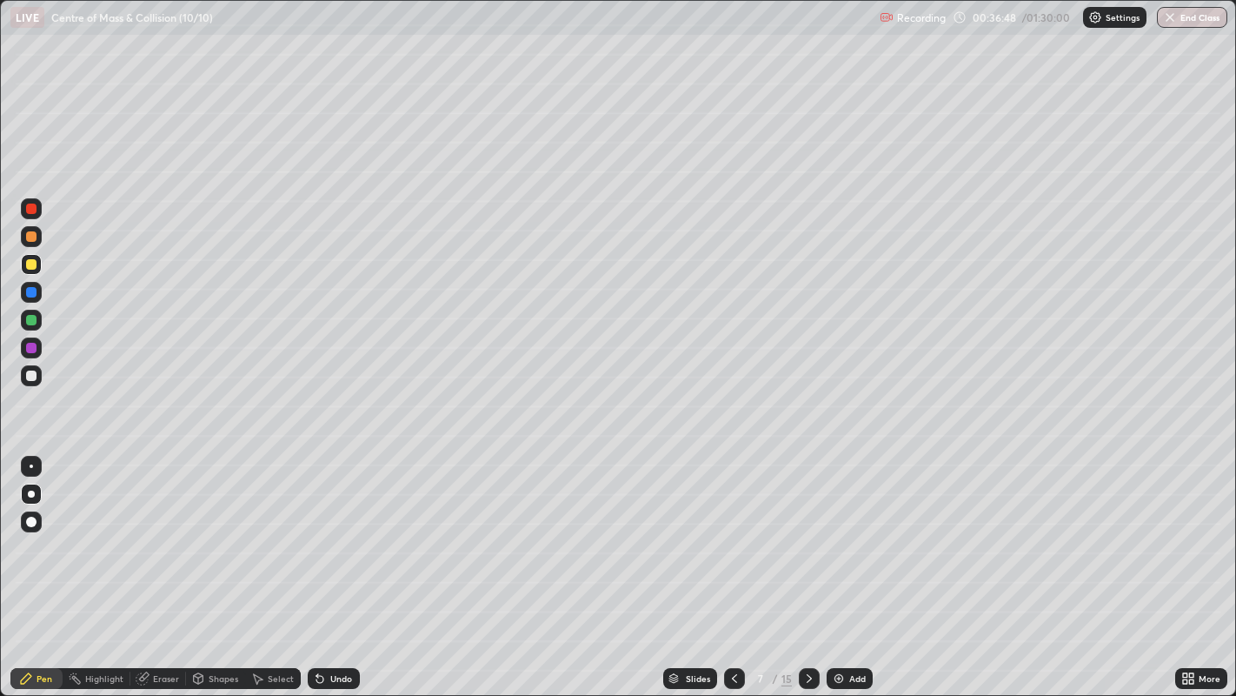
scroll to position [696, 1236]
click at [28, 239] on div at bounding box center [31, 236] width 10 height 10
click at [219, 564] on div "Shapes" at bounding box center [224, 678] width 30 height 9
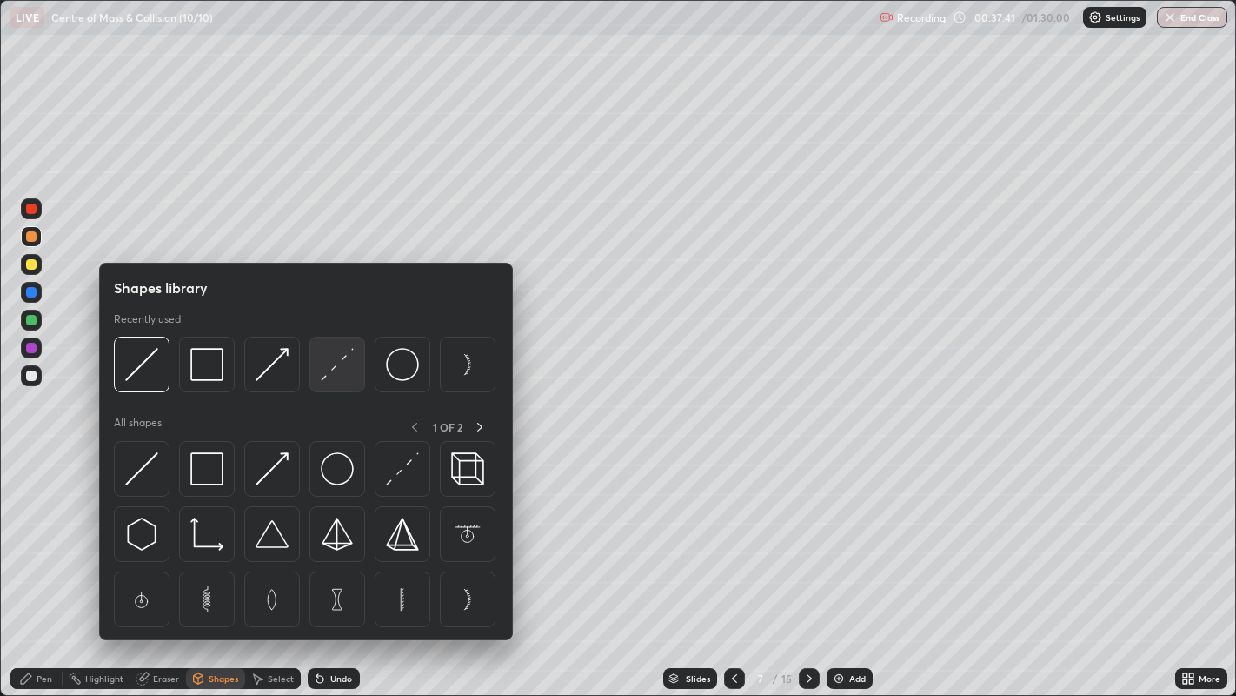
click at [326, 378] on img at bounding box center [337, 364] width 33 height 33
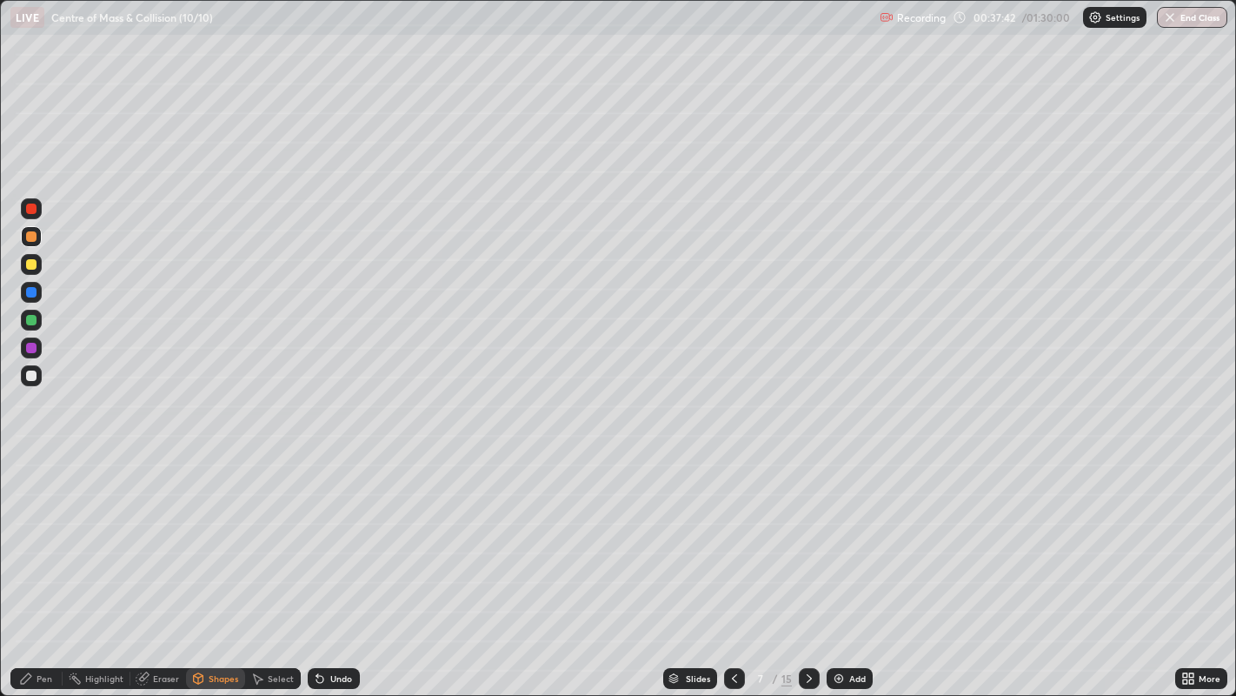
click at [33, 343] on div at bounding box center [31, 348] width 10 height 10
click at [810, 564] on icon at bounding box center [810, 678] width 14 height 14
click at [210, 564] on div "Shapes" at bounding box center [224, 678] width 30 height 9
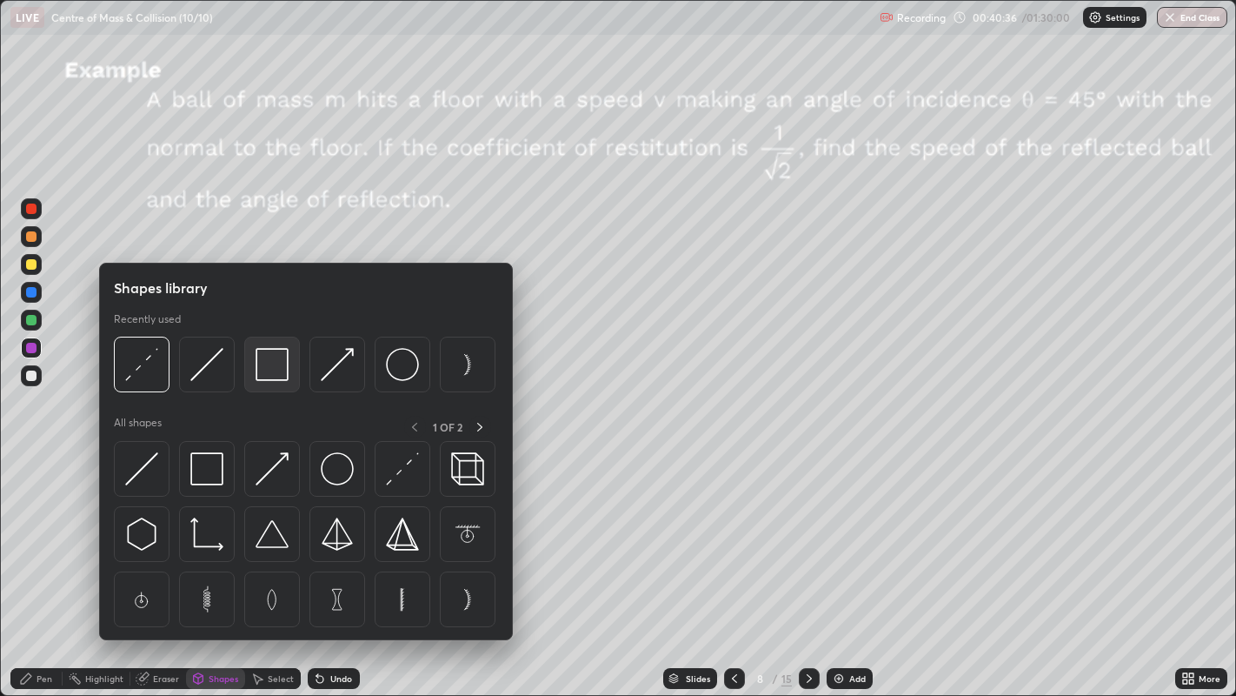
click at [263, 372] on img at bounding box center [272, 364] width 33 height 33
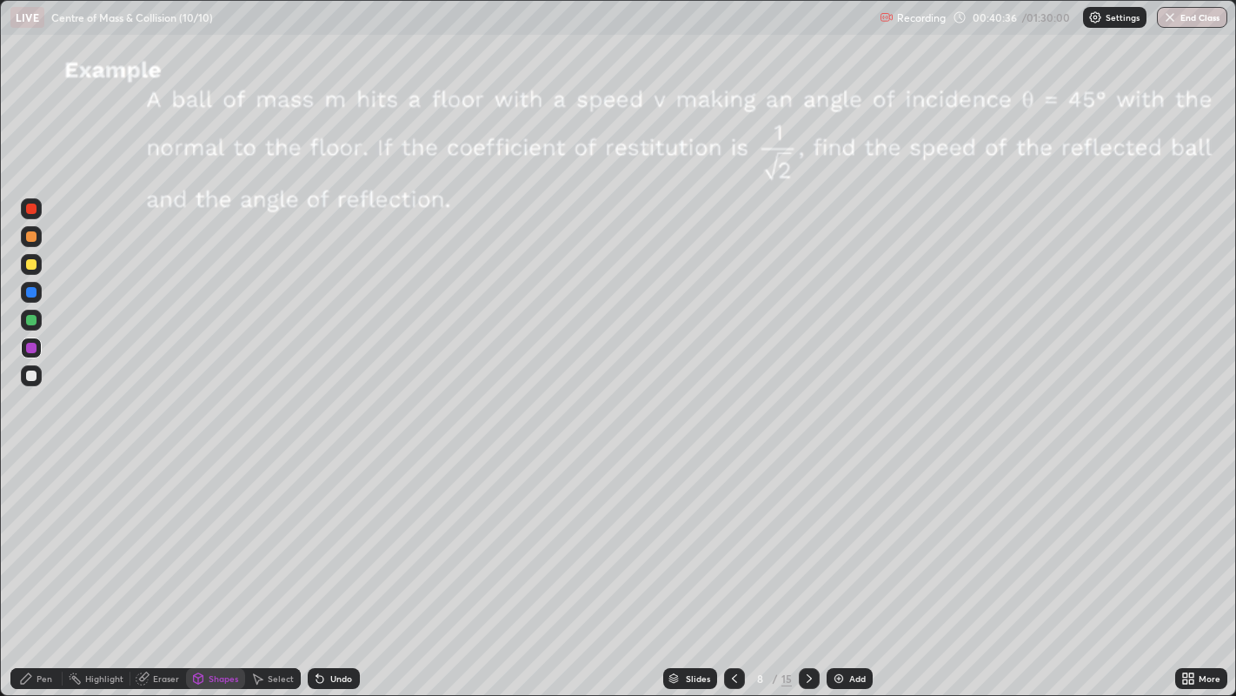
click at [36, 380] on div at bounding box center [31, 375] width 21 height 21
click at [39, 564] on div "Pen" at bounding box center [45, 678] width 16 height 9
click at [219, 564] on div "Shapes" at bounding box center [224, 678] width 30 height 9
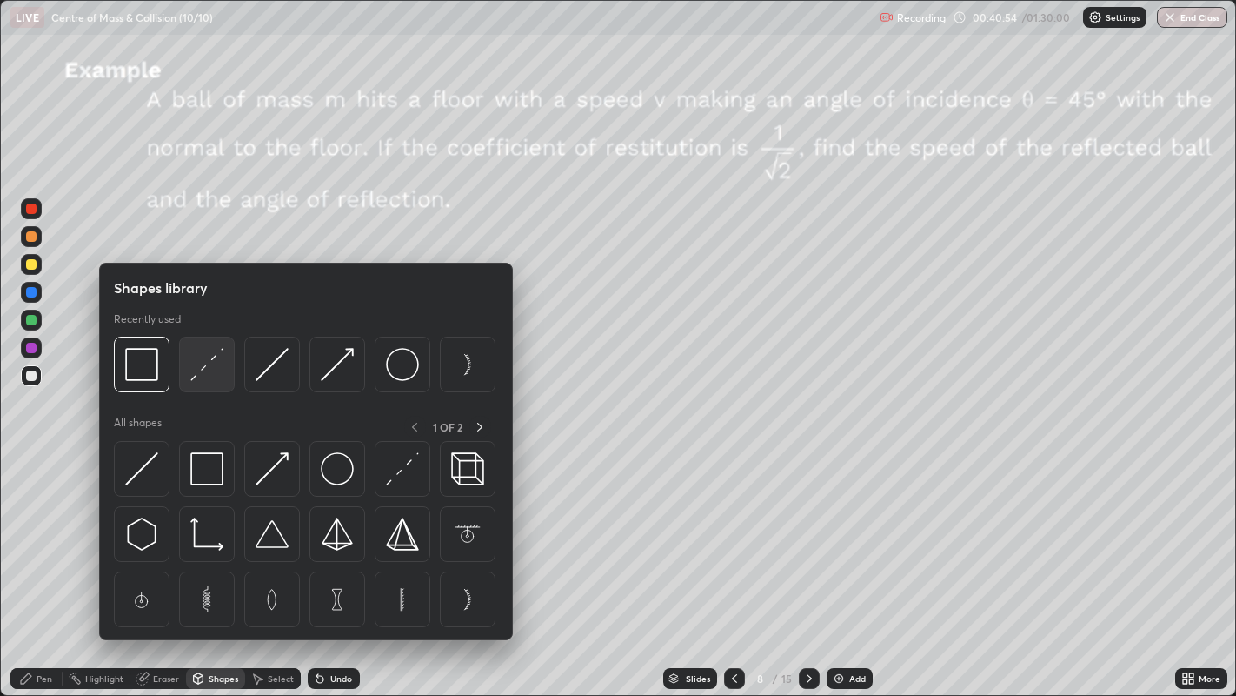
click at [205, 372] on img at bounding box center [206, 364] width 33 height 33
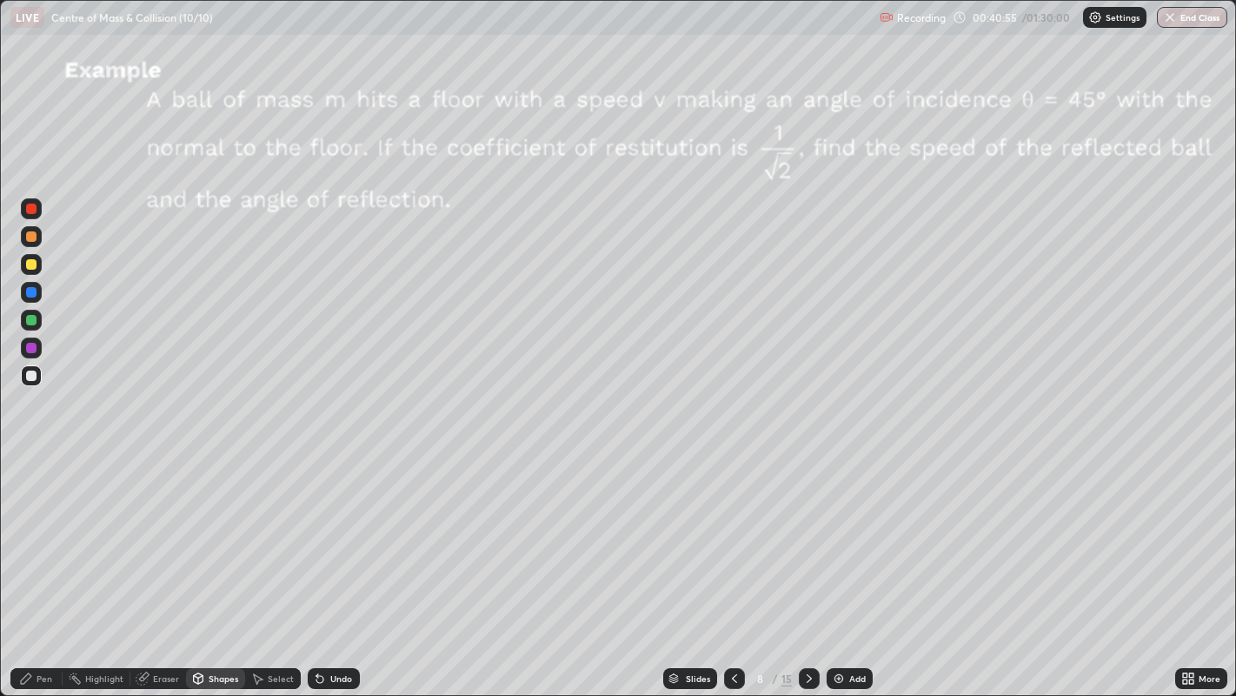
click at [36, 268] on div at bounding box center [31, 264] width 21 height 21
click at [216, 564] on div "Shapes" at bounding box center [224, 678] width 30 height 9
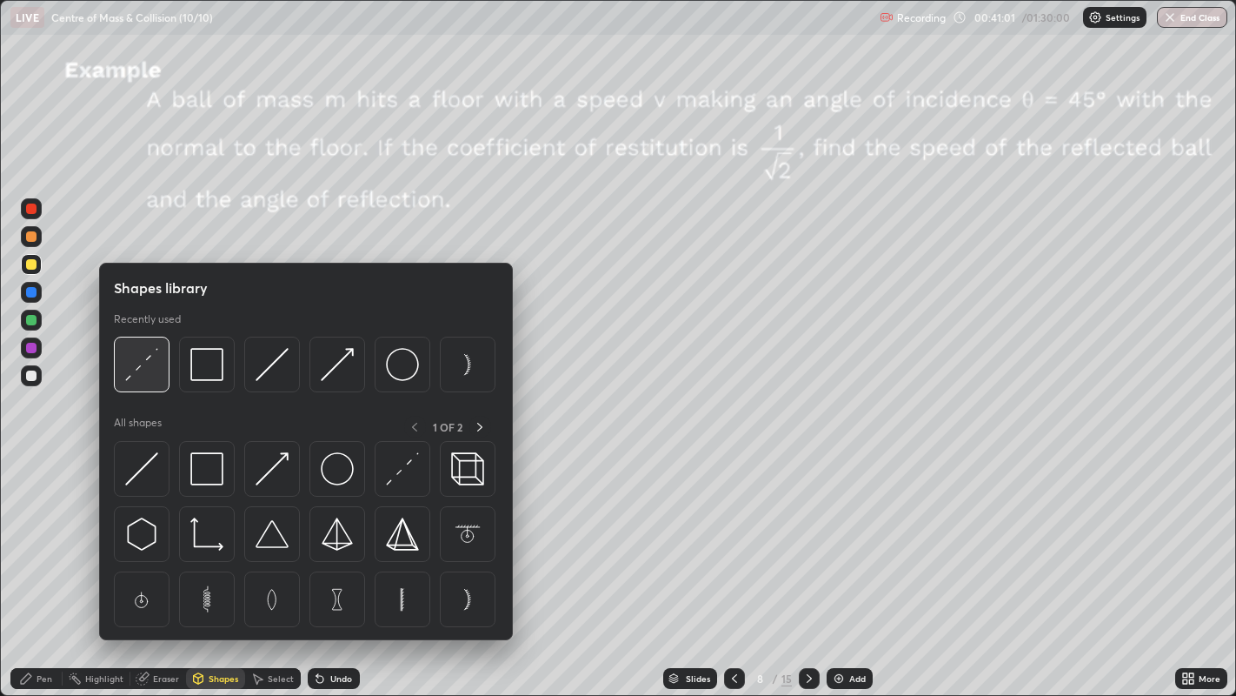
click at [143, 363] on img at bounding box center [141, 364] width 33 height 33
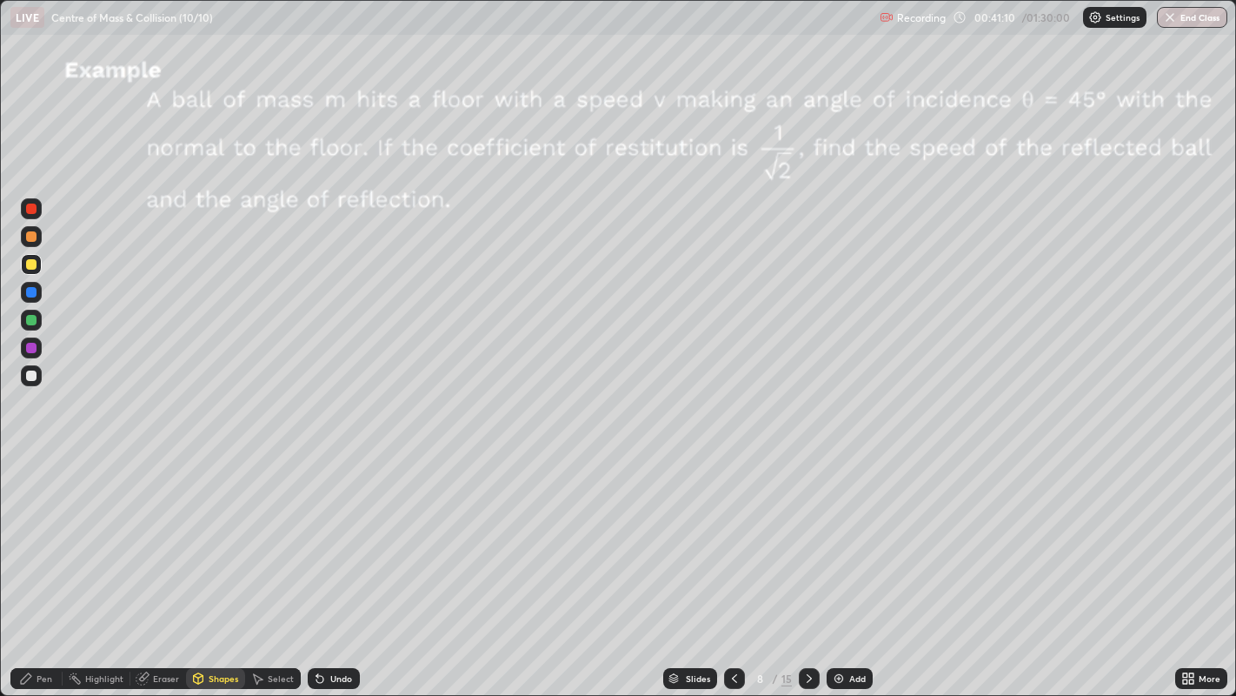
click at [42, 564] on div "Pen" at bounding box center [45, 678] width 16 height 9
click at [30, 237] on div at bounding box center [31, 236] width 10 height 10
click at [149, 564] on div "Eraser" at bounding box center [158, 678] width 56 height 21
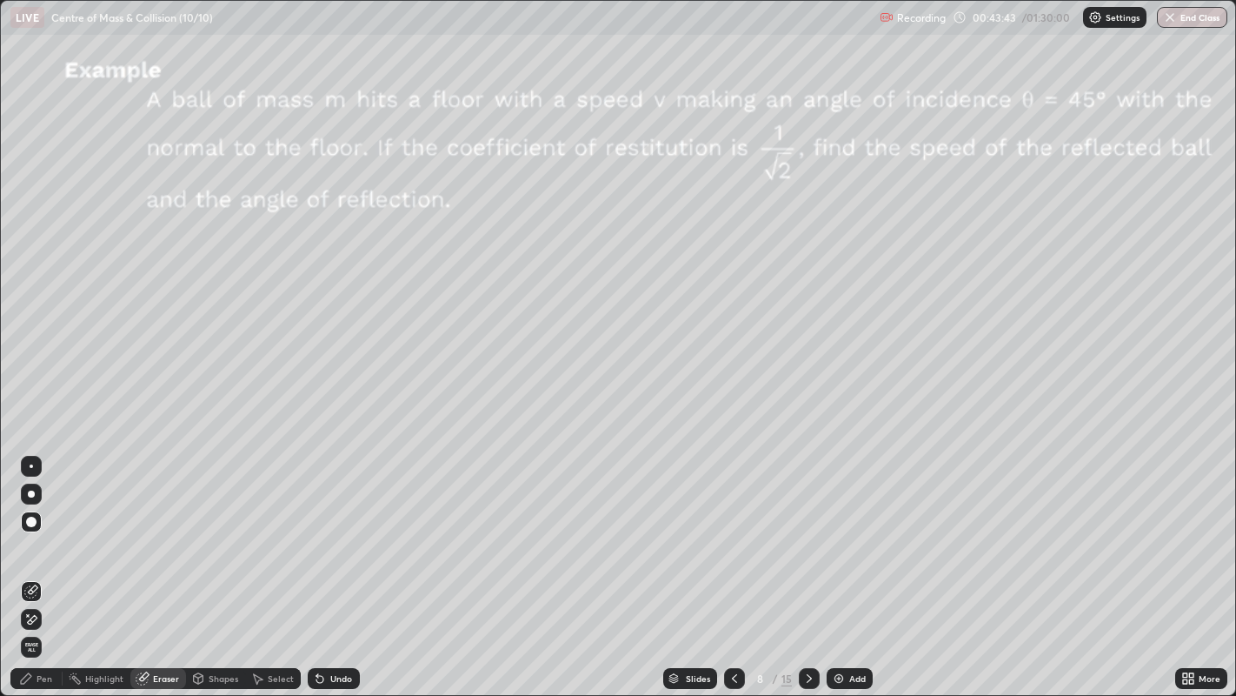
click at [40, 564] on div "Pen" at bounding box center [45, 678] width 16 height 9
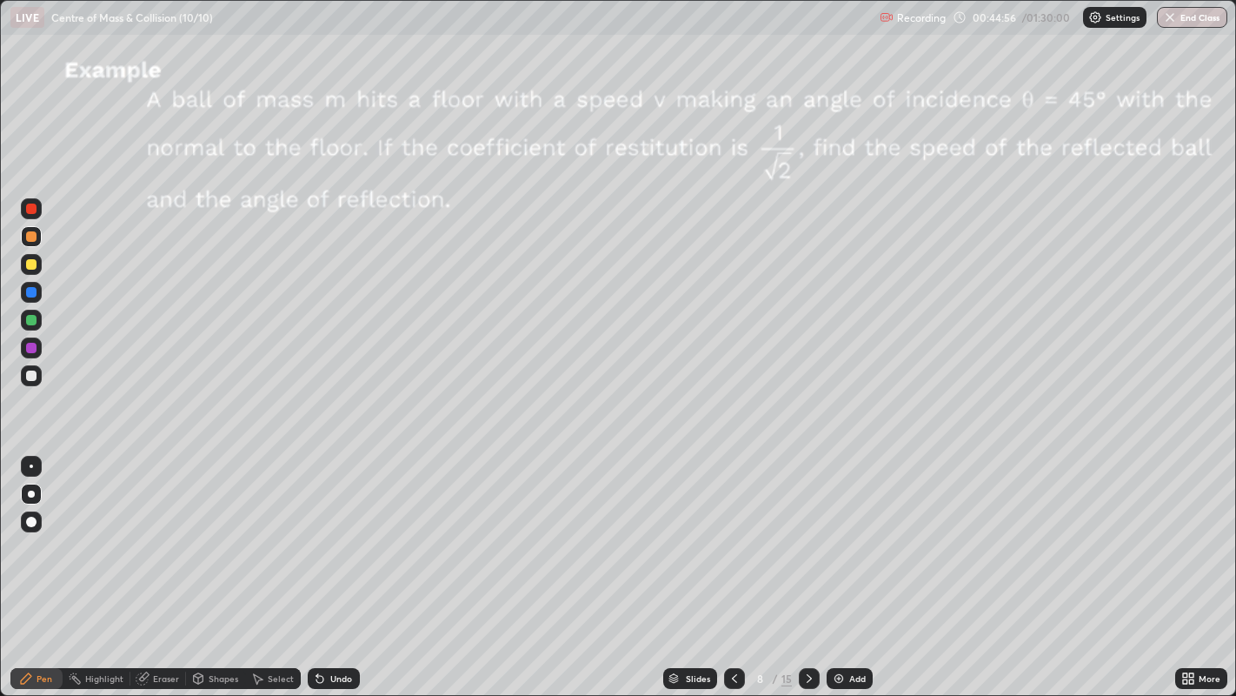
click at [31, 375] on div at bounding box center [31, 375] width 10 height 10
click at [810, 564] on icon at bounding box center [810, 678] width 14 height 14
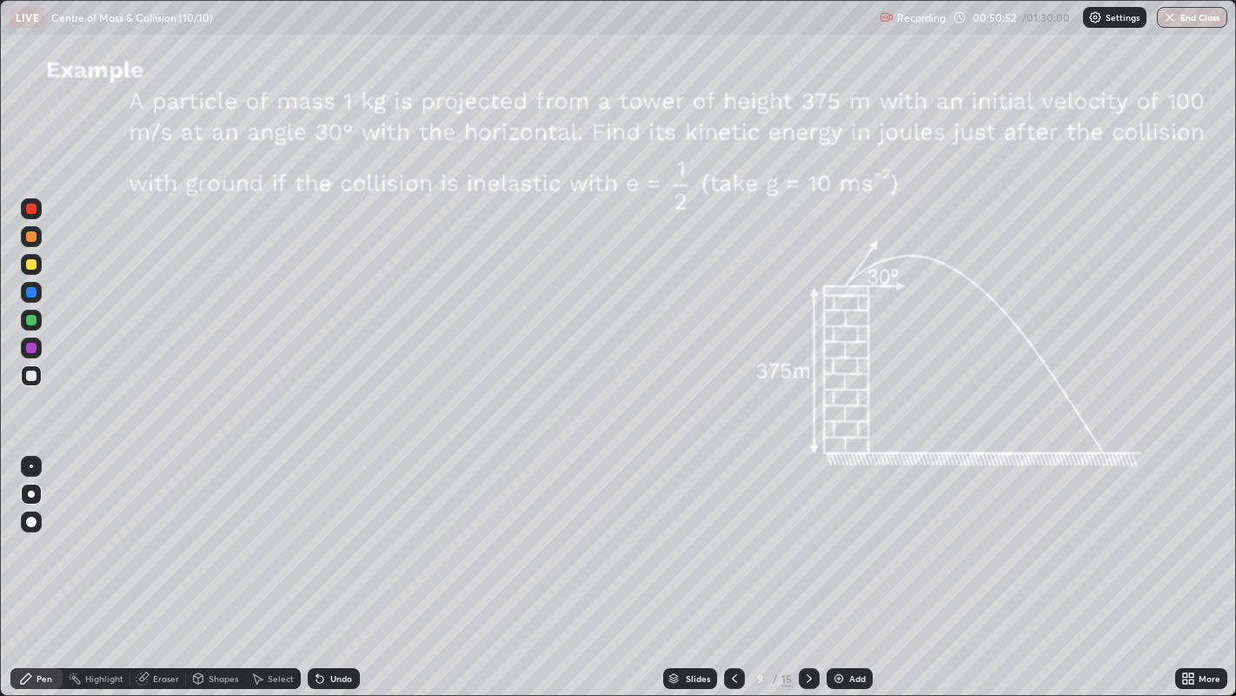
click at [32, 319] on div at bounding box center [31, 320] width 10 height 10
click at [33, 269] on div at bounding box center [31, 264] width 10 height 10
click at [33, 323] on div at bounding box center [31, 320] width 10 height 10
click at [177, 564] on div "Eraser" at bounding box center [158, 678] width 56 height 21
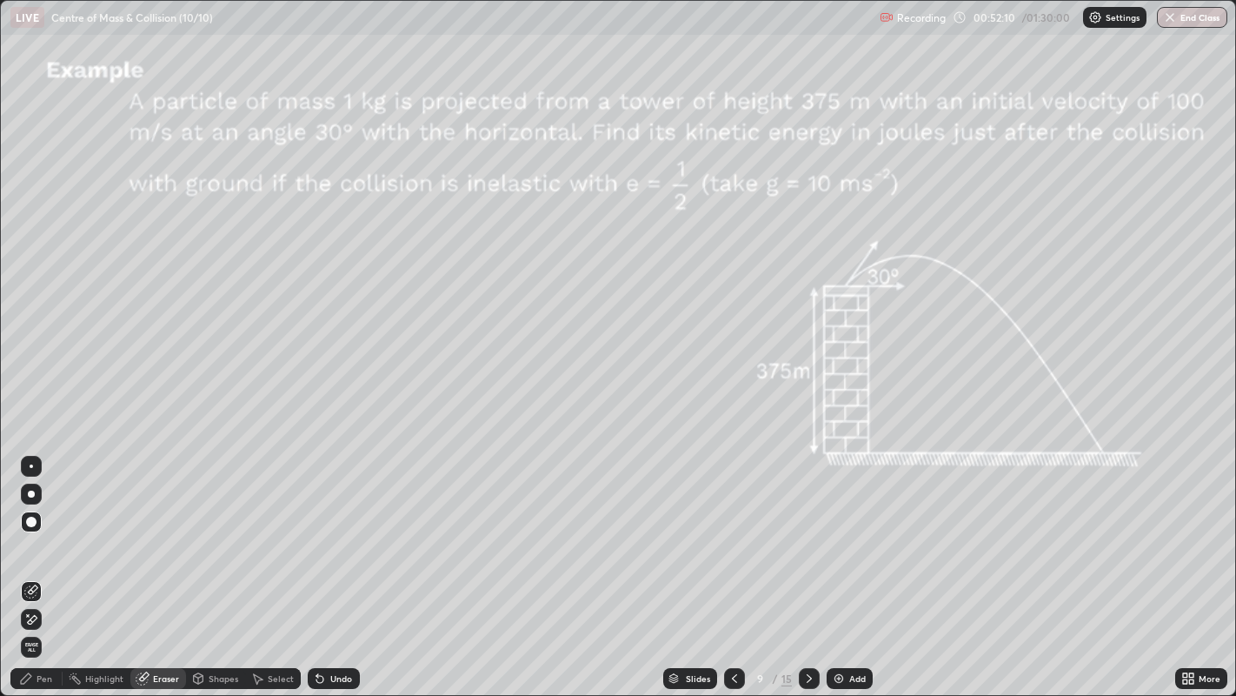
click at [41, 564] on div "Pen" at bounding box center [45, 678] width 16 height 9
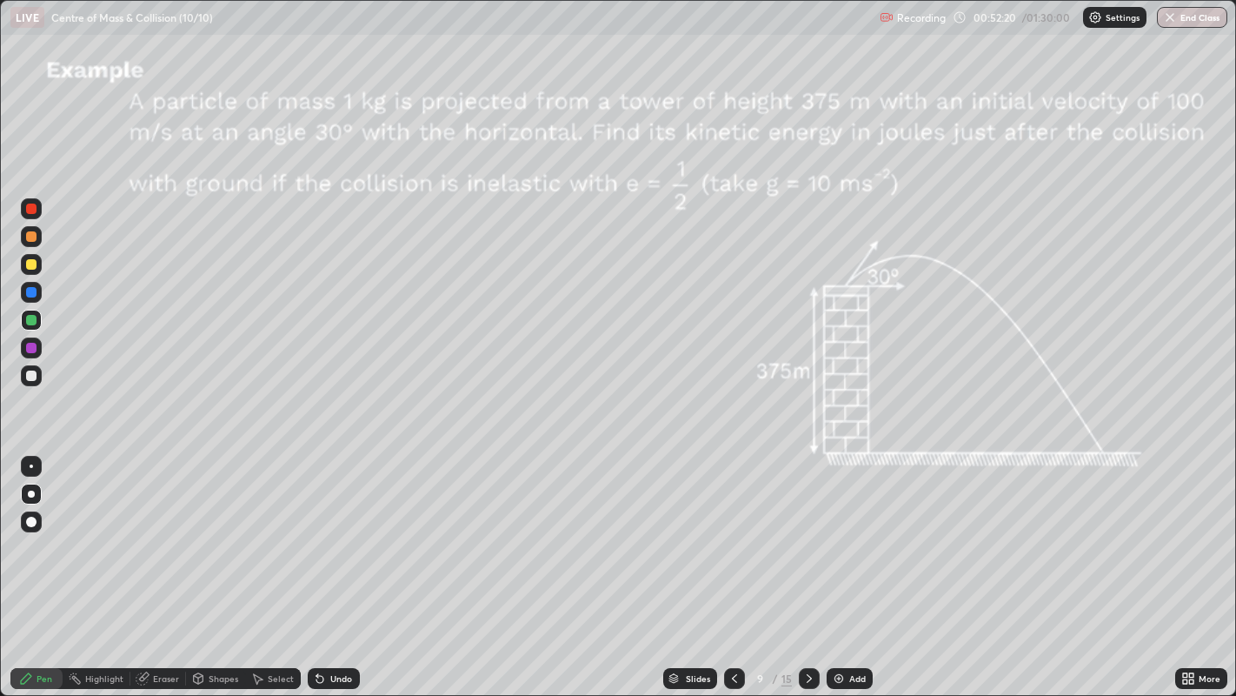
click at [34, 262] on div at bounding box center [31, 264] width 10 height 10
click at [31, 239] on div at bounding box center [31, 236] width 10 height 10
click at [326, 564] on div "Undo" at bounding box center [334, 678] width 52 height 21
click at [153, 564] on div "Eraser" at bounding box center [166, 678] width 26 height 9
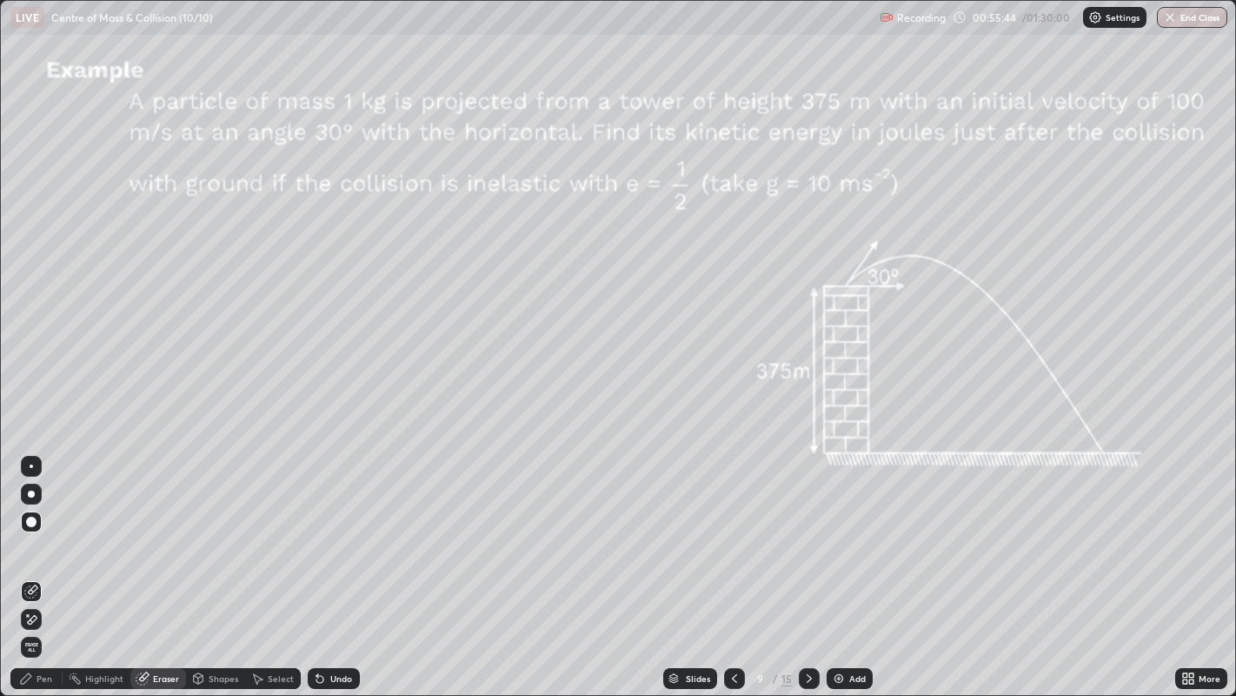
click at [33, 564] on div "Pen" at bounding box center [36, 678] width 52 height 21
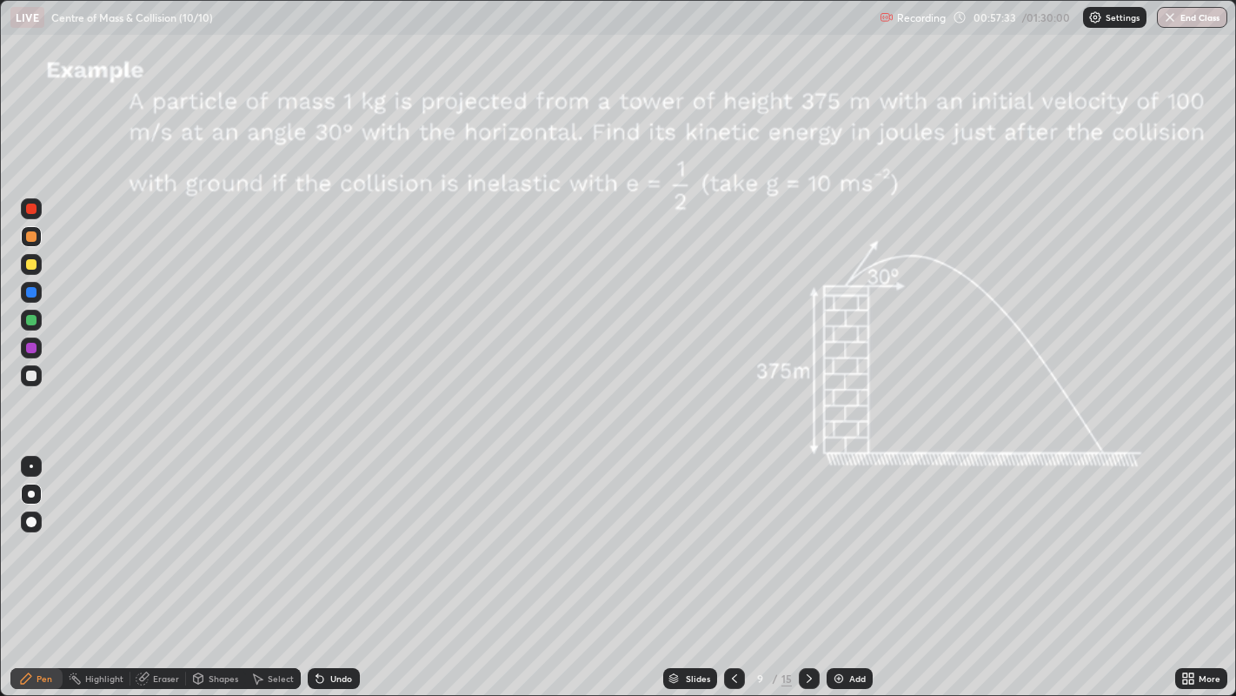
click at [808, 564] on icon at bounding box center [810, 678] width 14 height 14
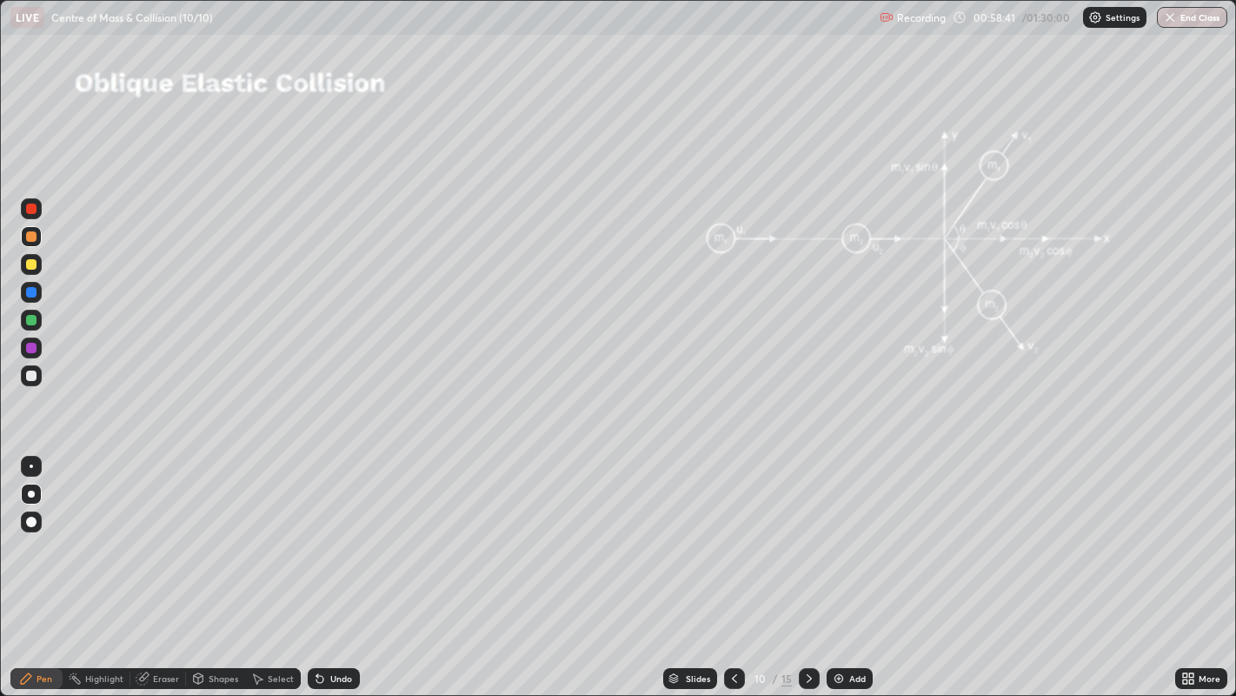
click at [217, 564] on div "Shapes" at bounding box center [224, 678] width 30 height 9
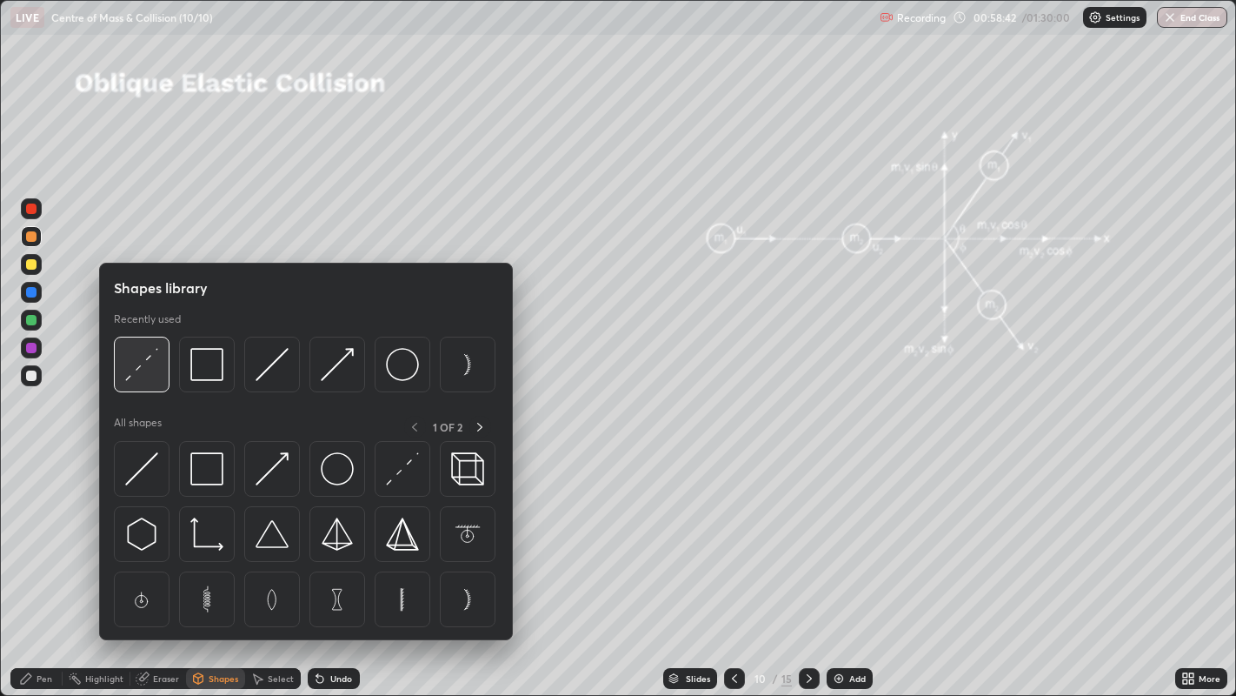
click at [145, 366] on img at bounding box center [141, 364] width 33 height 33
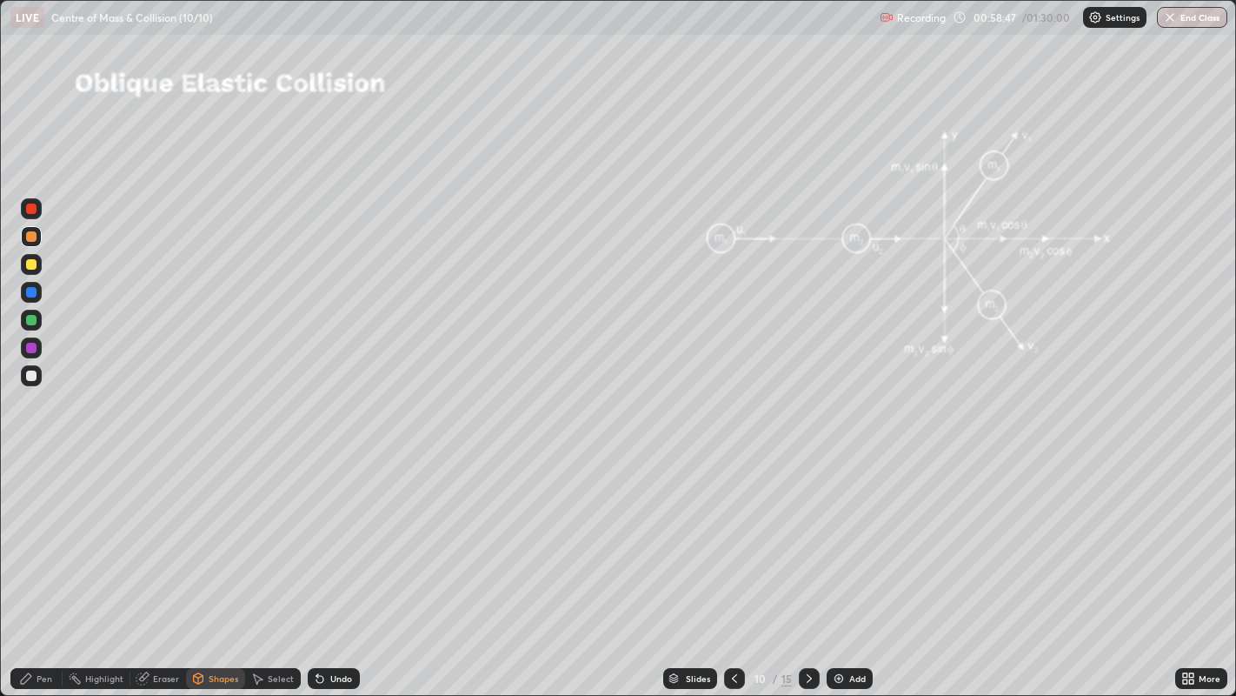
click at [42, 564] on div "Pen" at bounding box center [45, 678] width 16 height 9
click at [31, 319] on div at bounding box center [31, 320] width 10 height 10
click at [35, 241] on div at bounding box center [31, 236] width 10 height 10
click at [167, 564] on div "Eraser" at bounding box center [166, 678] width 26 height 9
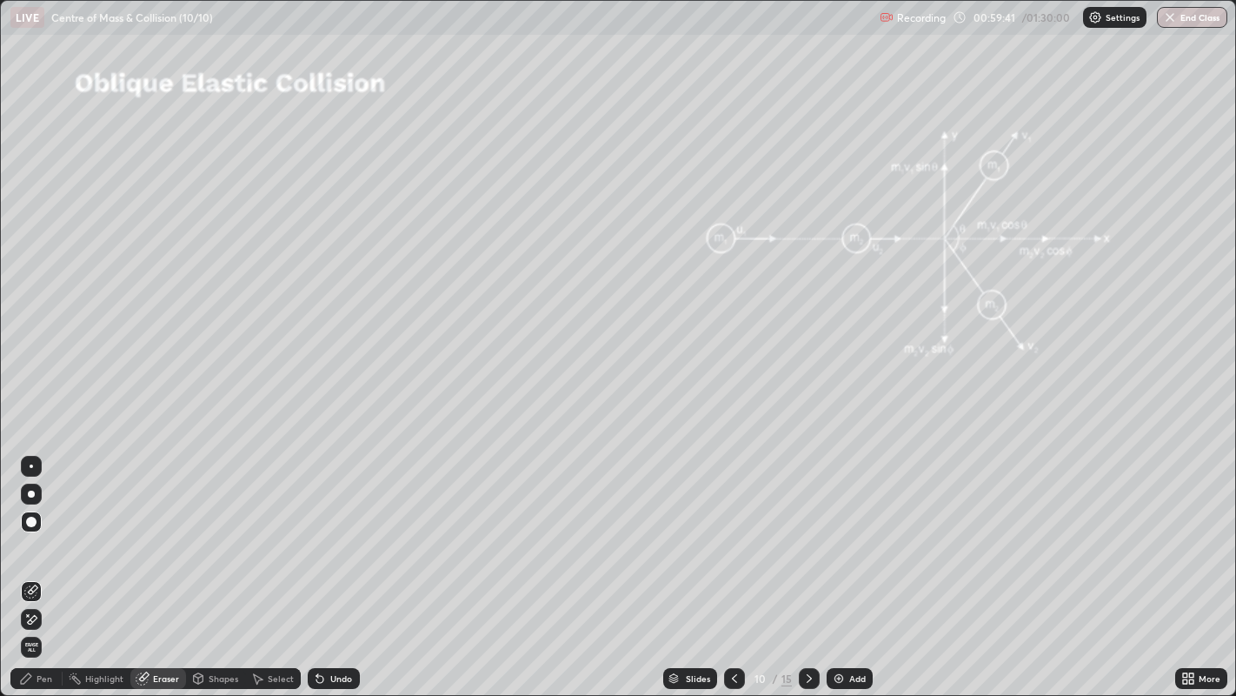
click at [43, 564] on div "Pen" at bounding box center [45, 678] width 16 height 9
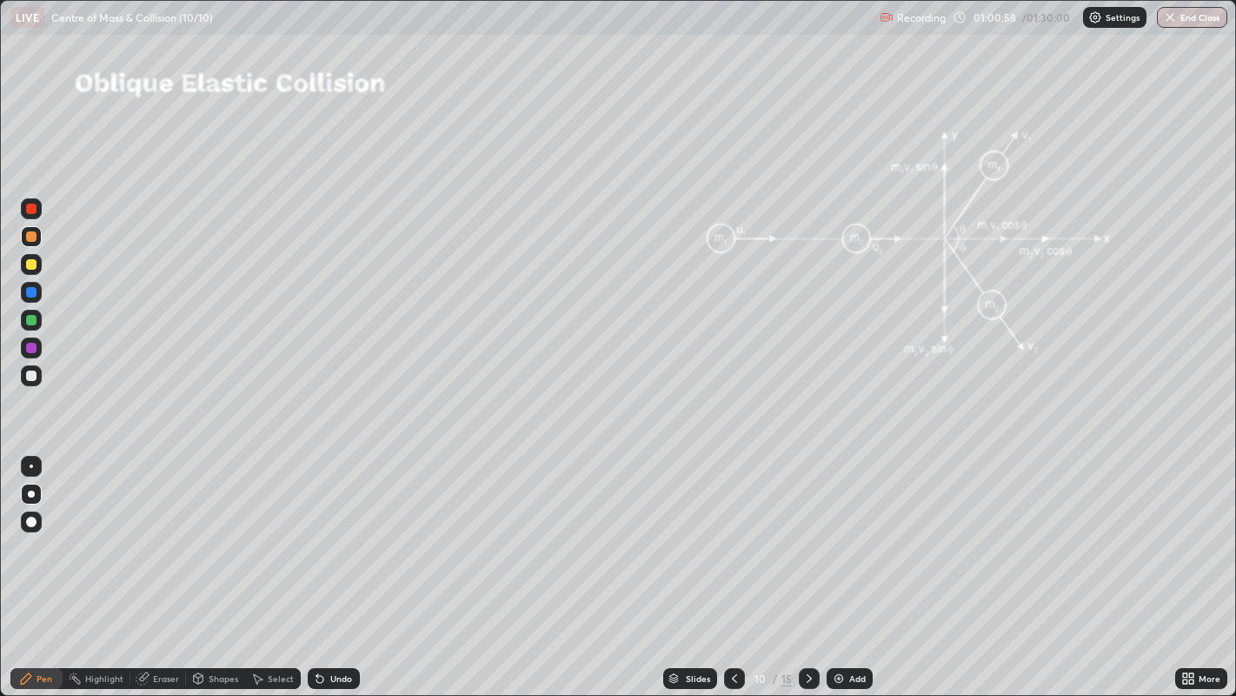
click at [218, 564] on div "Shapes" at bounding box center [224, 678] width 30 height 9
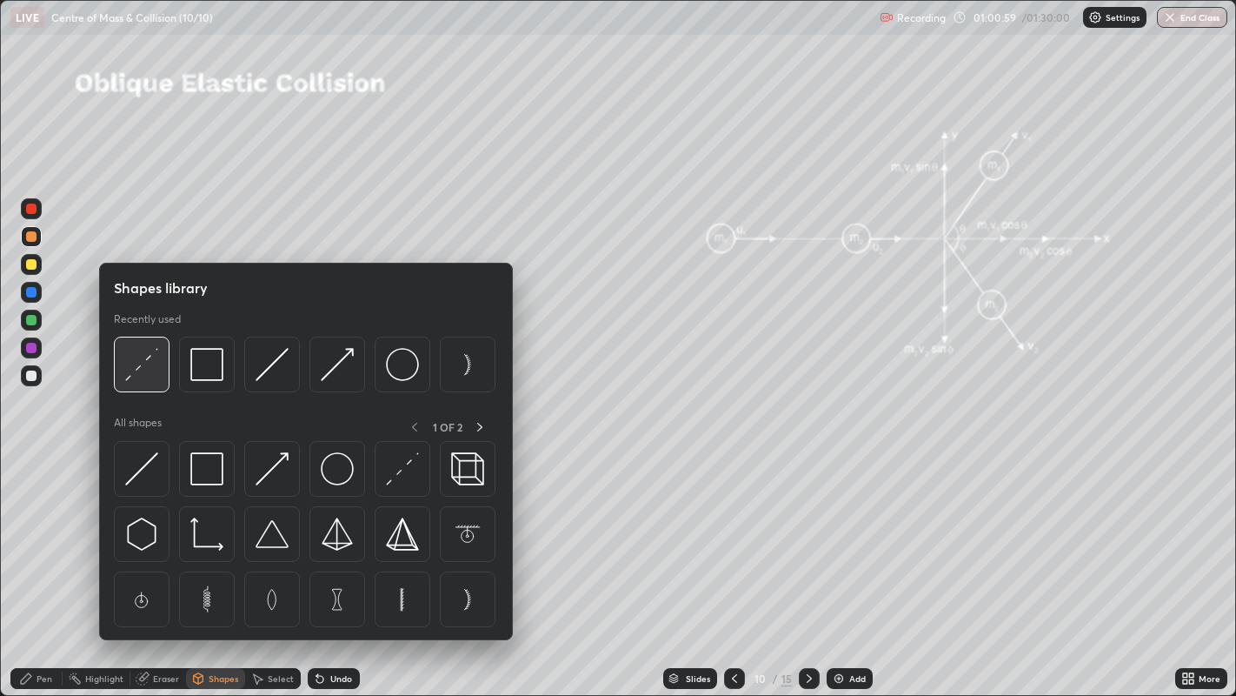
click at [143, 375] on img at bounding box center [141, 364] width 33 height 33
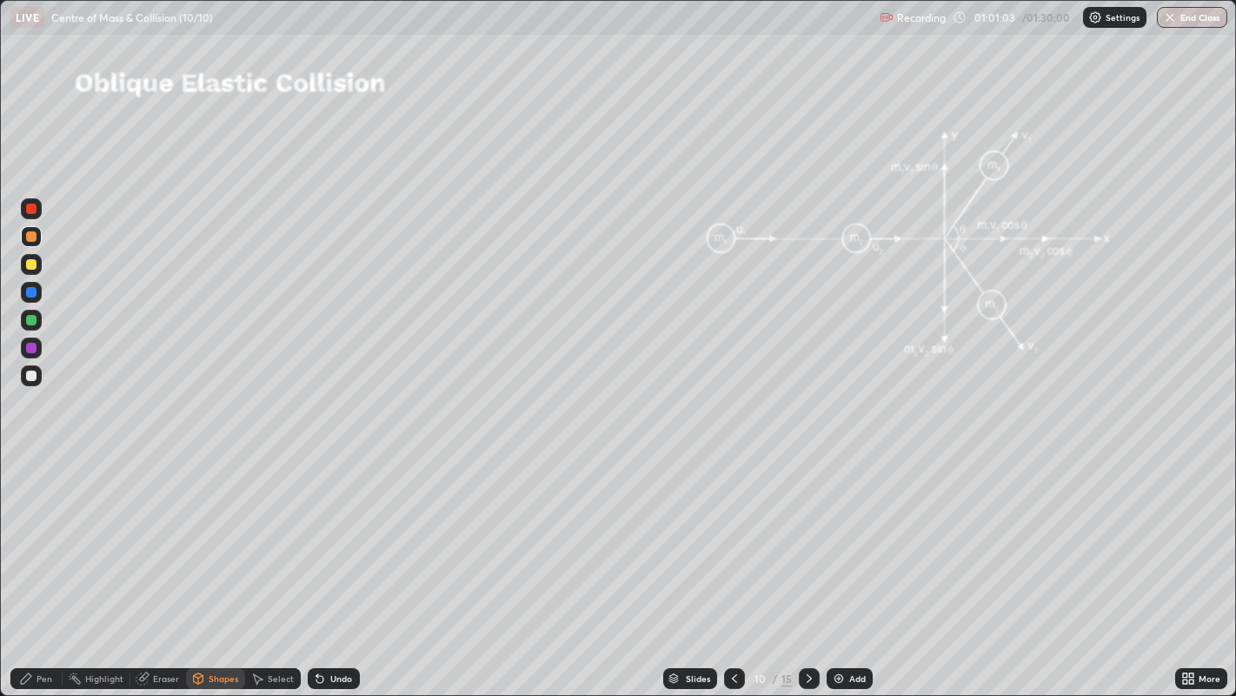
click at [210, 564] on div "Shapes" at bounding box center [224, 678] width 30 height 9
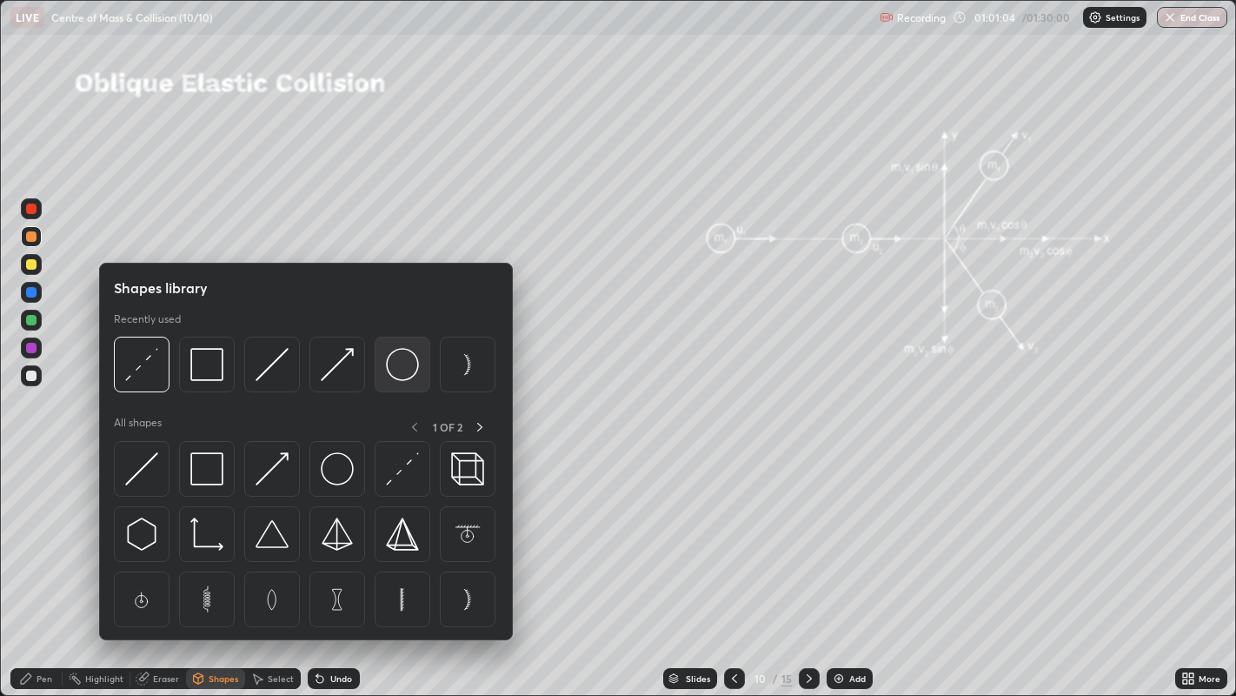
click at [394, 376] on img at bounding box center [402, 364] width 33 height 33
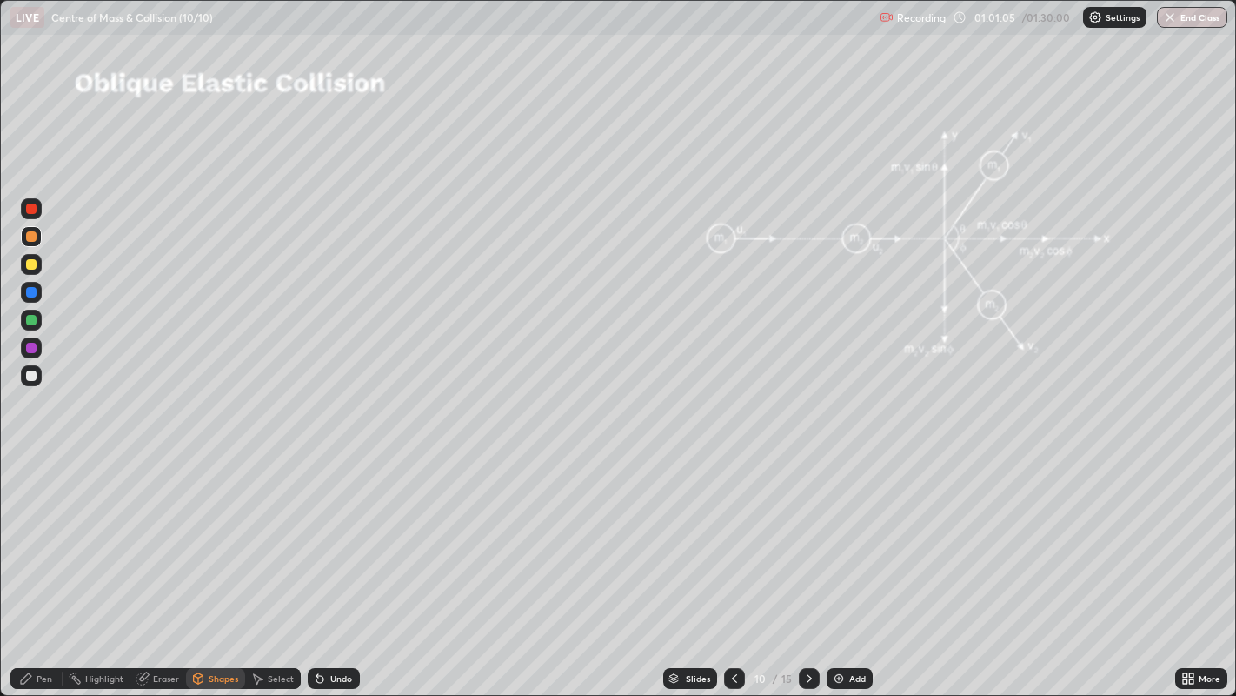
click at [36, 377] on div at bounding box center [31, 375] width 10 height 10
click at [340, 564] on div "Undo" at bounding box center [341, 678] width 22 height 9
click at [216, 564] on div "Shapes" at bounding box center [224, 678] width 30 height 9
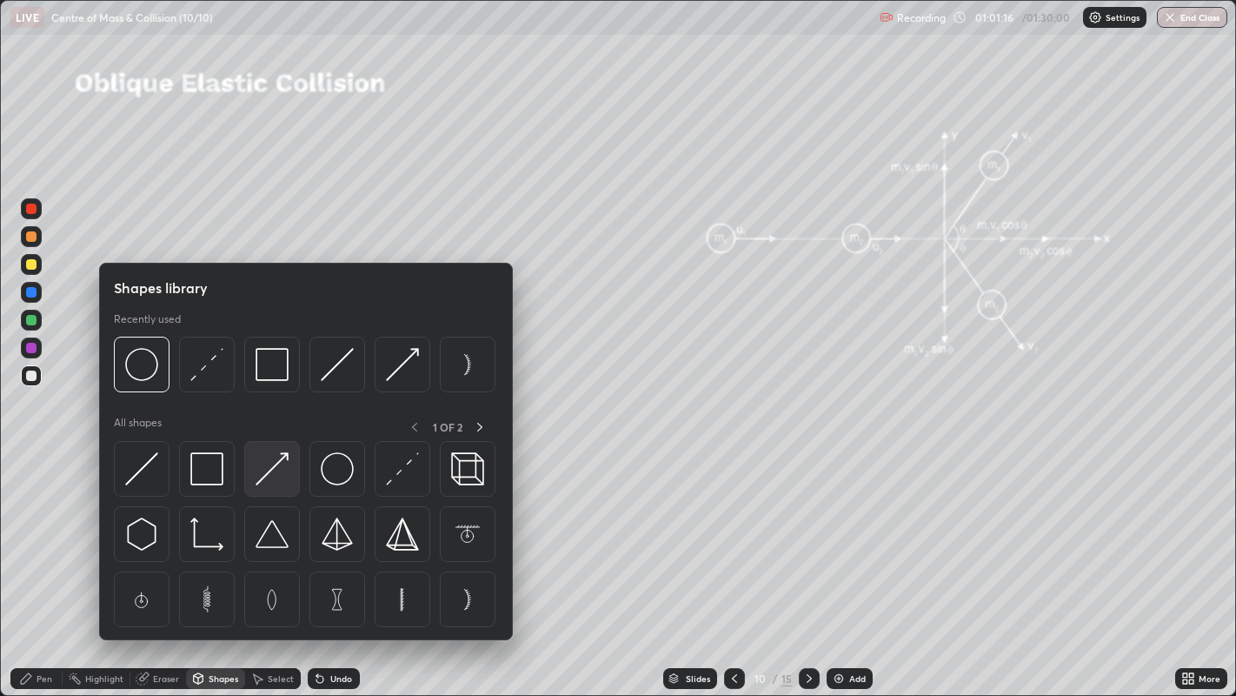
click at [272, 470] on img at bounding box center [272, 468] width 33 height 33
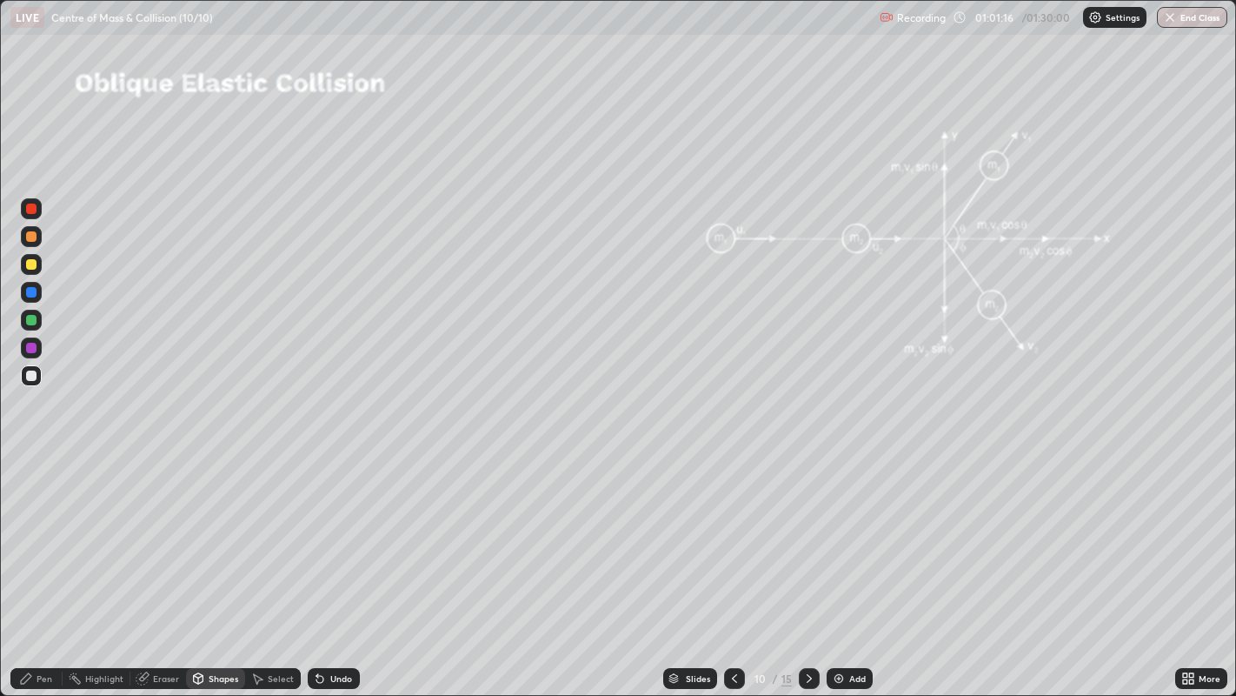
click at [32, 319] on div at bounding box center [31, 320] width 10 height 10
click at [47, 564] on div "Pen" at bounding box center [45, 678] width 16 height 9
click at [162, 564] on div "Eraser" at bounding box center [166, 678] width 26 height 9
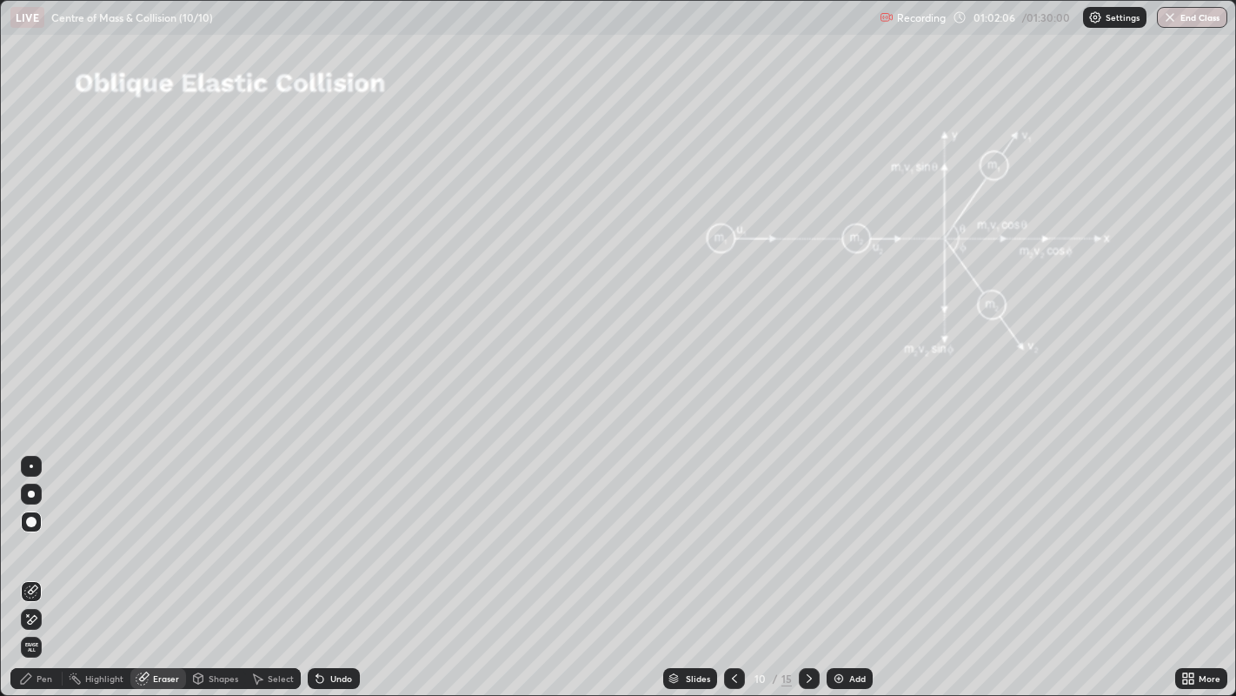
click at [213, 564] on div "Shapes" at bounding box center [224, 678] width 30 height 9
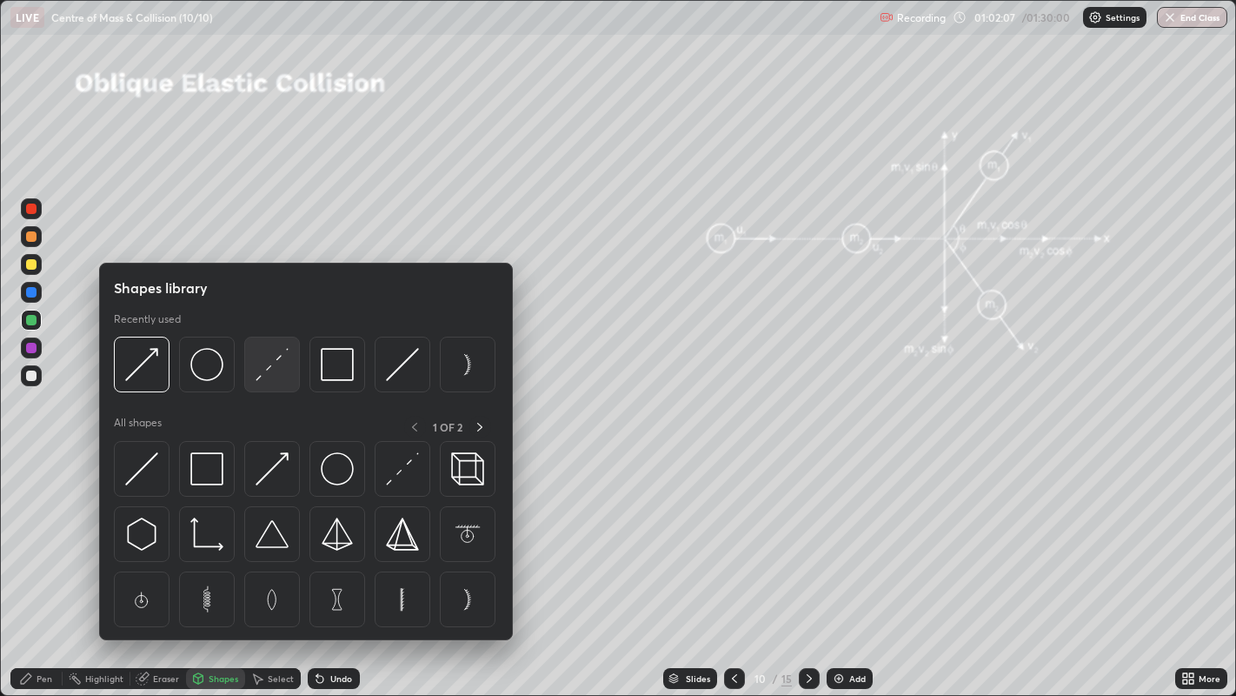
click at [270, 377] on img at bounding box center [272, 364] width 33 height 33
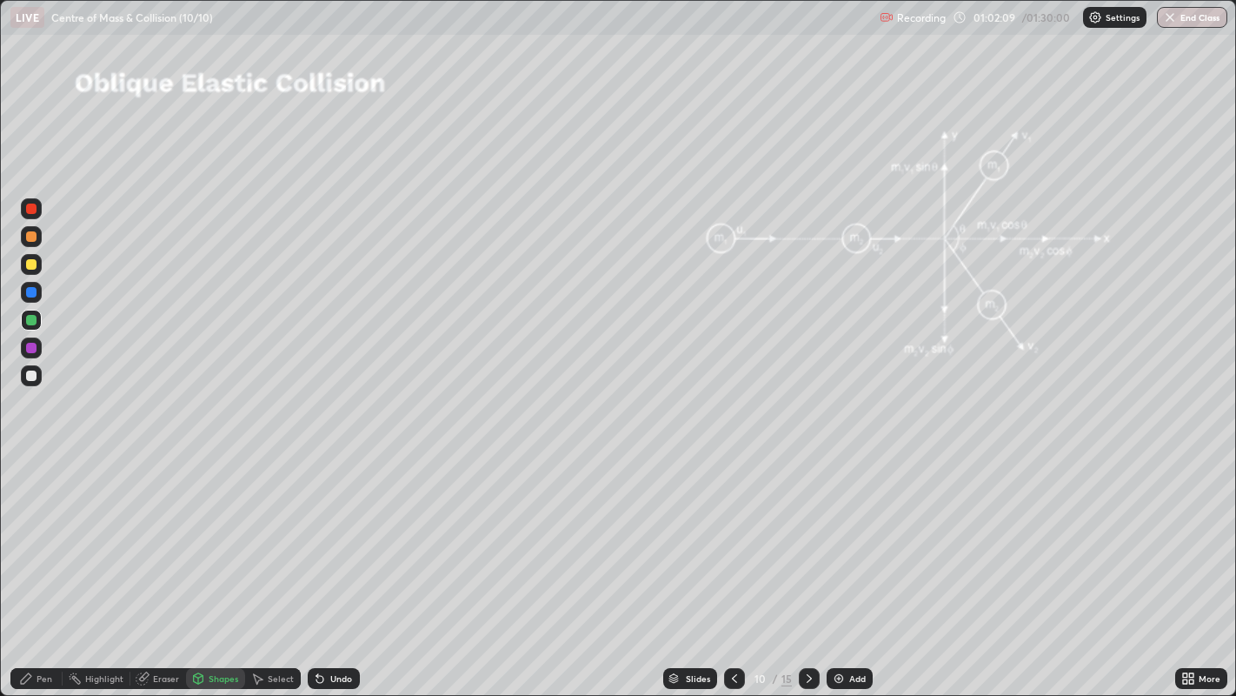
click at [32, 237] on div at bounding box center [31, 236] width 10 height 10
click at [209, 564] on div "Shapes" at bounding box center [224, 678] width 30 height 9
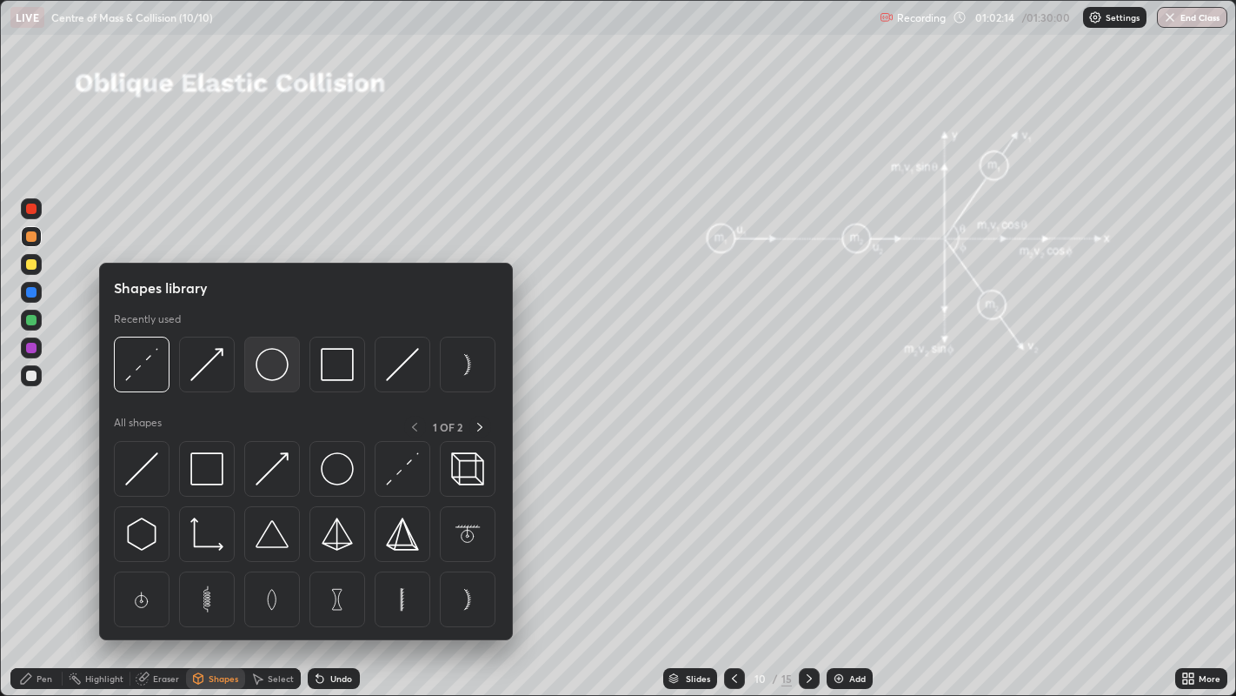
click at [273, 367] on img at bounding box center [272, 364] width 33 height 33
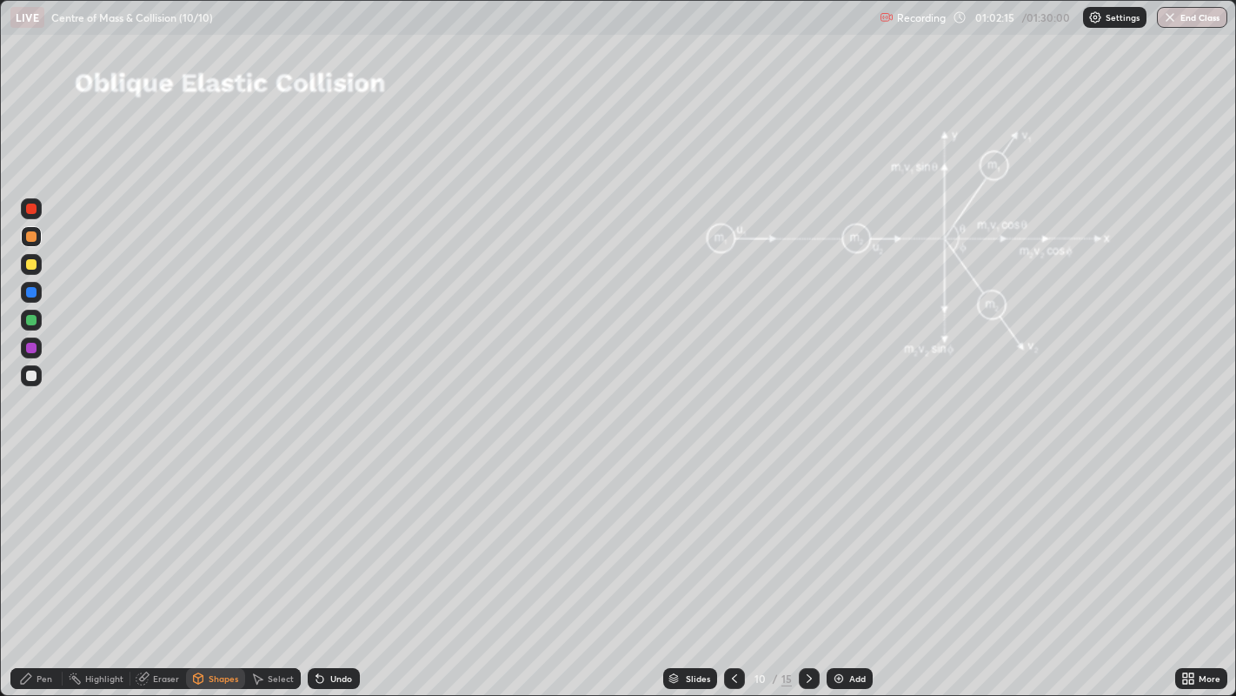
click at [32, 375] on div at bounding box center [31, 375] width 10 height 10
click at [50, 564] on div "Pen" at bounding box center [45, 678] width 16 height 9
click at [210, 564] on div "Shapes" at bounding box center [215, 678] width 59 height 21
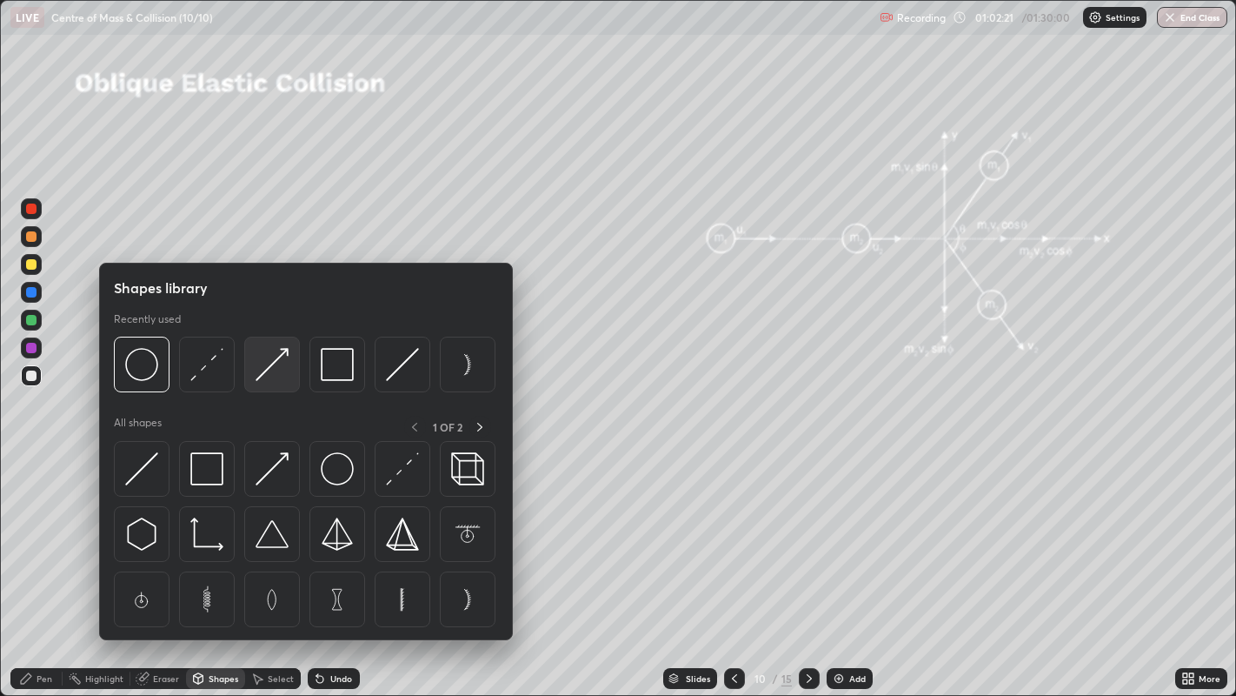
click at [268, 371] on img at bounding box center [272, 364] width 33 height 33
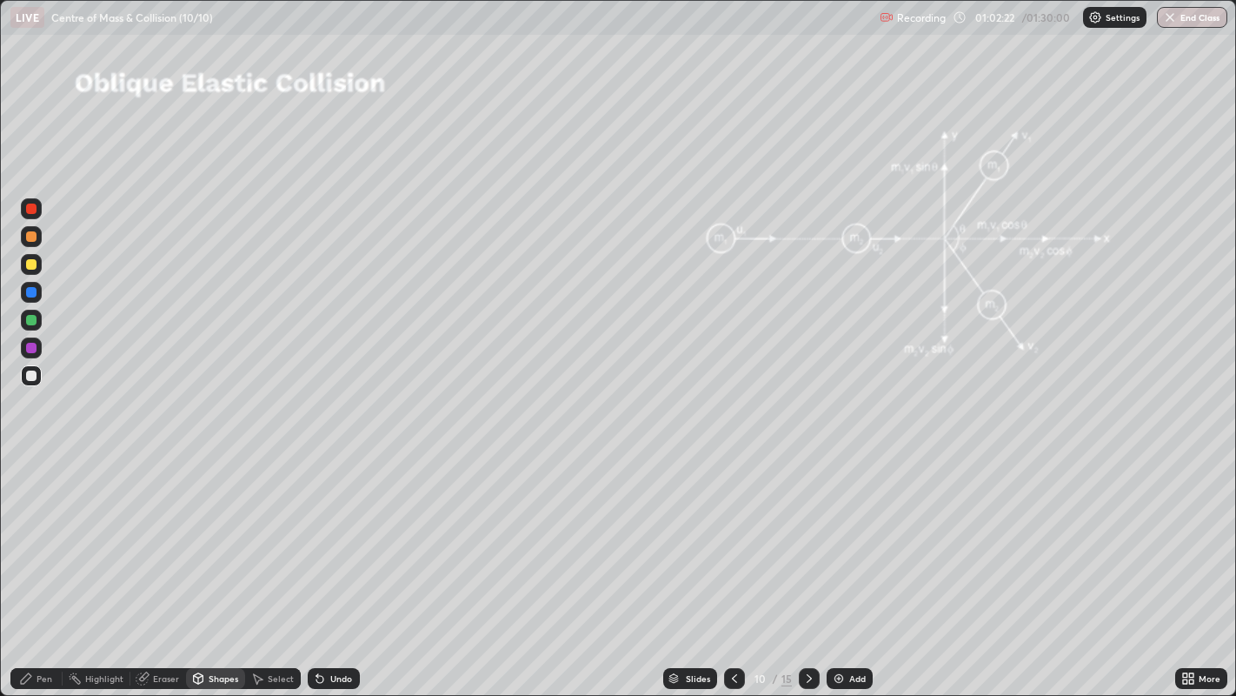
click at [35, 322] on div at bounding box center [31, 320] width 10 height 10
click at [42, 564] on div "Pen" at bounding box center [45, 678] width 16 height 9
click at [33, 377] on div at bounding box center [31, 375] width 10 height 10
click at [281, 564] on div "Select" at bounding box center [281, 678] width 26 height 9
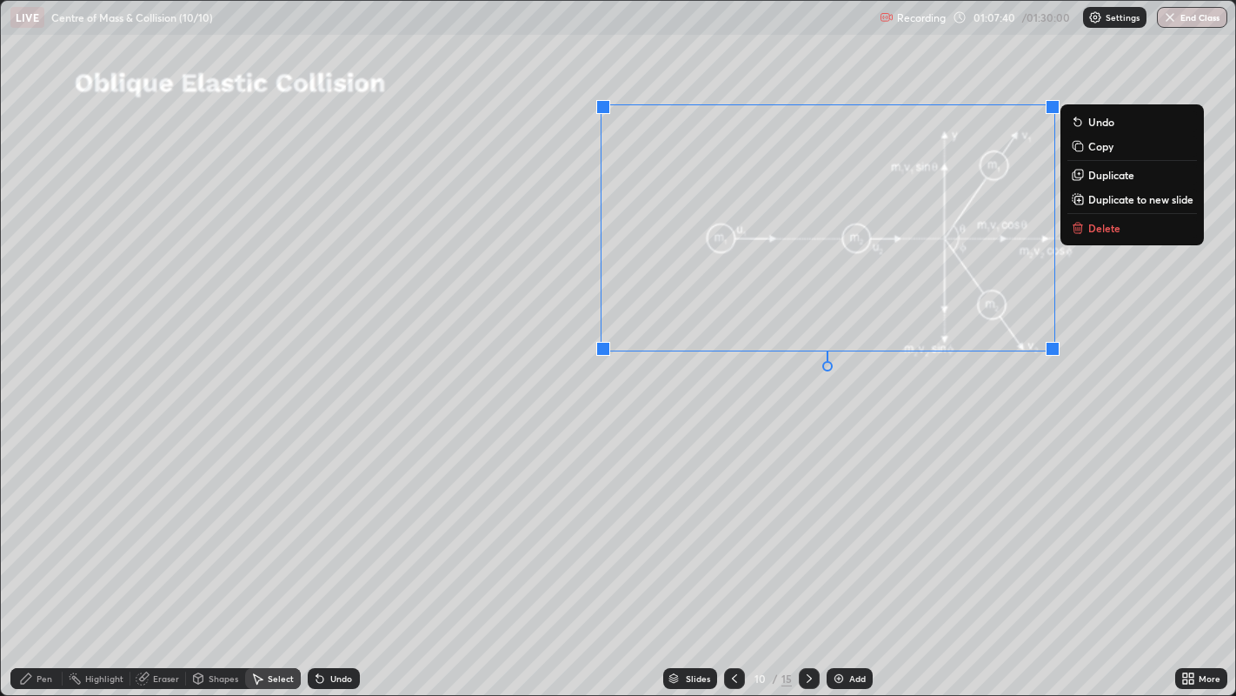
click at [1089, 230] on p "Delete" at bounding box center [1105, 228] width 32 height 14
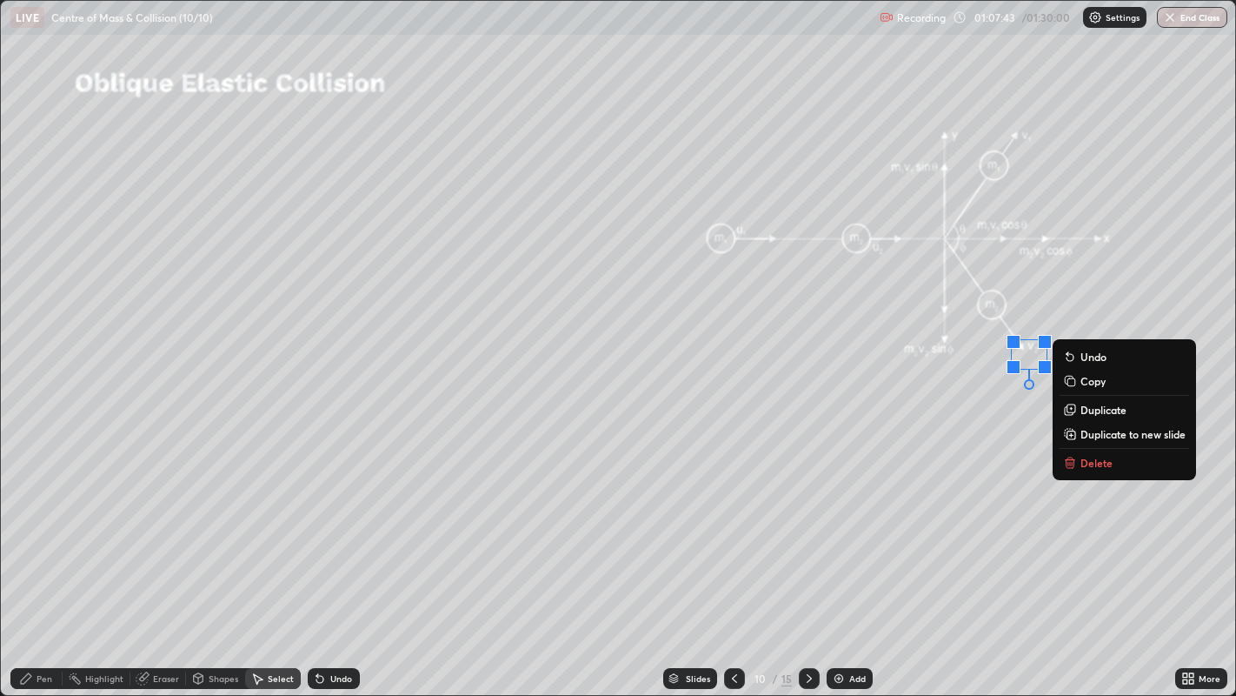
click at [1095, 463] on p "Delete" at bounding box center [1097, 463] width 32 height 14
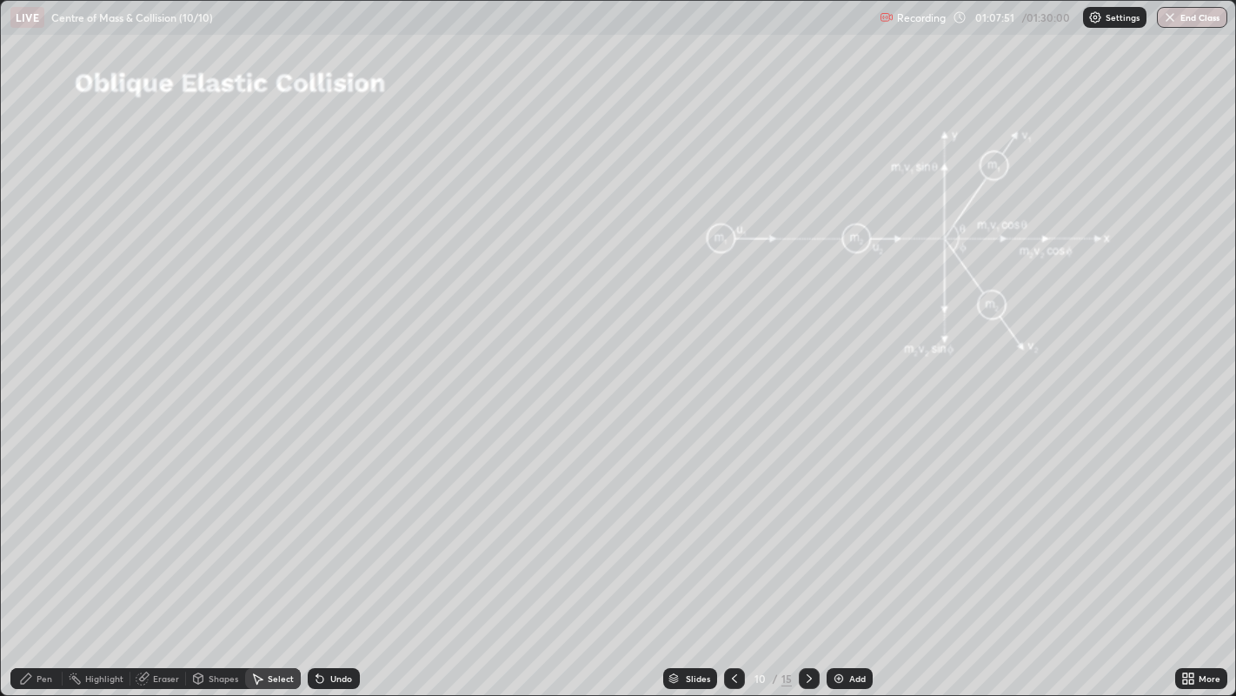
click at [810, 564] on icon at bounding box center [810, 678] width 14 height 14
click at [213, 564] on div "Shapes" at bounding box center [224, 678] width 30 height 9
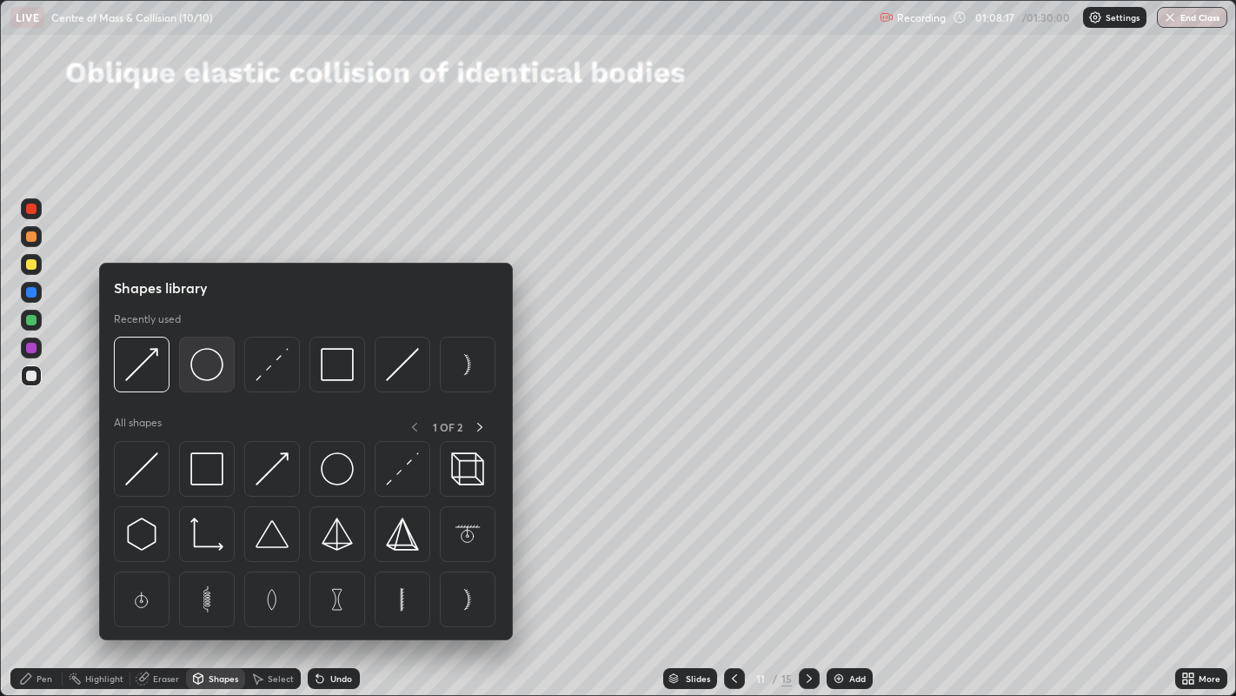
click at [213, 377] on img at bounding box center [206, 364] width 33 height 33
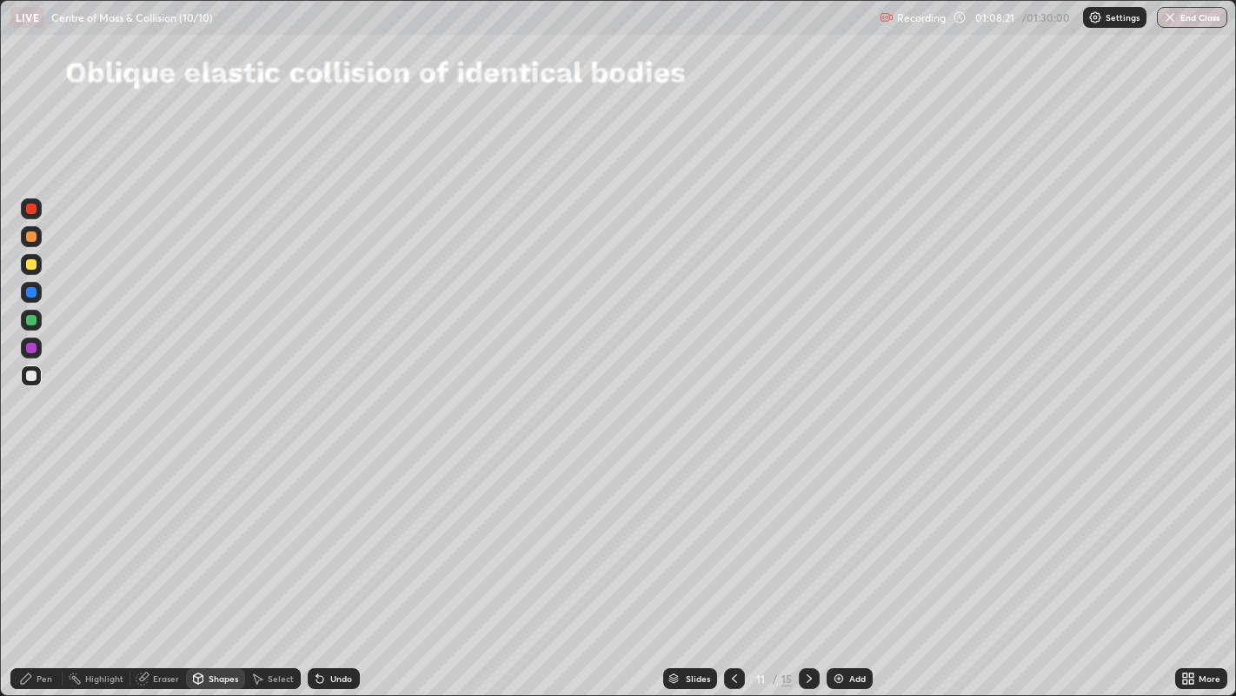
click at [223, 564] on div "Shapes" at bounding box center [224, 678] width 30 height 9
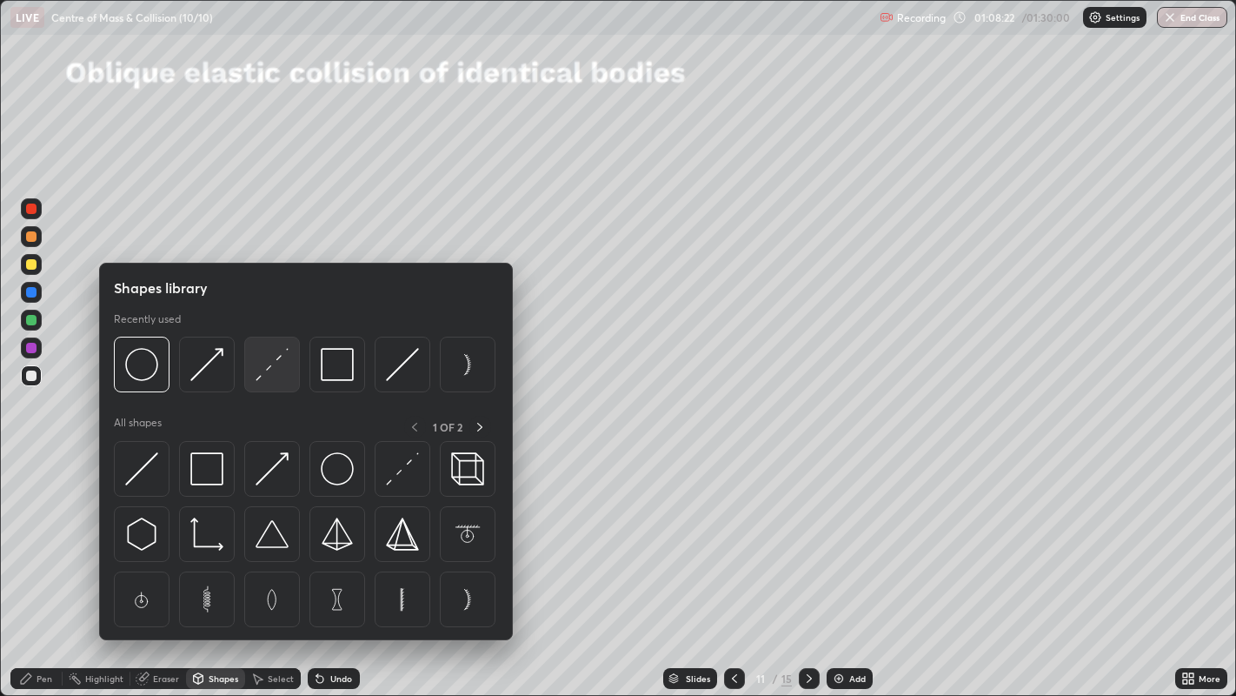
click at [265, 365] on img at bounding box center [272, 364] width 33 height 33
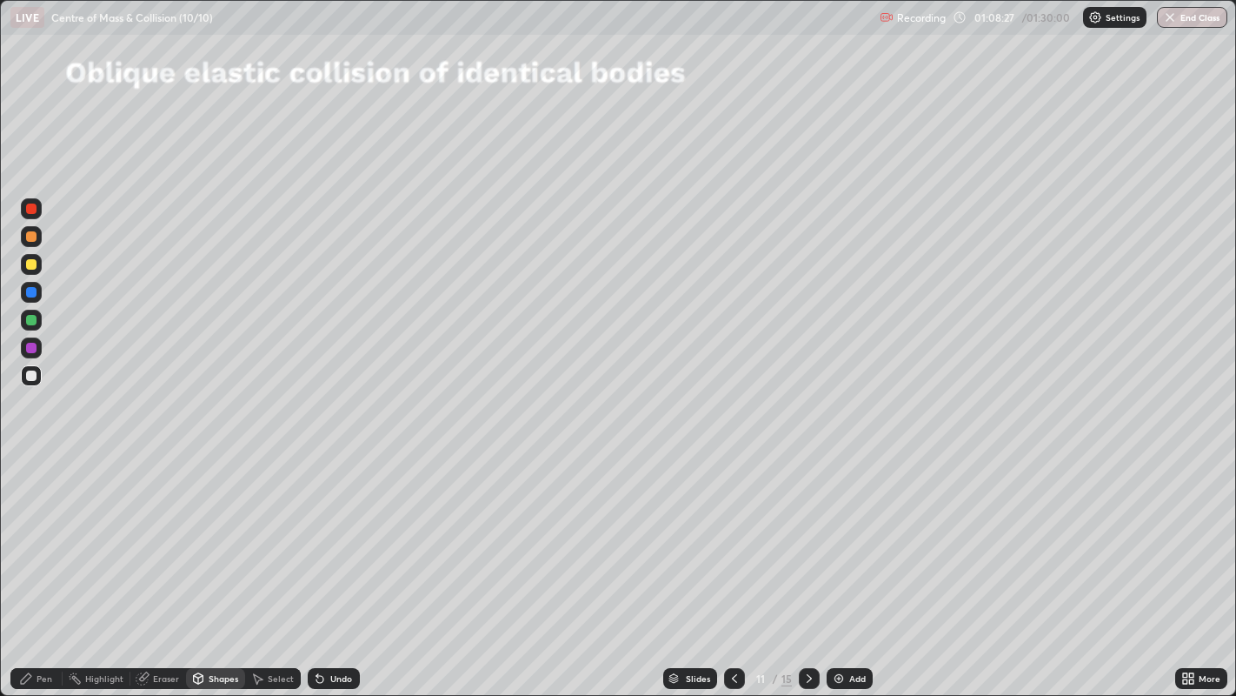
click at [210, 564] on div "Shapes" at bounding box center [224, 678] width 30 height 9
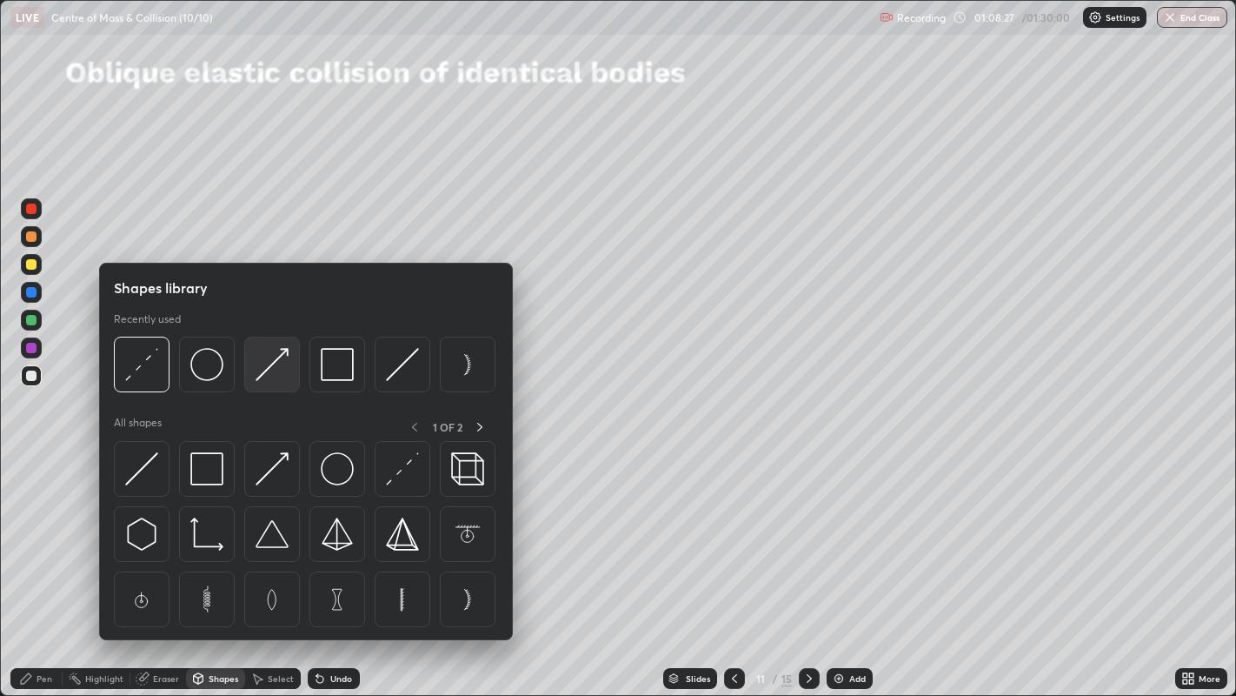
click at [261, 370] on img at bounding box center [272, 364] width 33 height 33
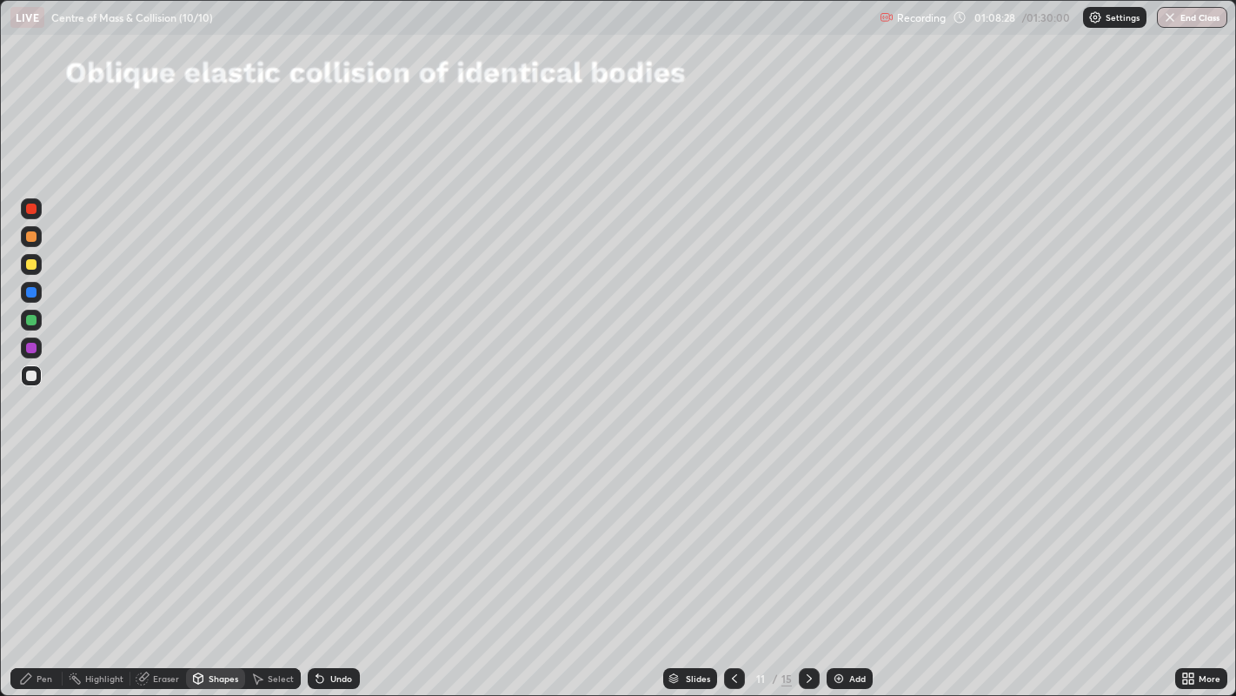
click at [34, 316] on div at bounding box center [31, 320] width 10 height 10
click at [337, 564] on div "Undo" at bounding box center [341, 678] width 22 height 9
click at [339, 564] on div "Undo" at bounding box center [341, 678] width 22 height 9
click at [337, 564] on div "Undo" at bounding box center [341, 678] width 22 height 9
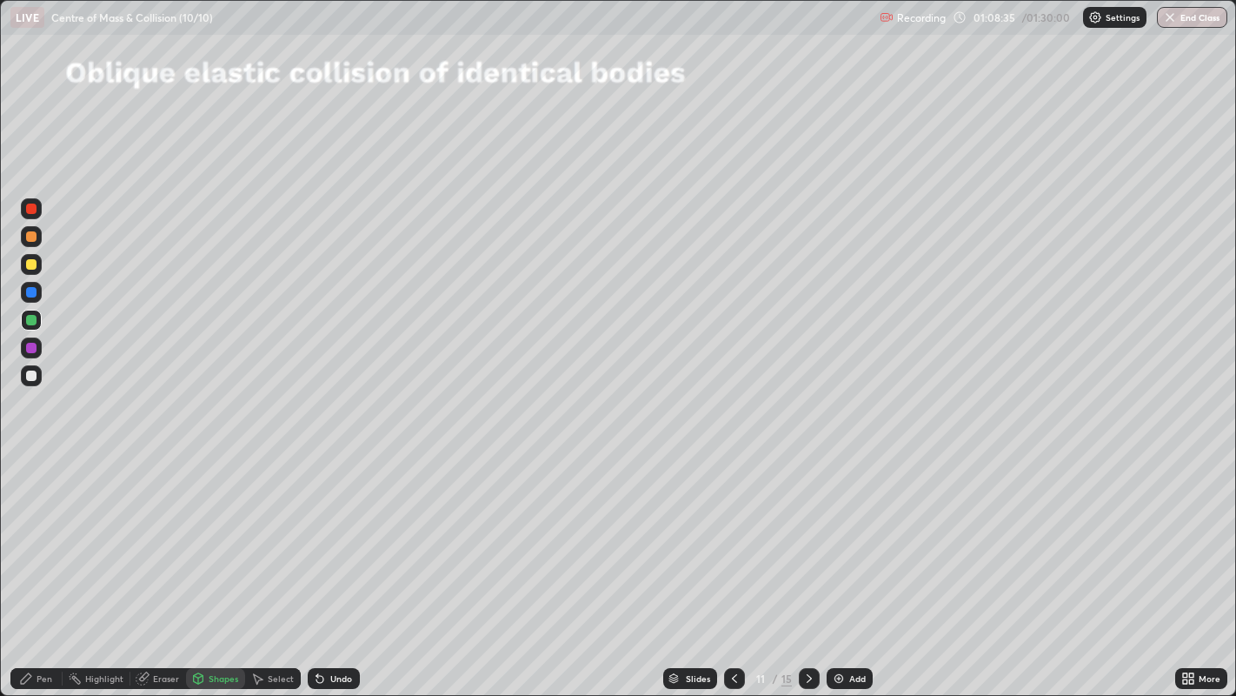
click at [210, 564] on div "Shapes" at bounding box center [224, 678] width 30 height 9
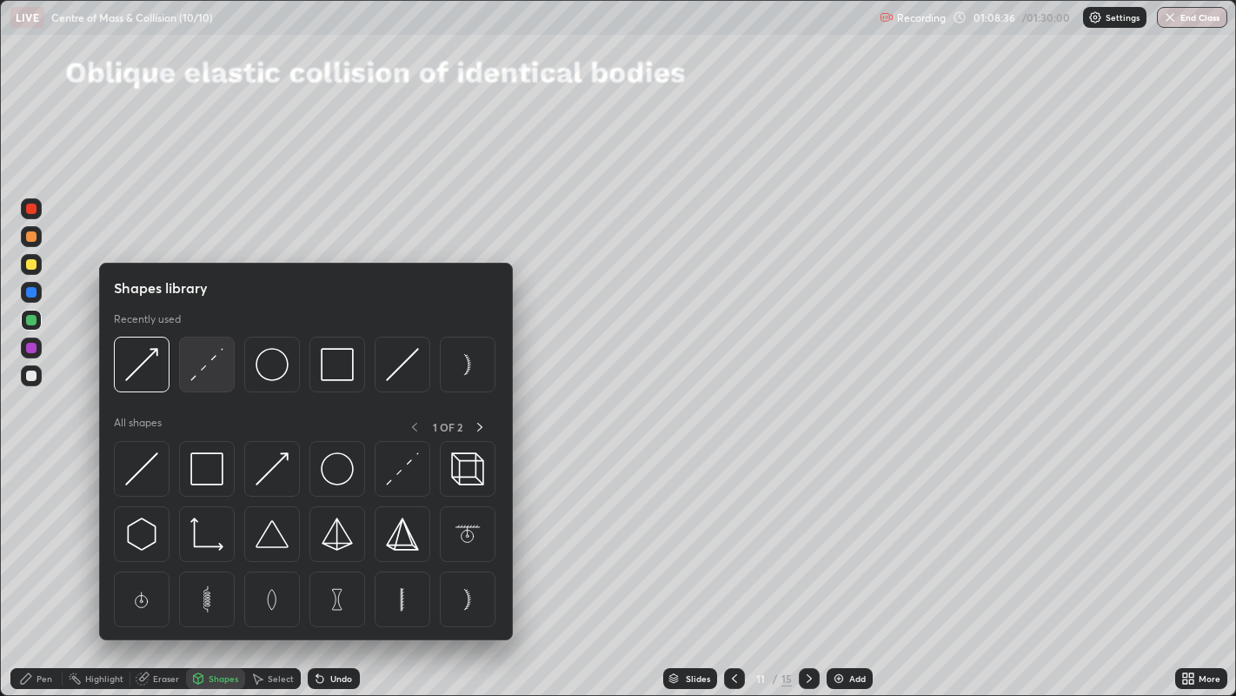
click at [200, 366] on img at bounding box center [206, 364] width 33 height 33
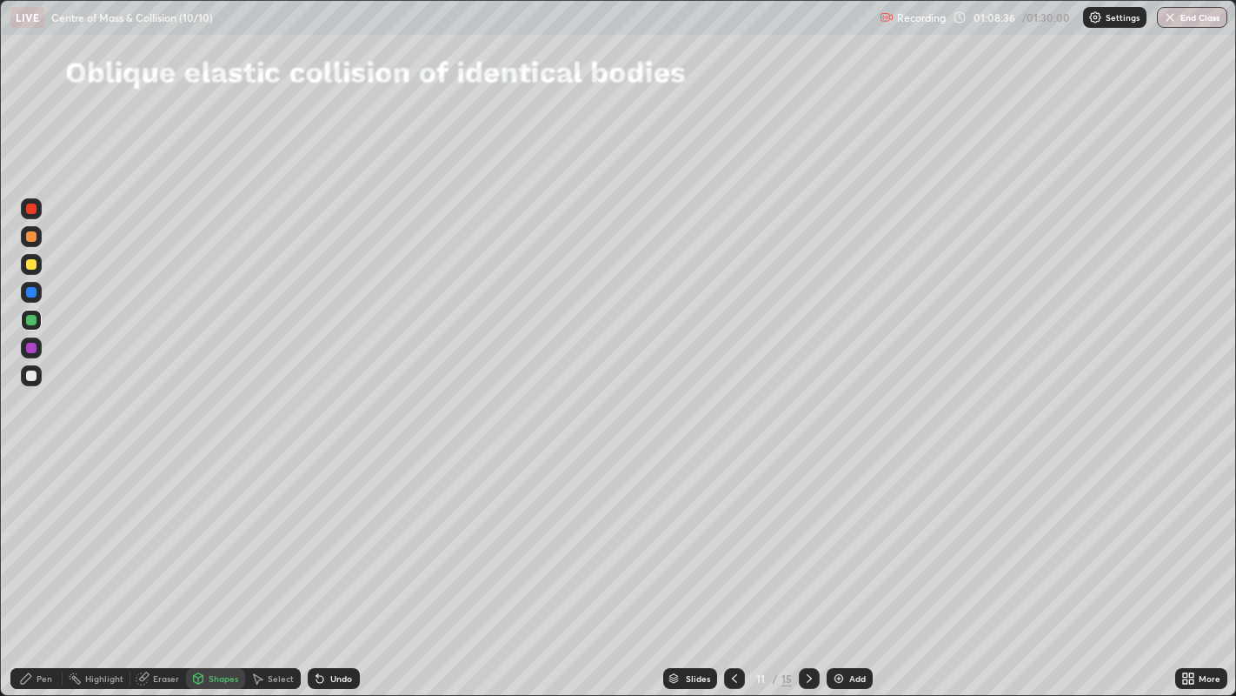
click at [26, 263] on div at bounding box center [31, 264] width 10 height 10
click at [215, 564] on div "Shapes" at bounding box center [224, 678] width 30 height 9
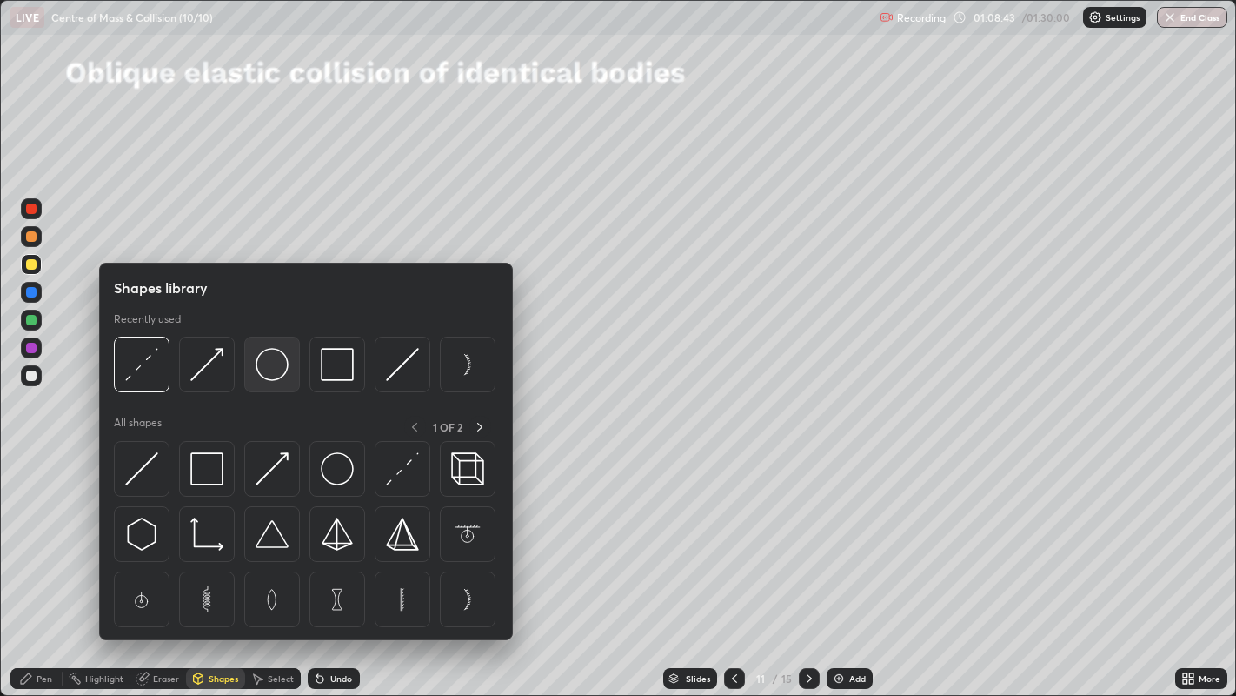
click at [269, 378] on img at bounding box center [272, 364] width 33 height 33
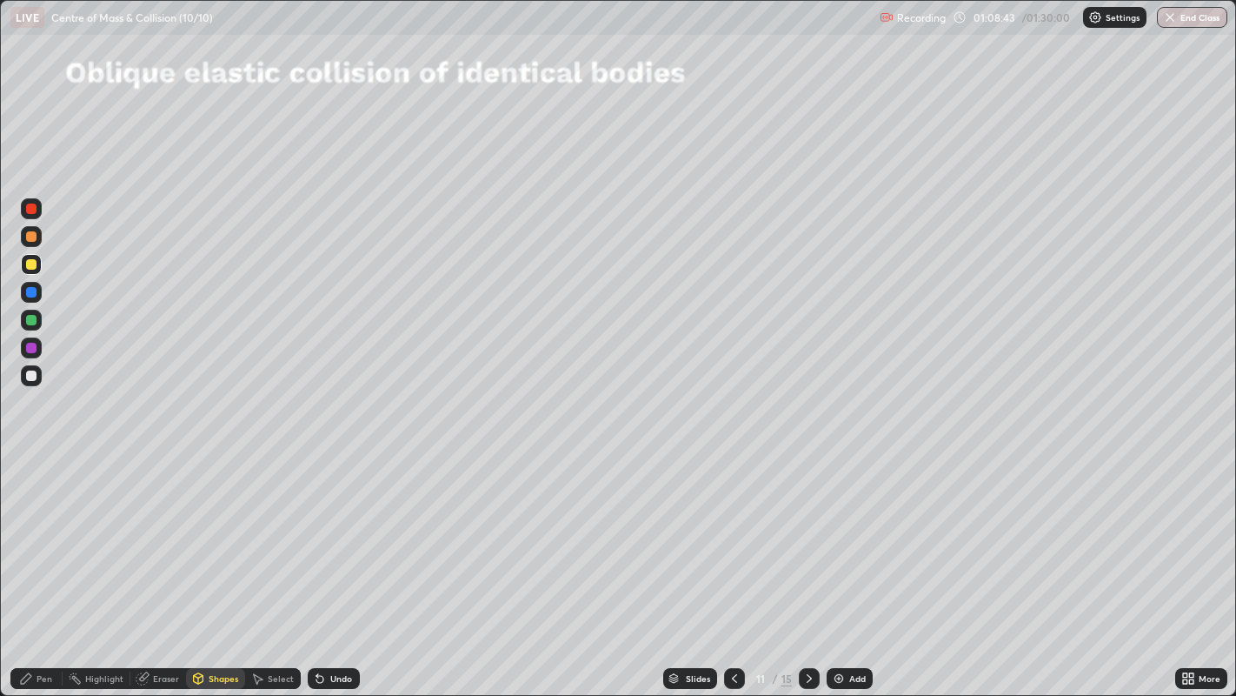
click at [30, 377] on div at bounding box center [31, 375] width 10 height 10
click at [41, 564] on div "Pen" at bounding box center [45, 678] width 16 height 9
click at [31, 264] on div at bounding box center [31, 264] width 10 height 10
click at [210, 564] on div "Shapes" at bounding box center [224, 678] width 30 height 9
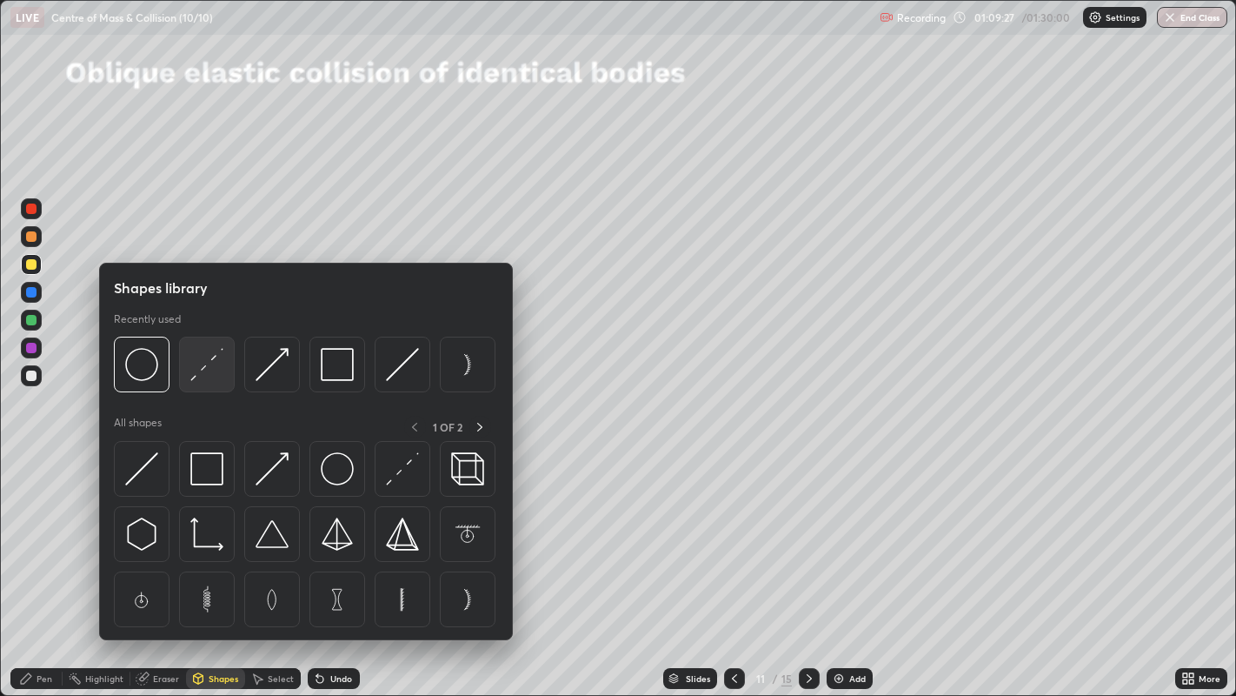
click at [207, 362] on img at bounding box center [206, 364] width 33 height 33
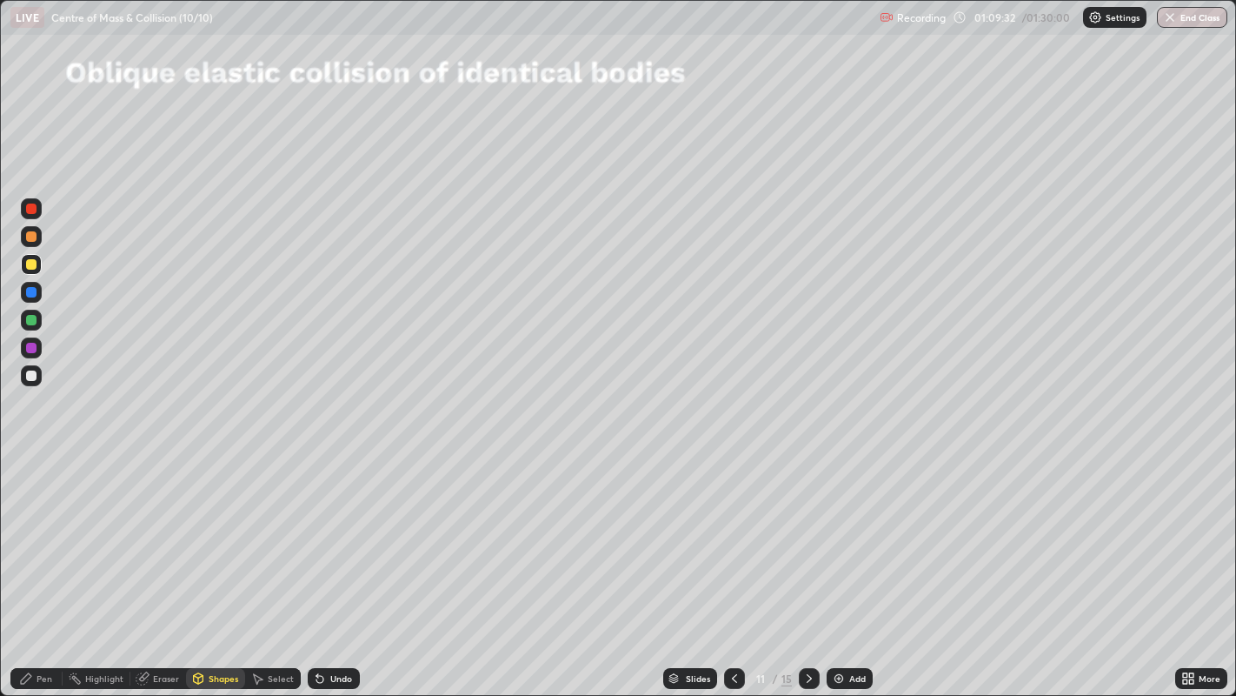
click at [212, 564] on div "Shapes" at bounding box center [224, 678] width 30 height 9
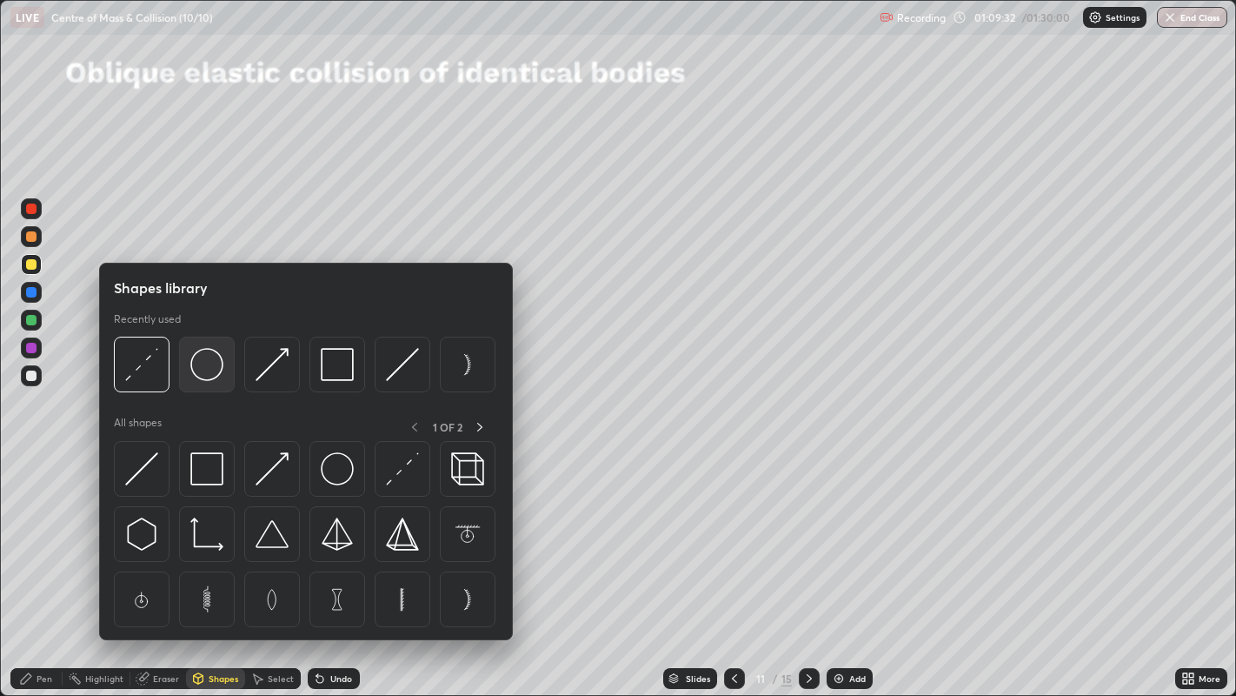
click at [209, 370] on img at bounding box center [206, 364] width 33 height 33
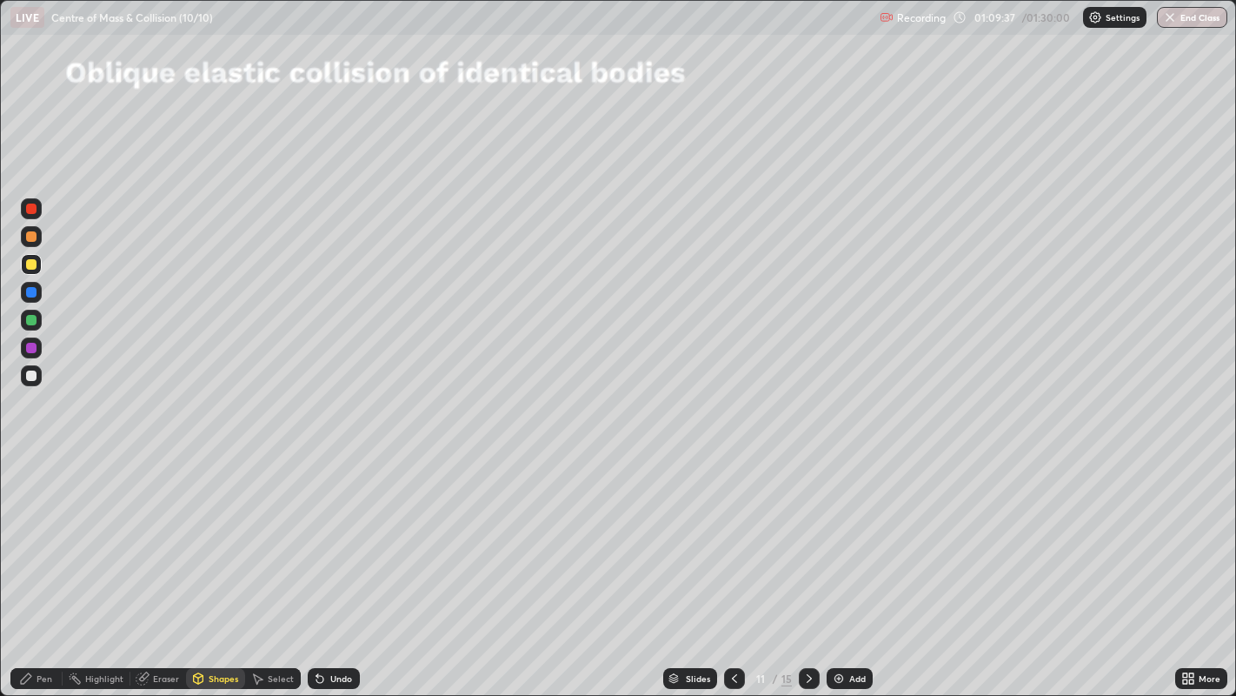
click at [46, 564] on div "Pen" at bounding box center [45, 678] width 16 height 9
click at [33, 375] on div at bounding box center [31, 375] width 10 height 10
click at [337, 564] on div "Undo" at bounding box center [341, 678] width 22 height 9
click at [346, 564] on div "Undo" at bounding box center [334, 678] width 52 height 21
click at [350, 564] on div "Undo" at bounding box center [334, 678] width 52 height 21
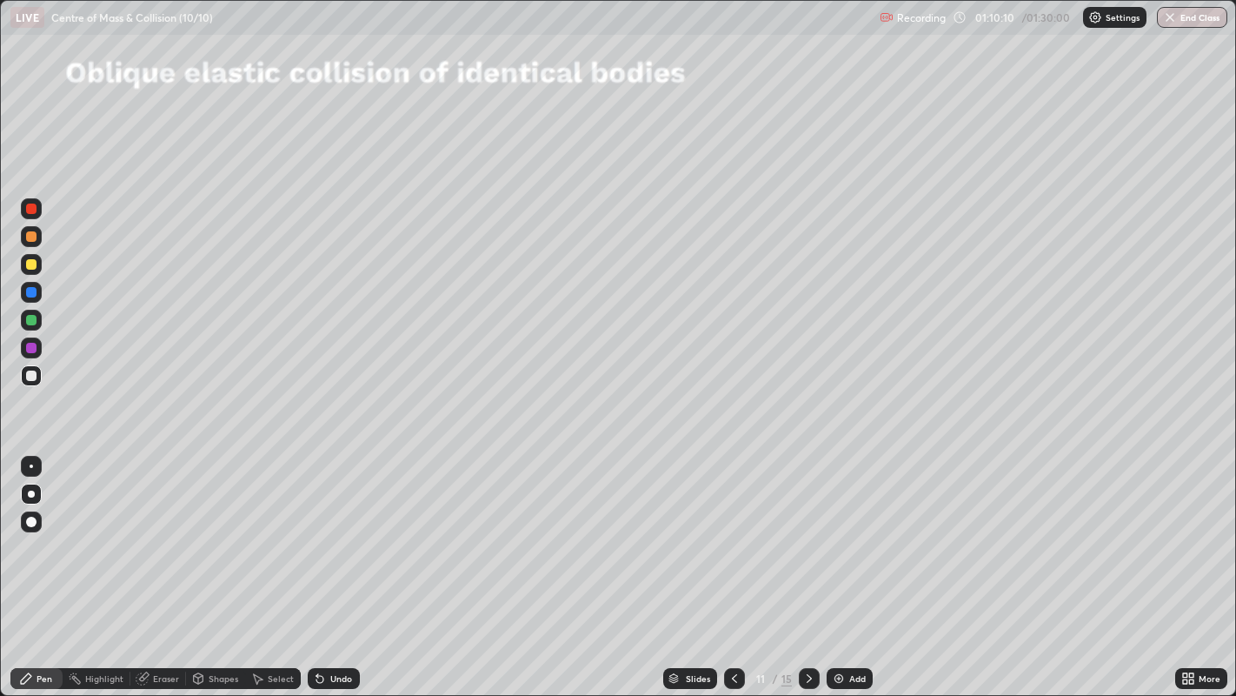
click at [223, 564] on div "Shapes" at bounding box center [224, 678] width 30 height 9
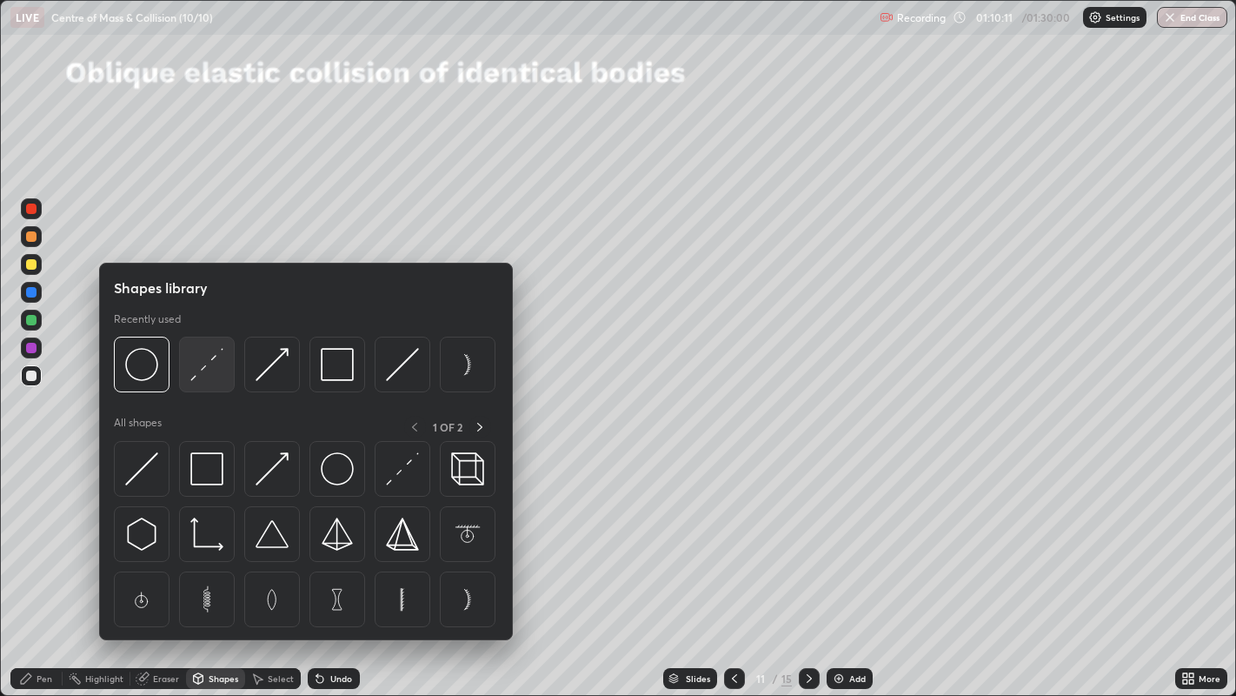
click at [210, 367] on img at bounding box center [206, 364] width 33 height 33
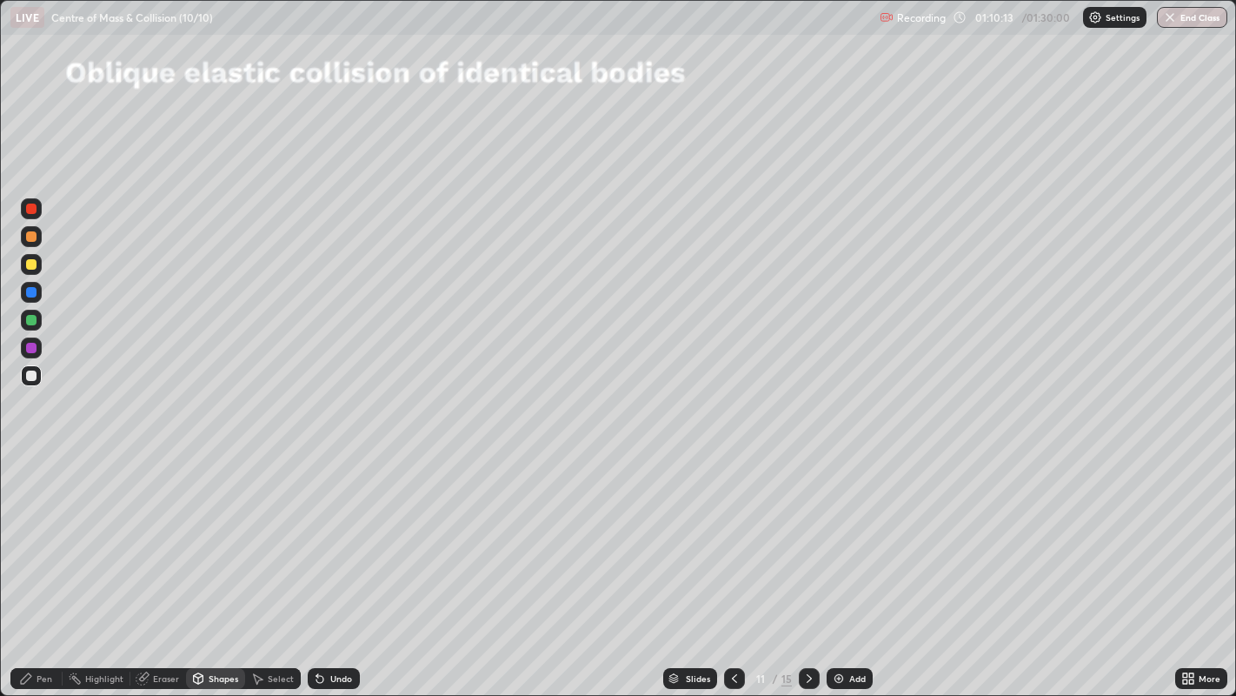
click at [33, 348] on div at bounding box center [31, 348] width 10 height 10
click at [45, 564] on div "Pen" at bounding box center [45, 678] width 16 height 9
click at [807, 564] on icon at bounding box center [810, 678] width 14 height 14
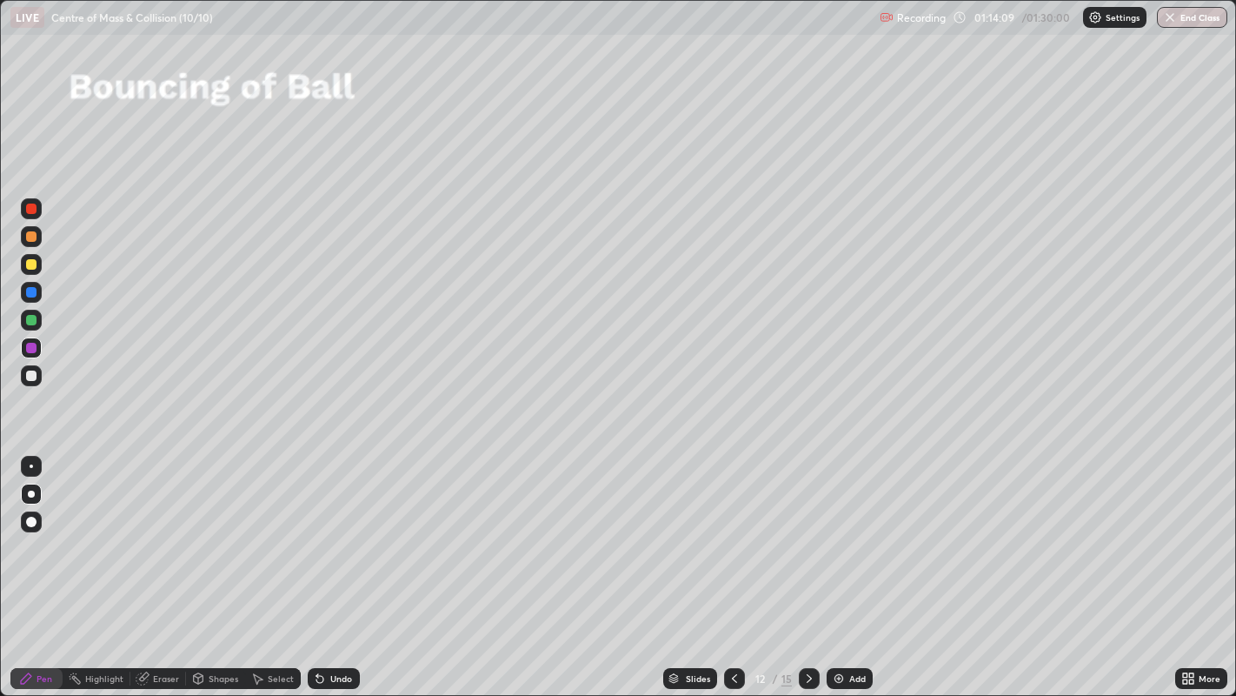
click at [215, 564] on div "Shapes" at bounding box center [224, 678] width 30 height 9
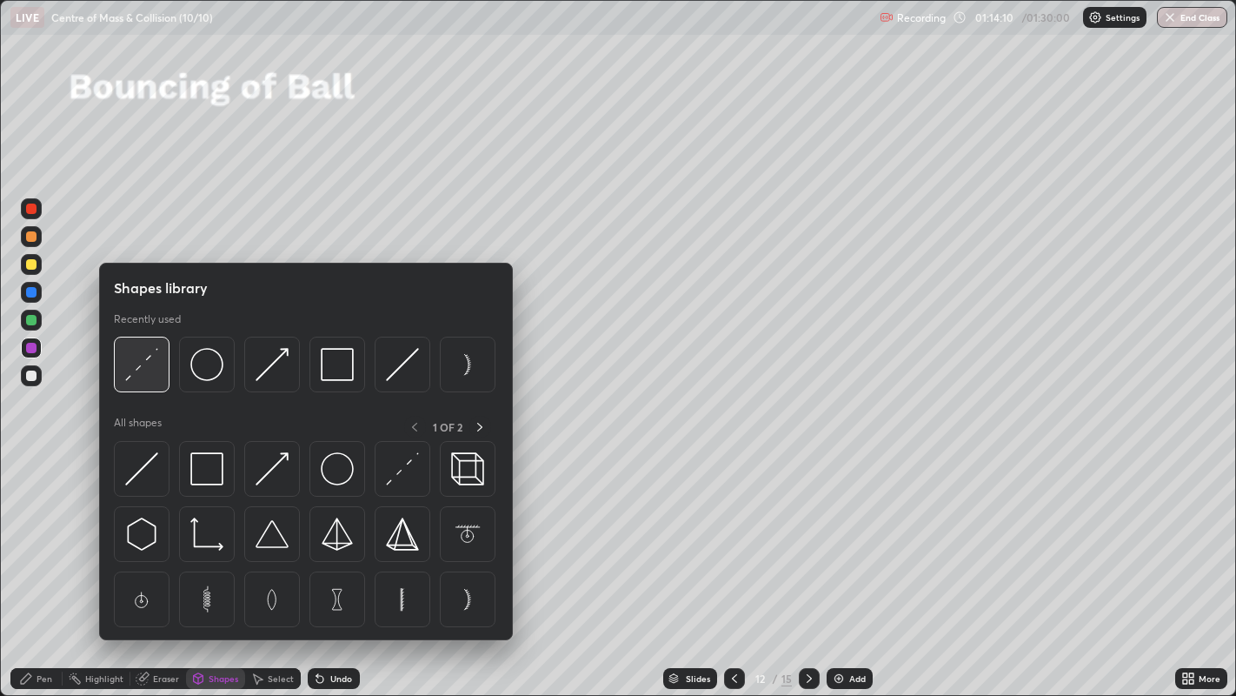
click at [152, 374] on img at bounding box center [141, 364] width 33 height 33
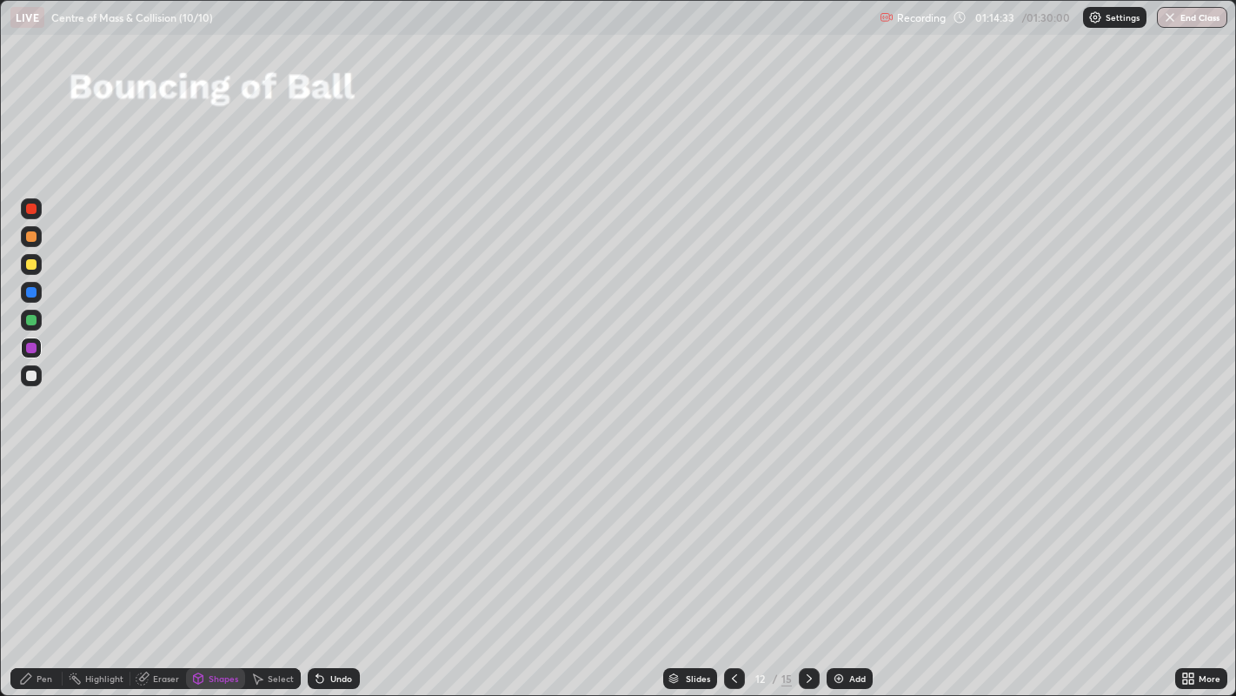
click at [43, 564] on div "Pen" at bounding box center [45, 678] width 16 height 9
click at [35, 374] on div at bounding box center [31, 375] width 10 height 10
click at [35, 377] on div at bounding box center [31, 375] width 10 height 10
click at [209, 564] on div "Shapes" at bounding box center [224, 678] width 30 height 9
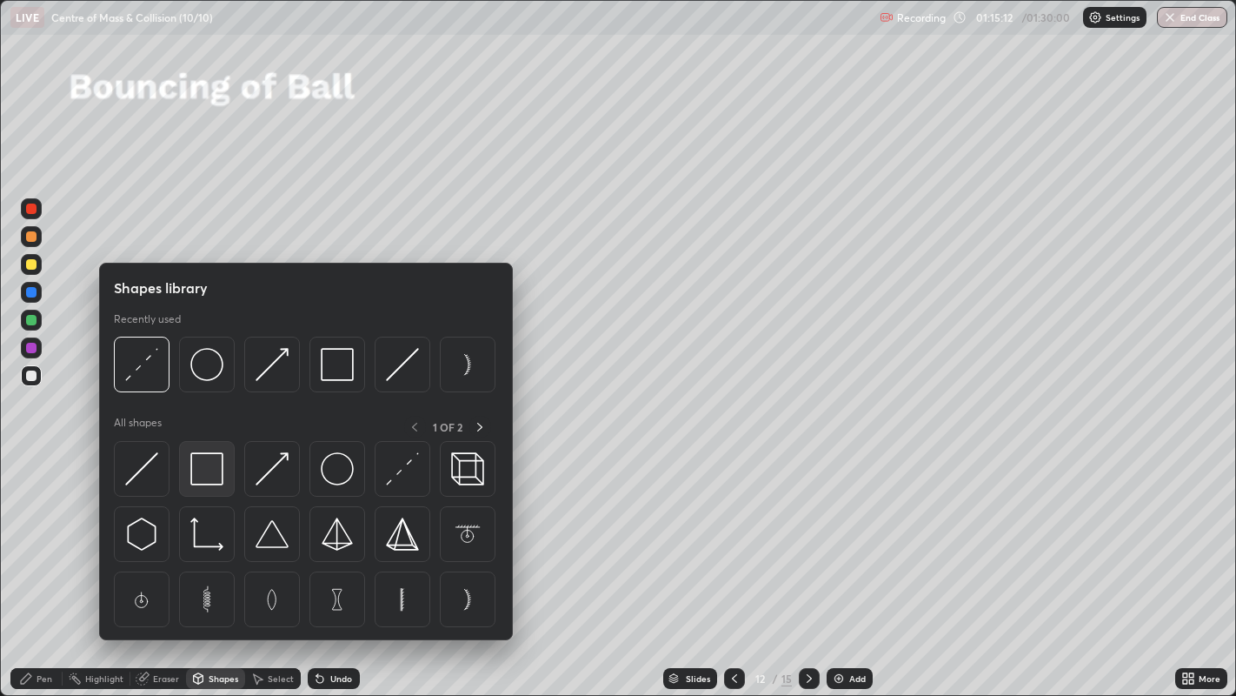
click at [212, 465] on img at bounding box center [206, 468] width 33 height 33
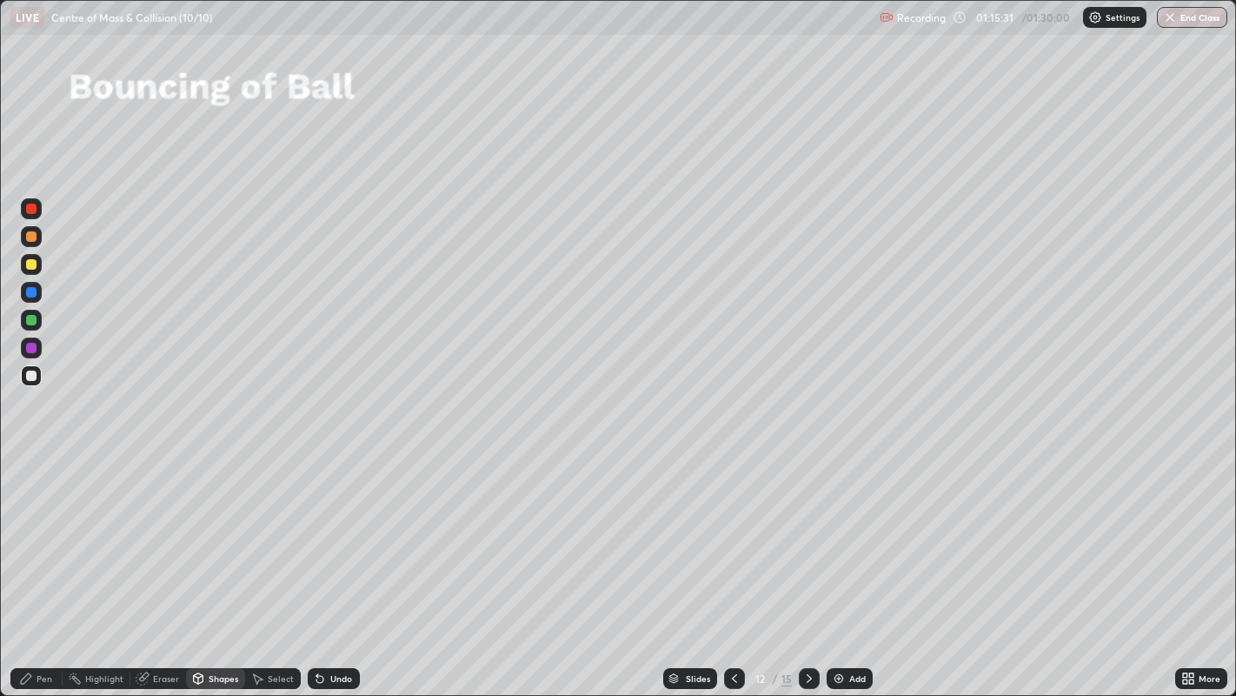
click at [32, 268] on div at bounding box center [31, 264] width 10 height 10
click at [29, 564] on icon at bounding box center [26, 678] width 10 height 10
click at [807, 564] on icon at bounding box center [809, 678] width 5 height 9
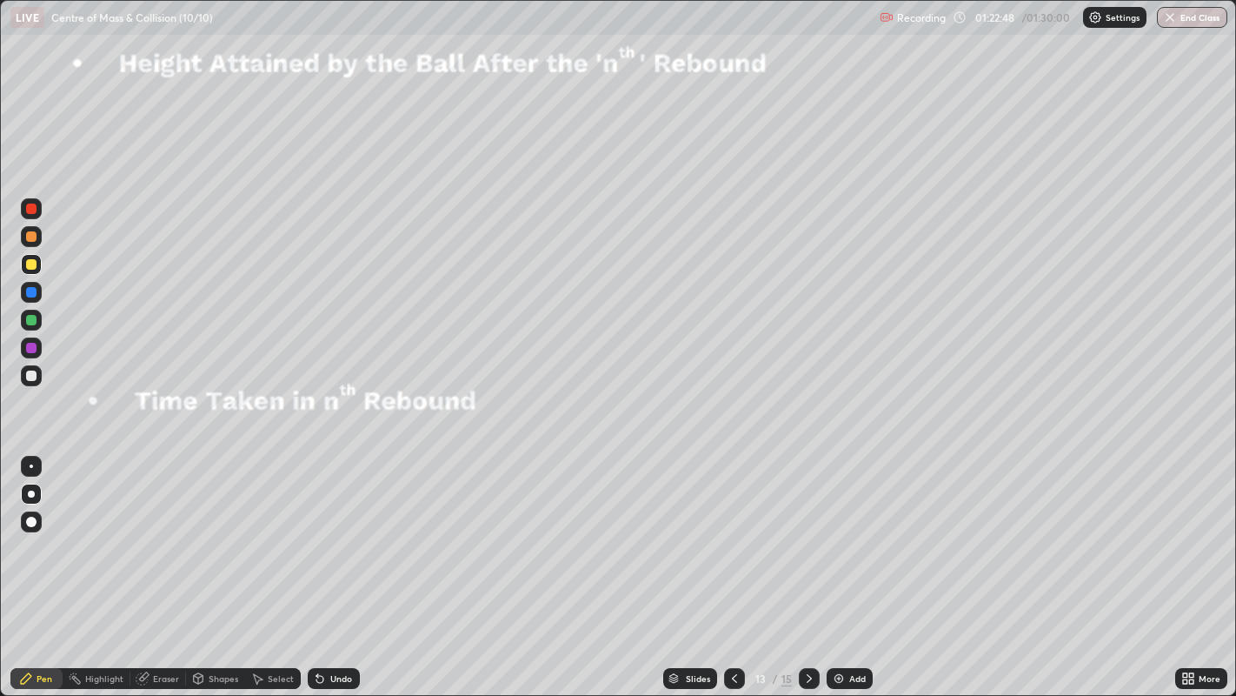
click at [30, 265] on div at bounding box center [31, 264] width 10 height 10
click at [732, 564] on icon at bounding box center [735, 678] width 14 height 14
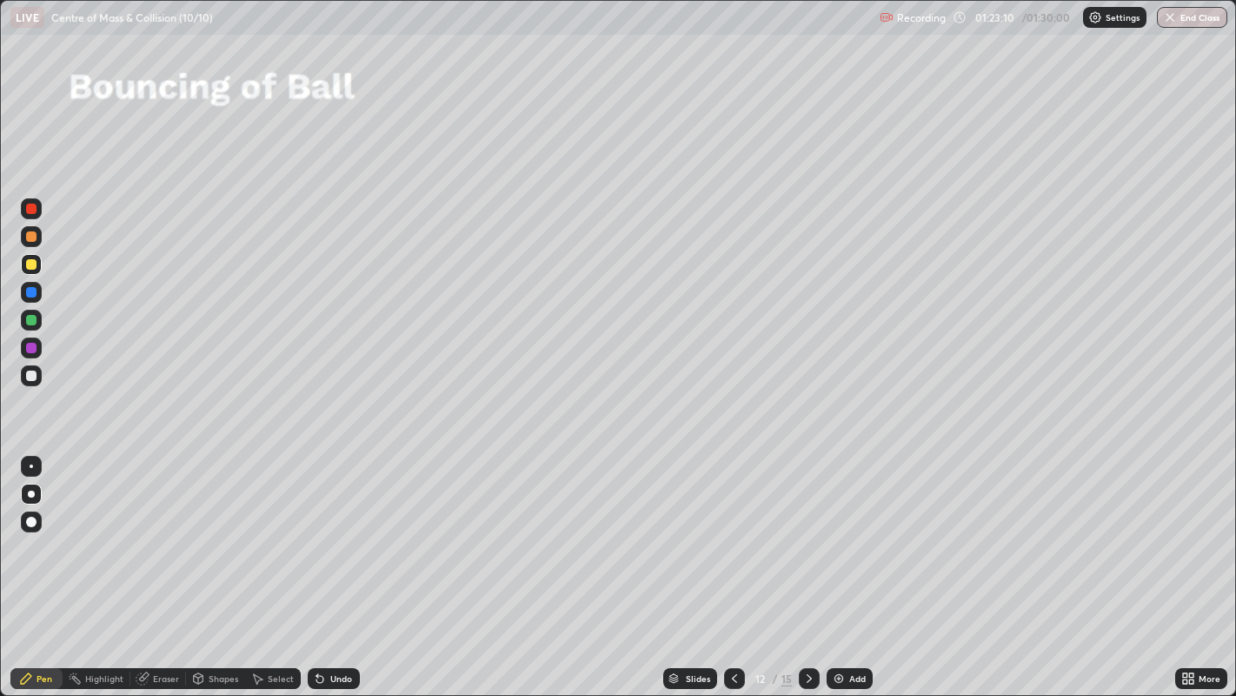
click at [799, 564] on div at bounding box center [809, 678] width 21 height 21
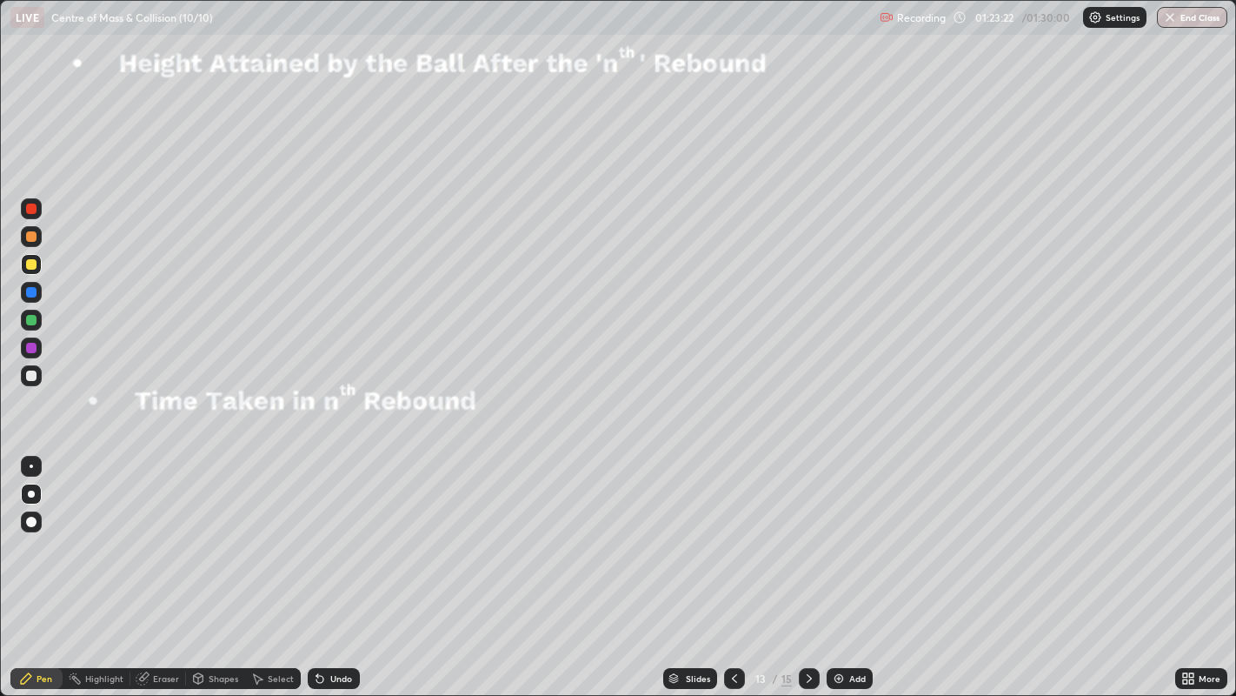
click at [730, 564] on icon at bounding box center [735, 678] width 14 height 14
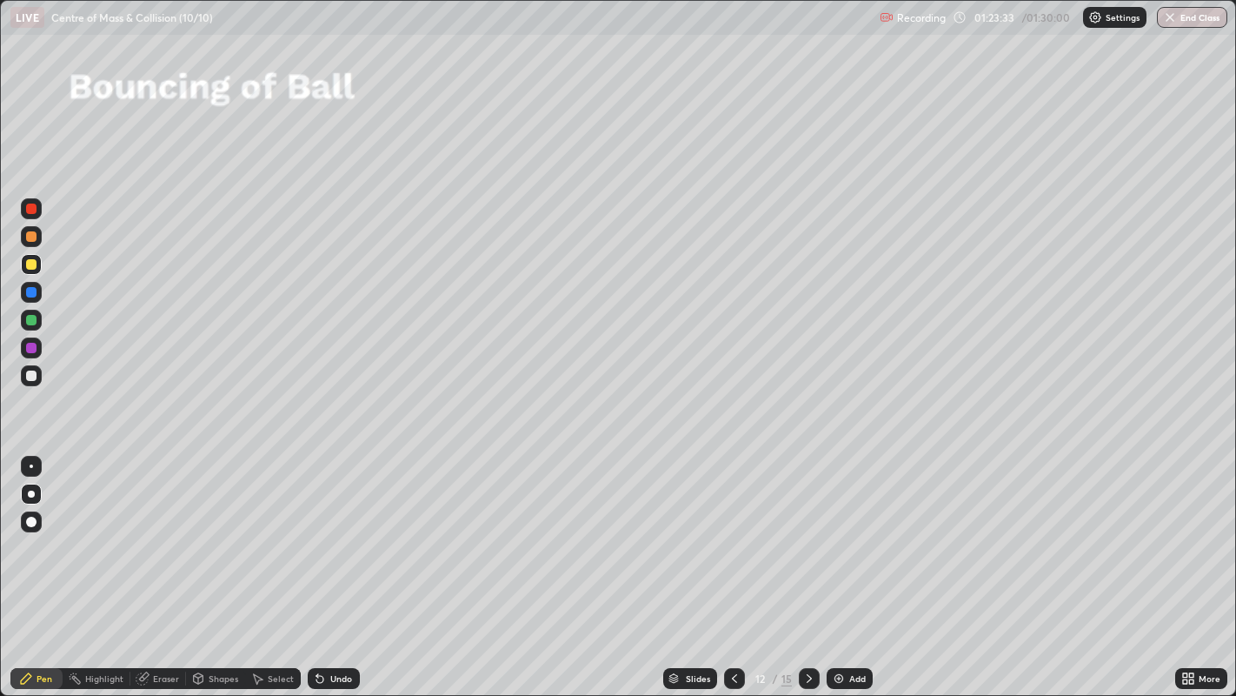
click at [812, 564] on icon at bounding box center [810, 678] width 14 height 14
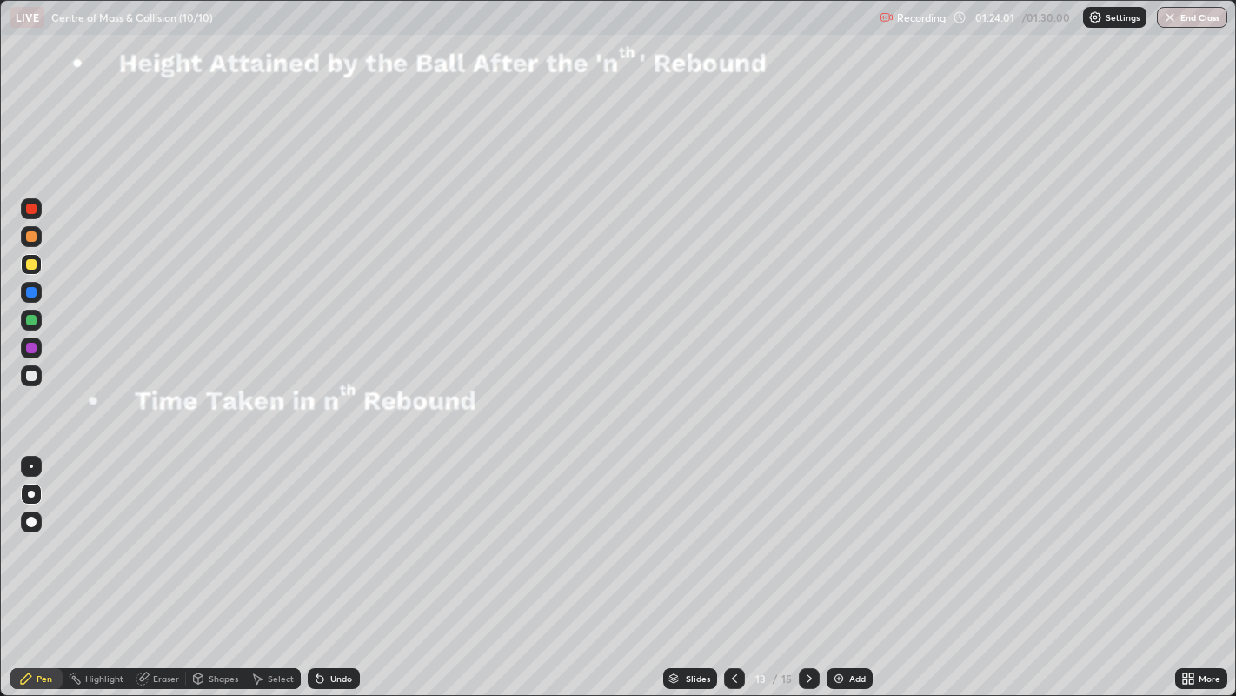
click at [732, 564] on icon at bounding box center [734, 678] width 5 height 9
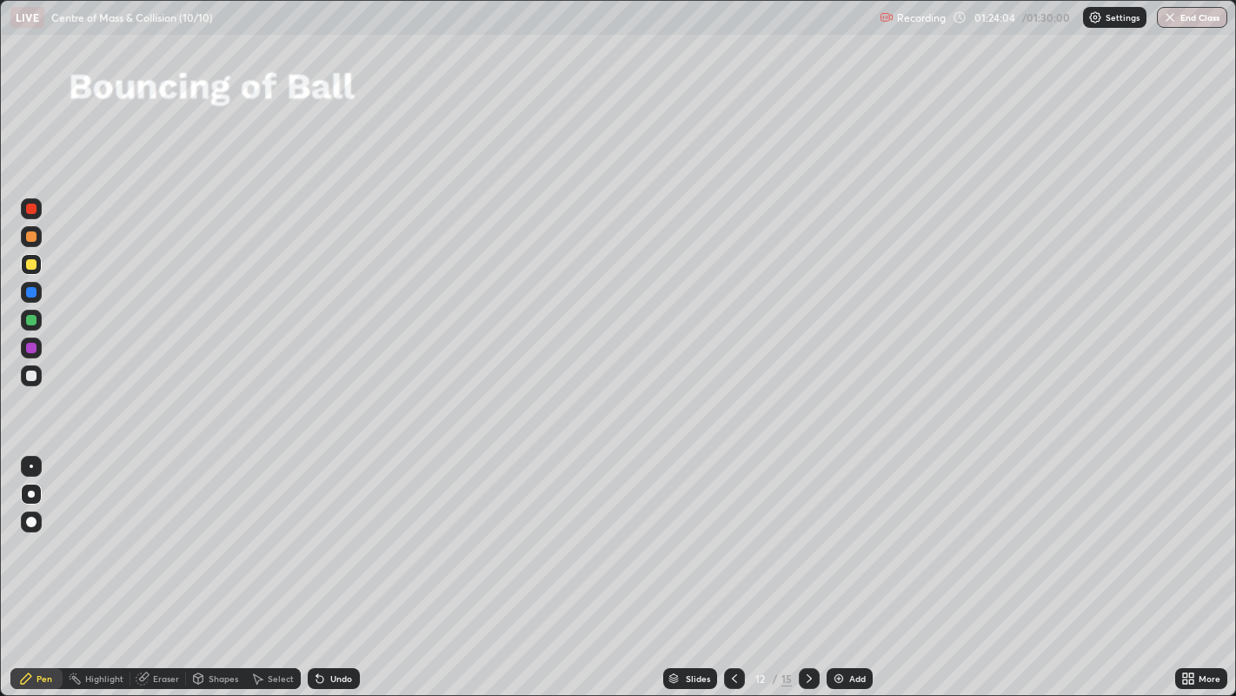
click at [807, 564] on icon at bounding box center [810, 678] width 14 height 14
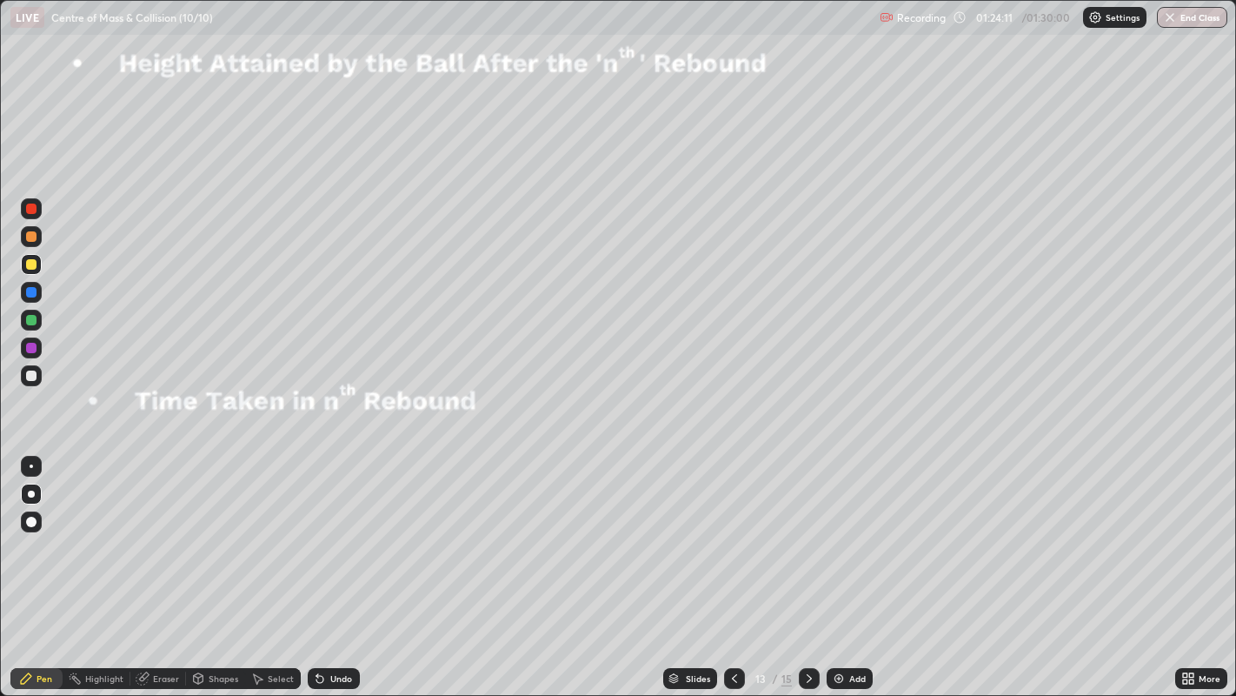
click at [804, 564] on icon at bounding box center [810, 678] width 14 height 14
click at [730, 564] on icon at bounding box center [735, 678] width 14 height 14
click at [1190, 18] on button "End Class" at bounding box center [1192, 17] width 70 height 21
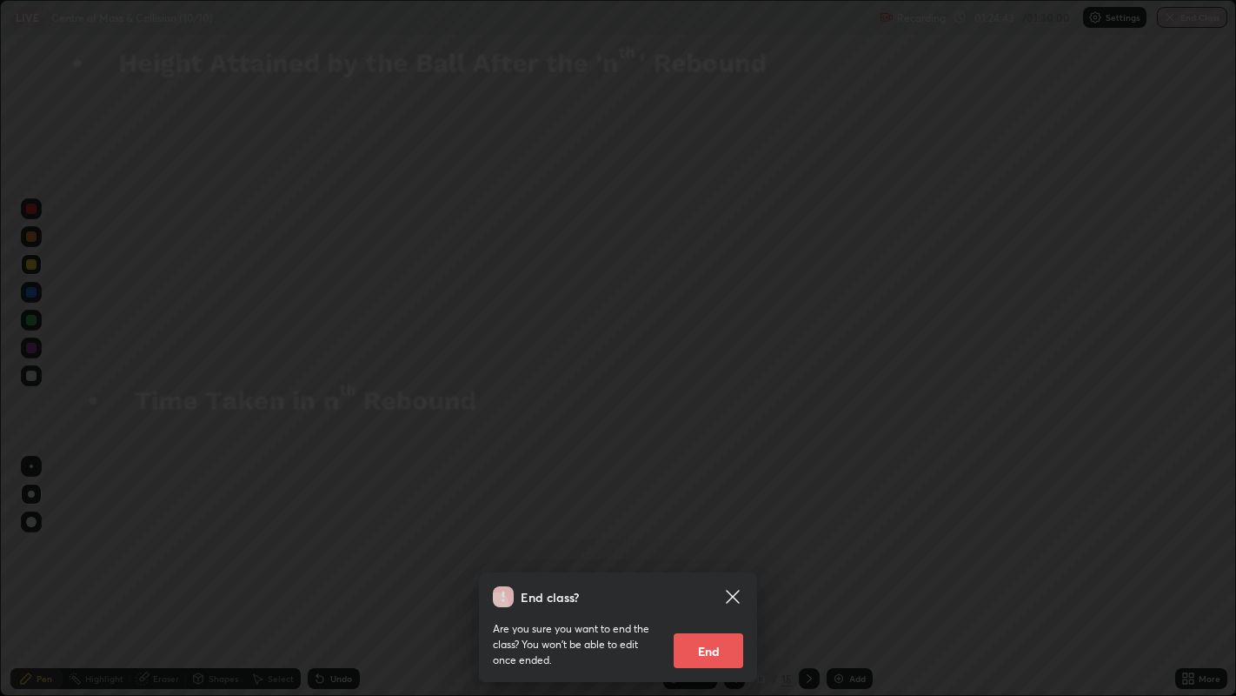
click at [722, 564] on button "End" at bounding box center [709, 650] width 70 height 35
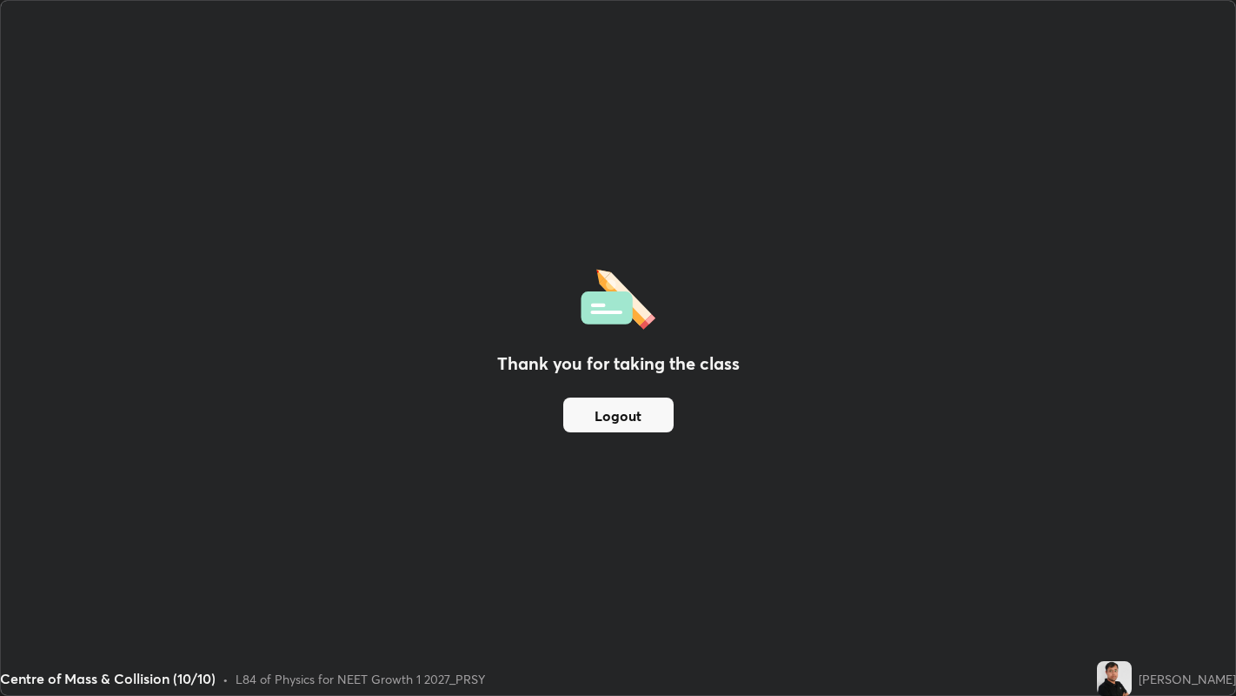
click at [642, 416] on button "Logout" at bounding box center [618, 414] width 110 height 35
